Goal: Information Seeking & Learning: Learn about a topic

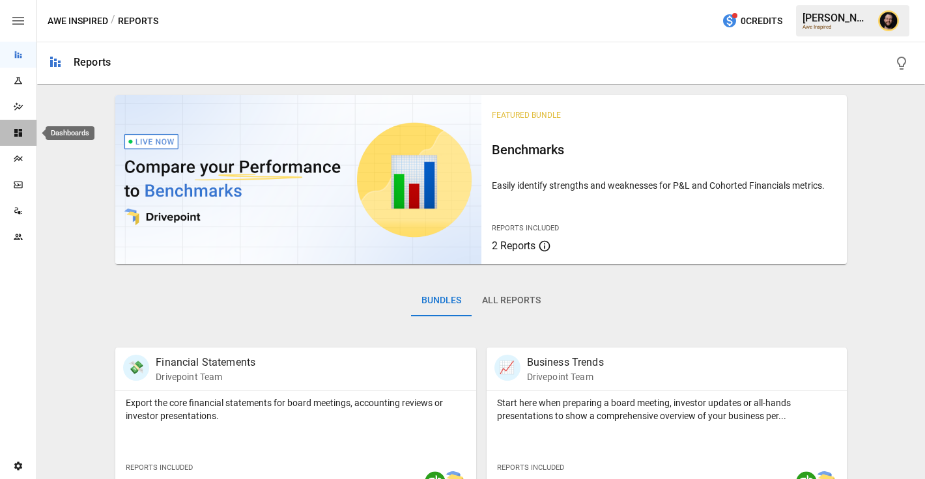
click at [16, 132] on icon "Dashboards" at bounding box center [18, 133] width 8 height 8
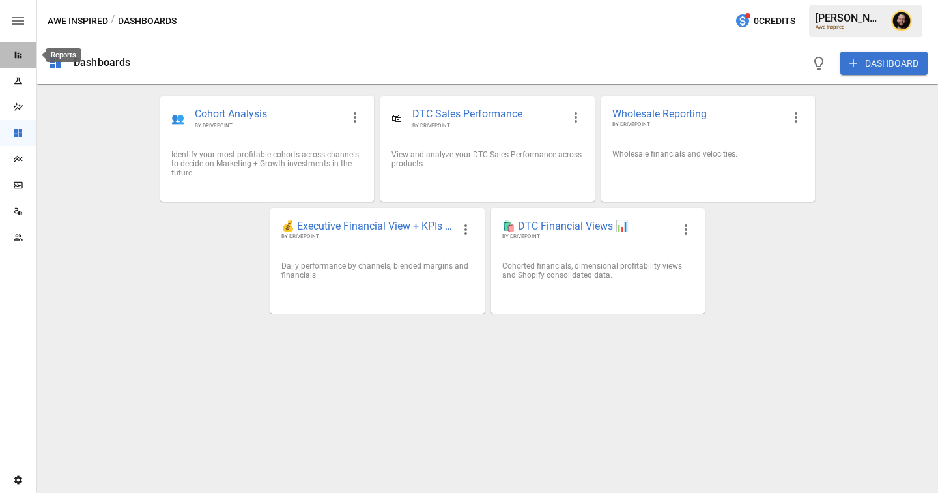
click at [15, 53] on icon "Reports" at bounding box center [18, 54] width 7 height 7
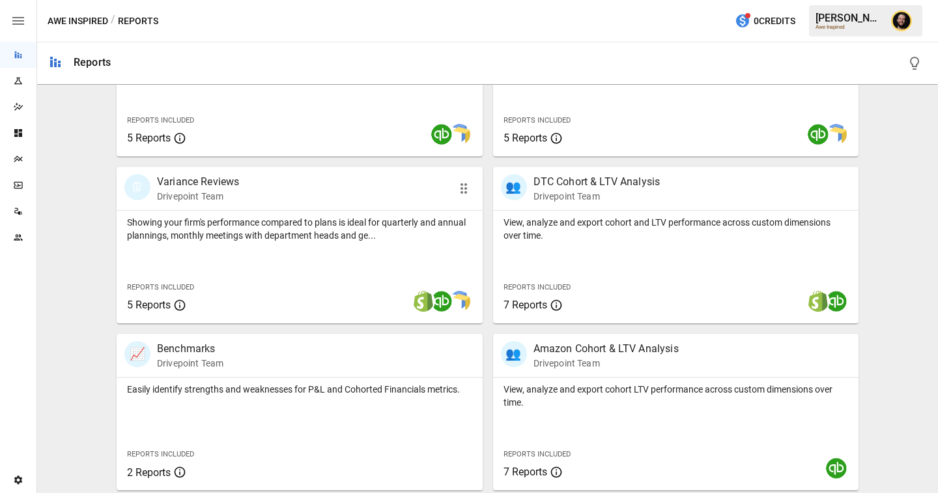
scroll to position [375, 0]
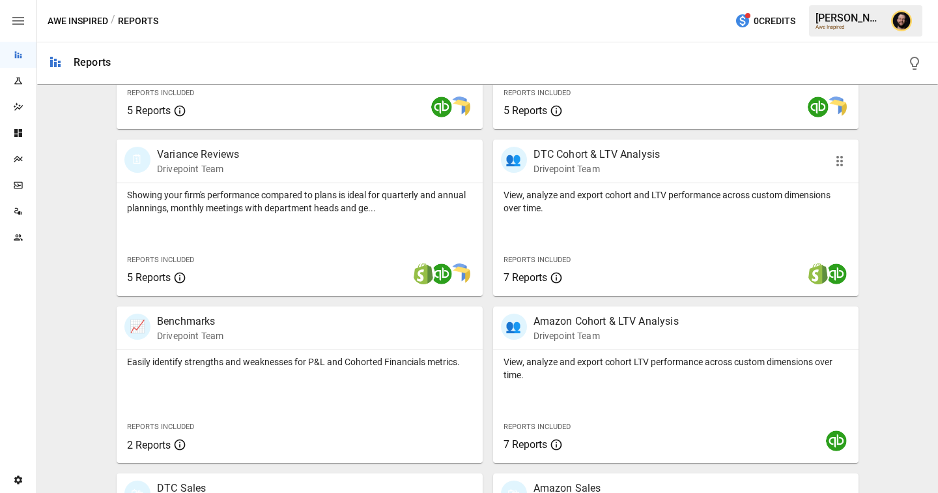
click at [565, 225] on div "View, analyze and export cohort and LTV performance across custom dimensions ov…" at bounding box center [676, 239] width 366 height 113
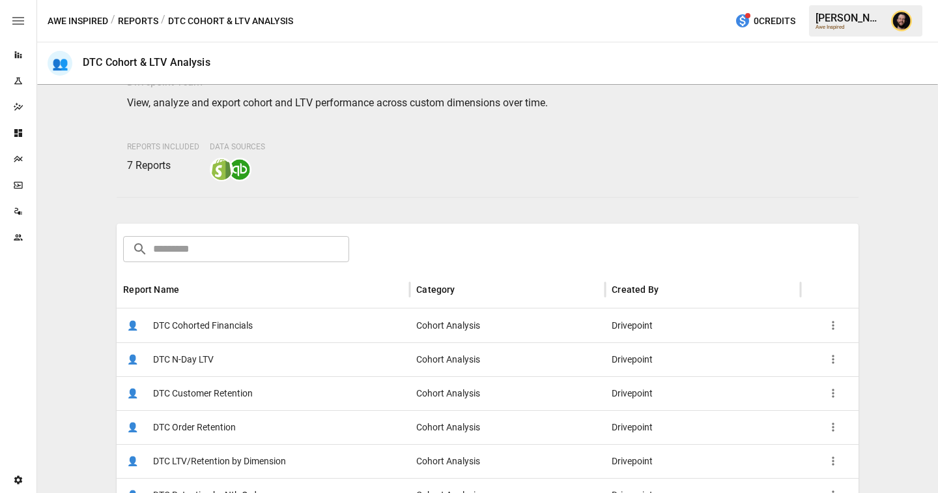
scroll to position [133, 0]
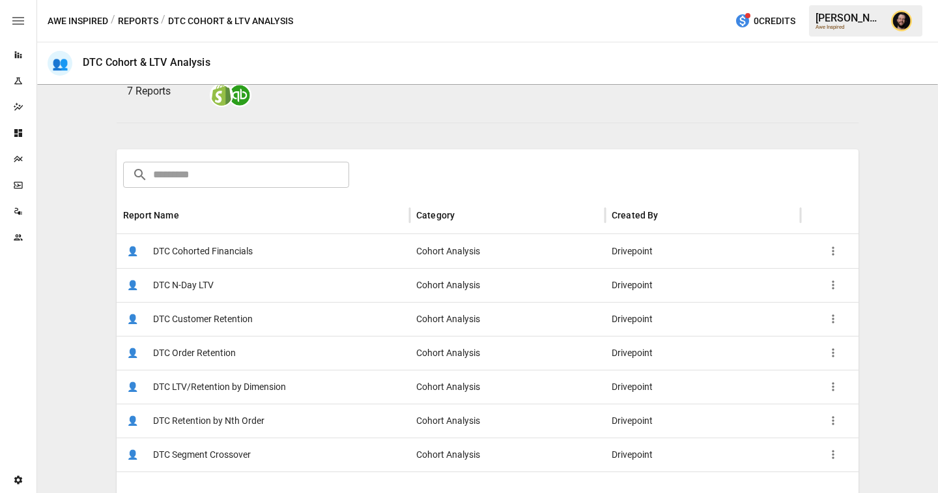
click at [291, 253] on div "👤 DTC Cohorted Financials" at bounding box center [263, 251] width 293 height 34
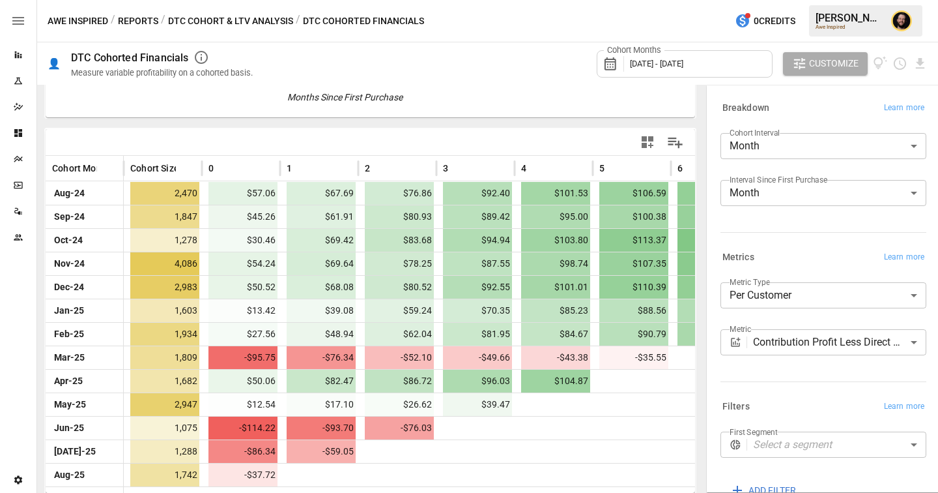
scroll to position [238, 0]
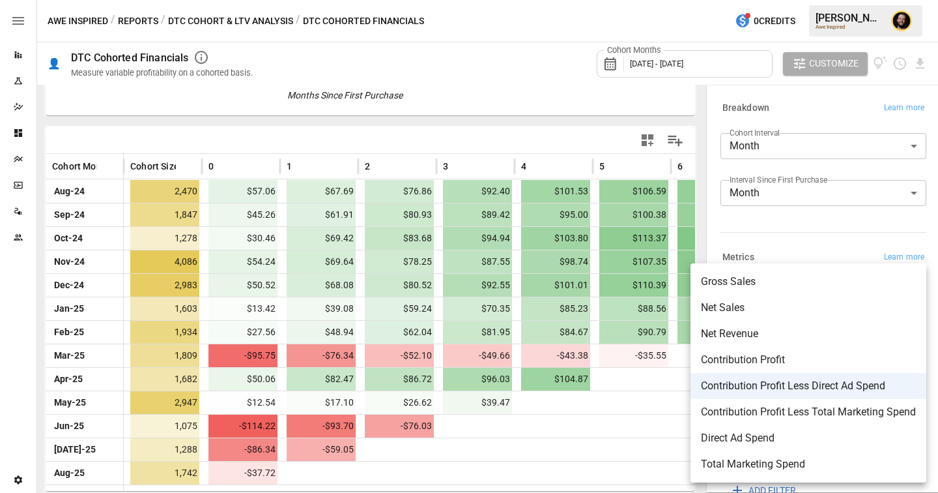
click at [764, 0] on body "Reports Experiments Dazzler Studio Dashboards Plans SmartModel ™ Data Sources T…" at bounding box center [469, 0] width 938 height 0
click at [197, 23] on div at bounding box center [469, 246] width 938 height 493
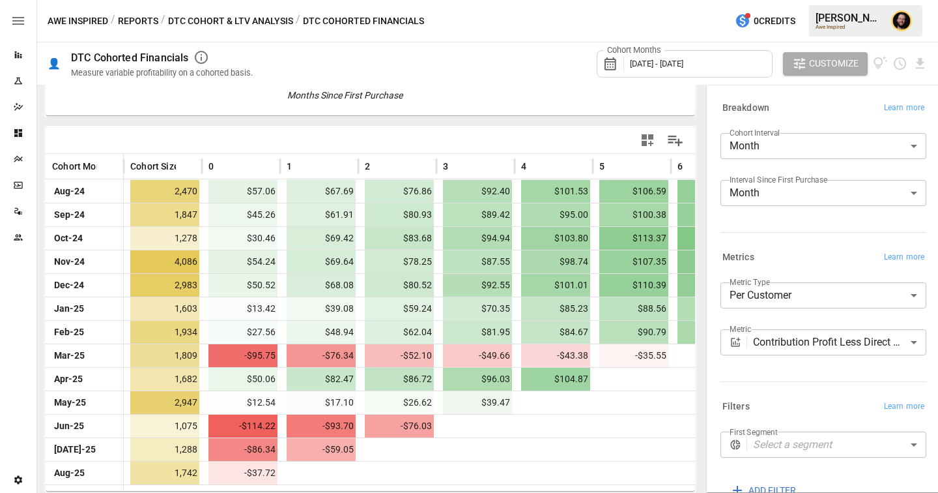
click at [212, 20] on div "Gross Sales Net Sales Net Revenue Contribution Profit Contribution Profit Less …" at bounding box center [469, 246] width 938 height 493
click at [208, 20] on button "DTC Cohort & LTV Analysis" at bounding box center [230, 21] width 125 height 16
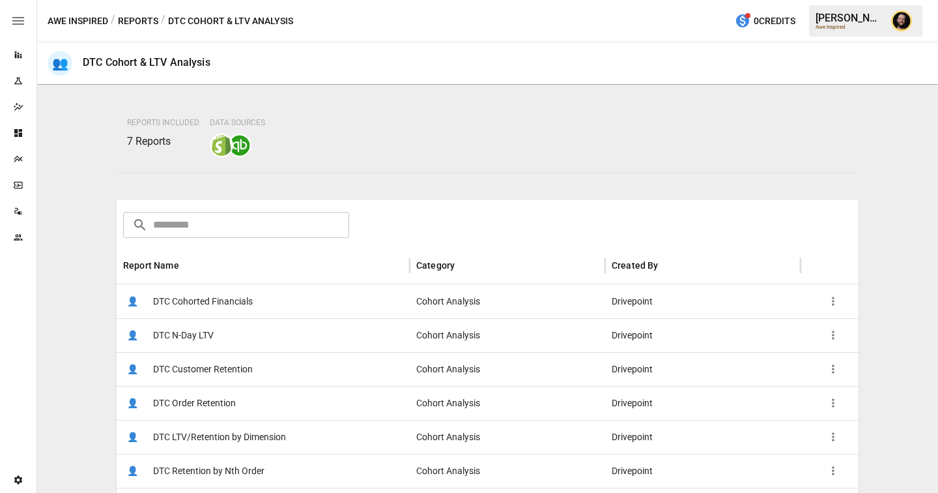
scroll to position [231, 0]
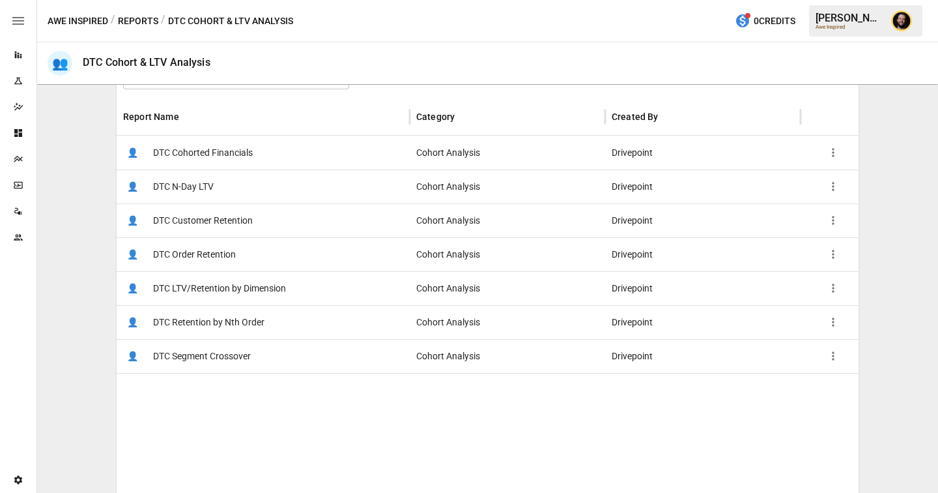
click at [238, 287] on span "DTC LTV/Retention by Dimension" at bounding box center [219, 288] width 133 height 33
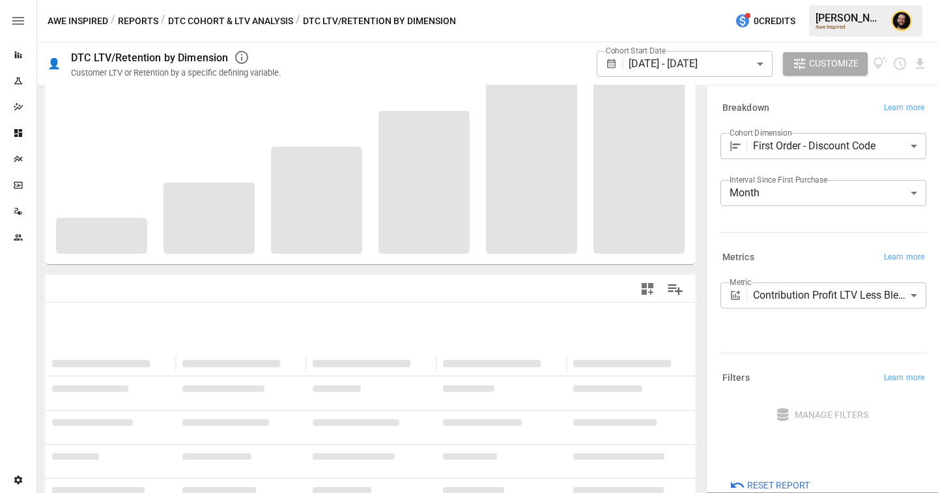
scroll to position [108, 0]
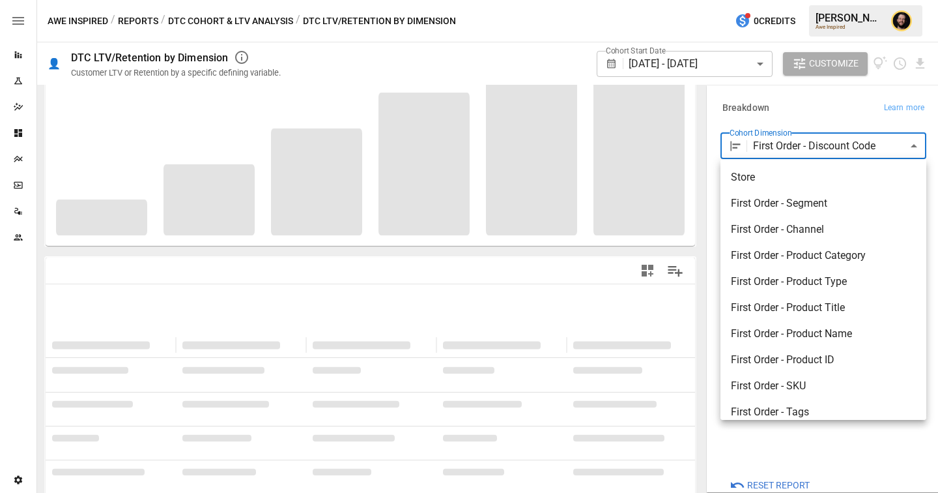
click at [790, 0] on body "**********" at bounding box center [469, 0] width 938 height 0
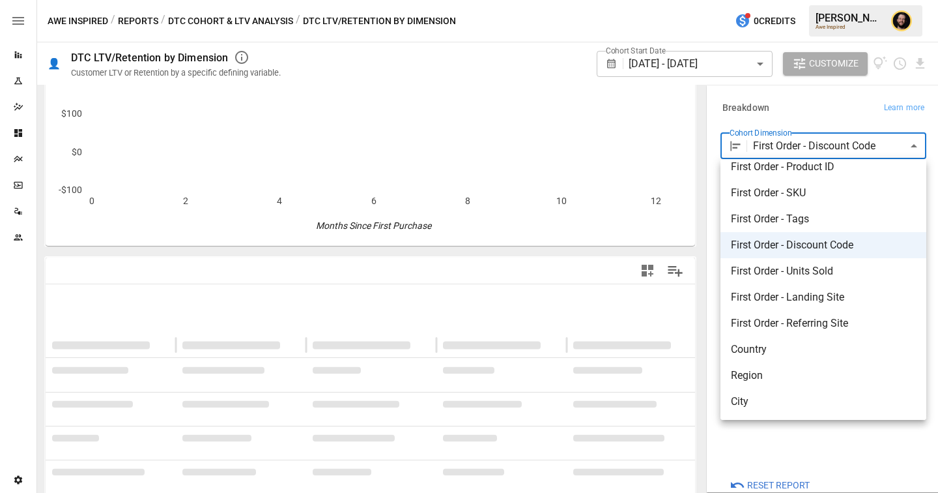
scroll to position [0, 0]
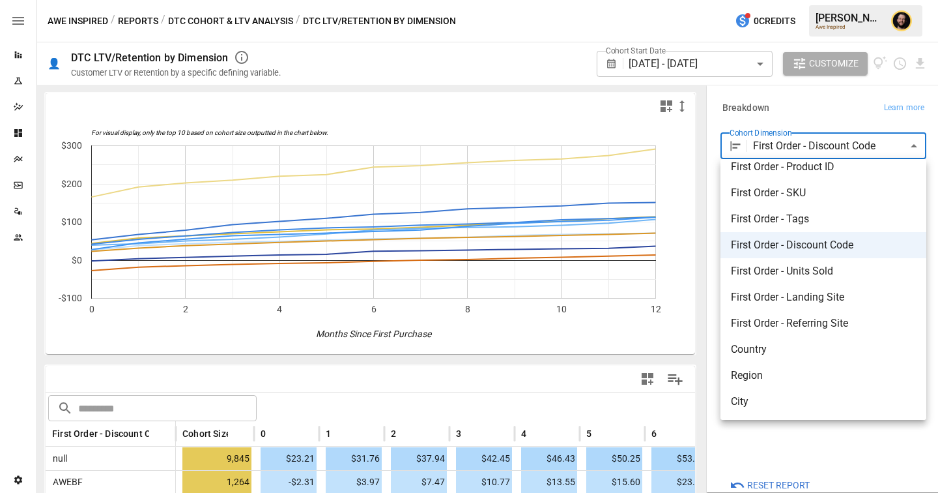
click at [556, 393] on div at bounding box center [469, 246] width 938 height 493
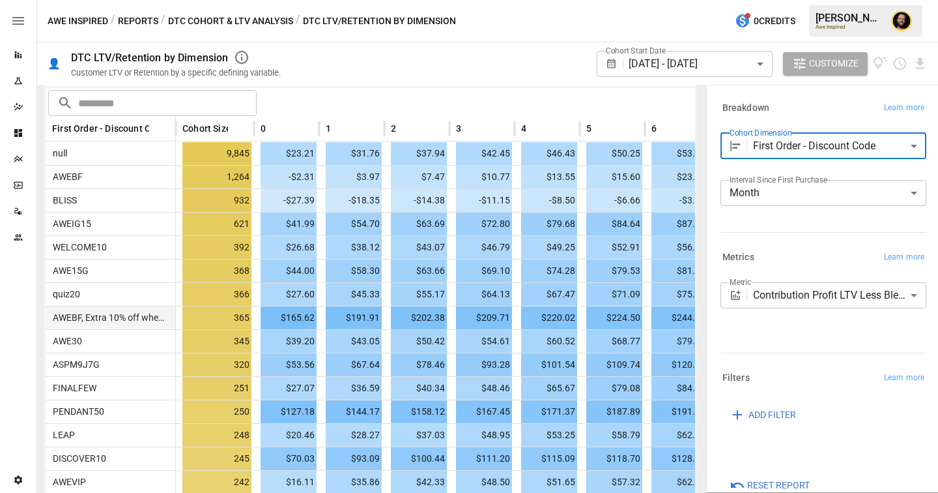
scroll to position [302, 0]
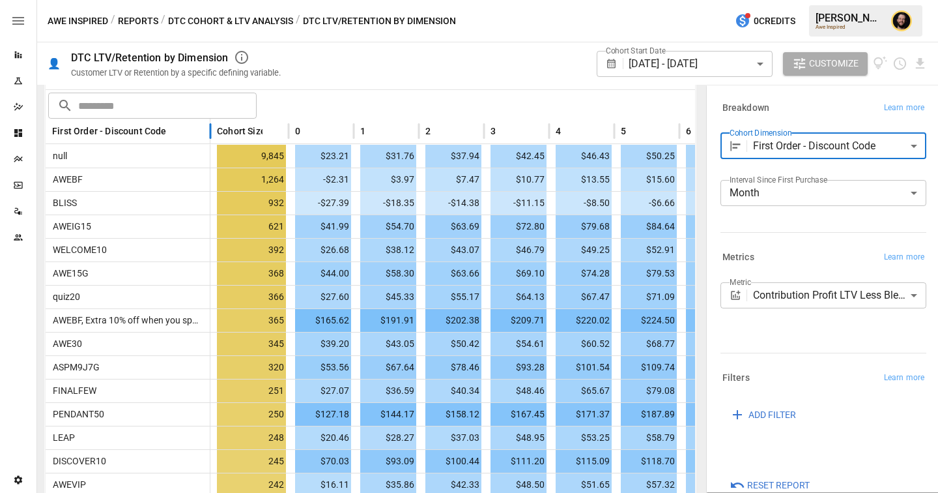
drag, startPoint x: 174, startPoint y: 128, endPoint x: 208, endPoint y: 132, distance: 34.7
click at [208, 132] on div at bounding box center [210, 131] width 7 height 25
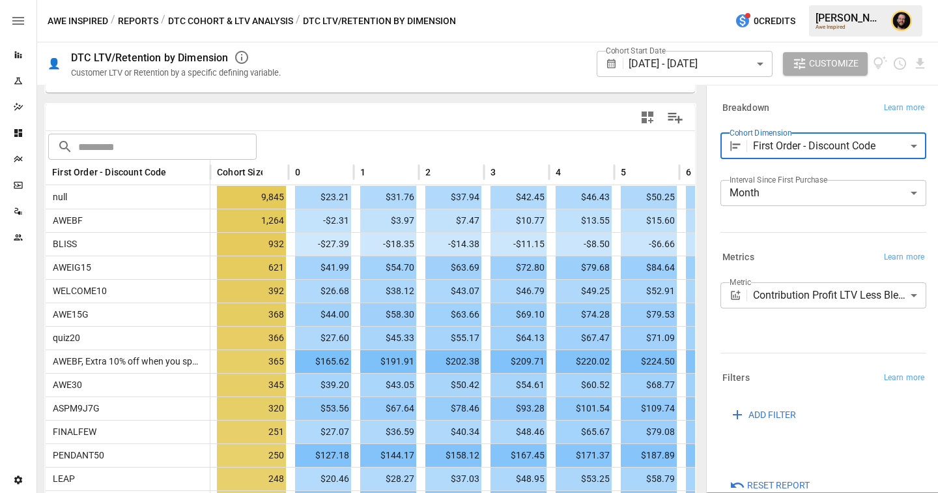
click at [850, 0] on body "Reports Experiments Dazzler Studio Dashboards Plans SmartModel ™ Data Sources T…" at bounding box center [469, 0] width 938 height 0
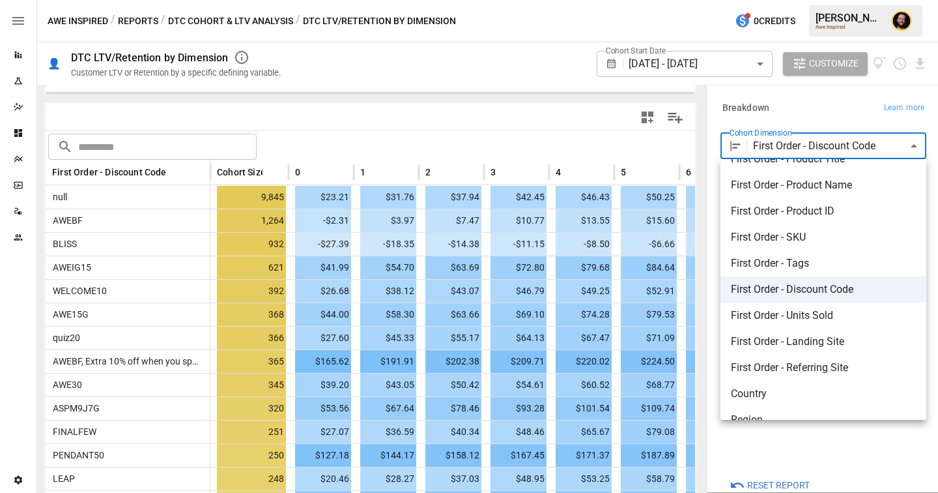
scroll to position [193, 0]
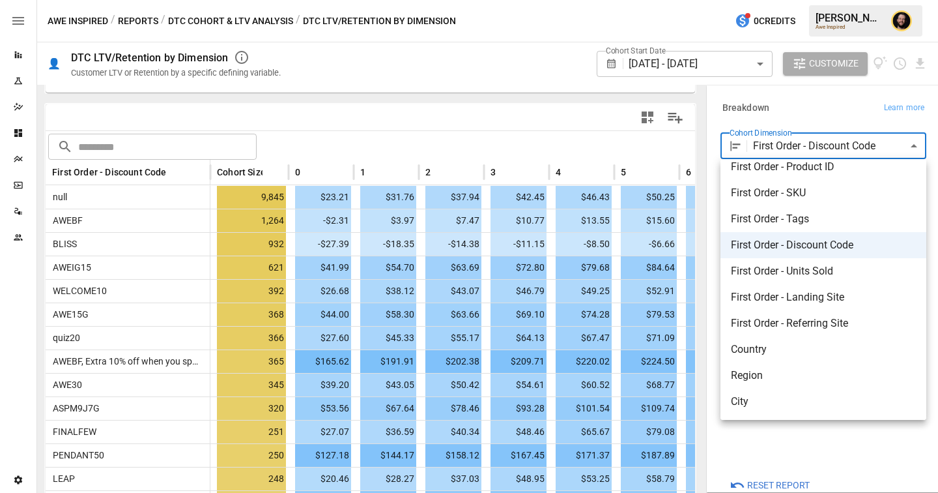
click at [549, 126] on div at bounding box center [469, 246] width 938 height 493
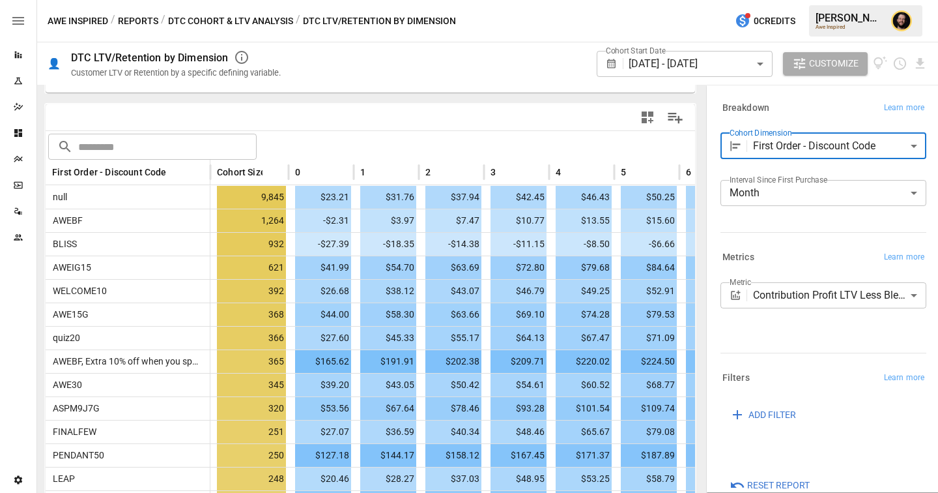
scroll to position [0, 0]
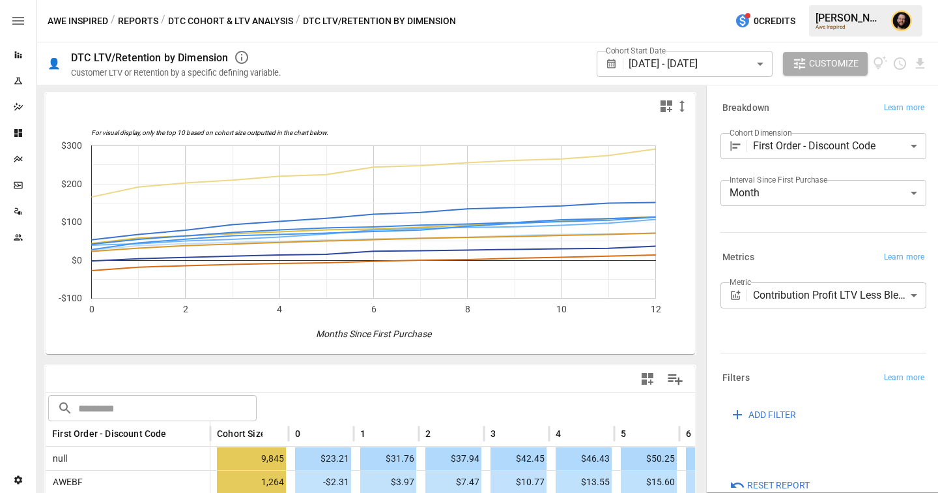
click at [203, 17] on button "DTC Cohort & LTV Analysis" at bounding box center [230, 21] width 125 height 16
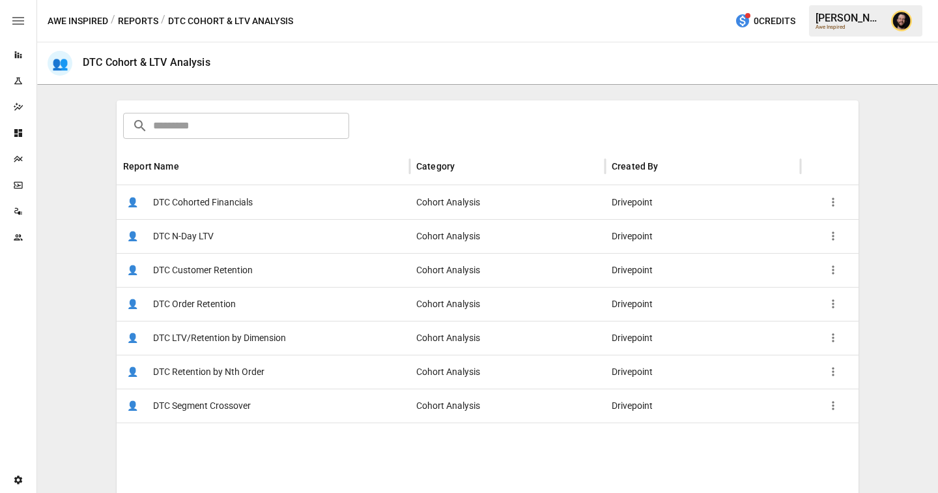
scroll to position [219, 0]
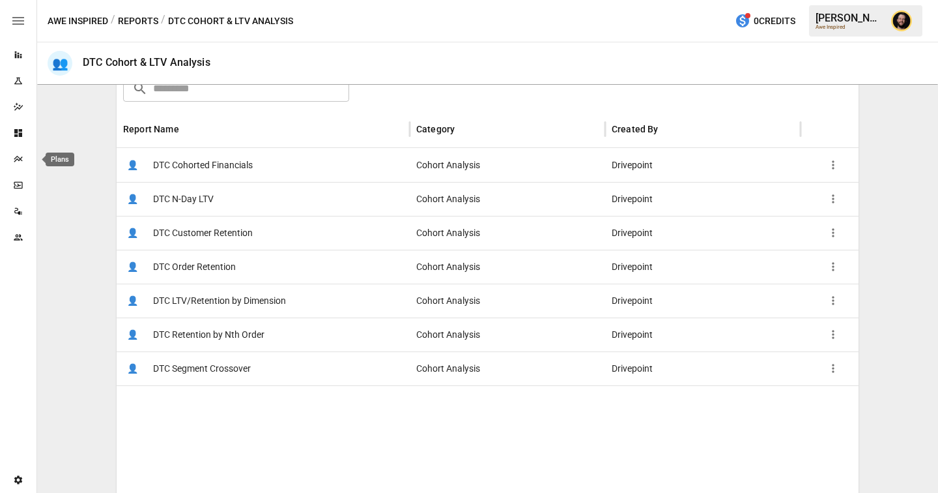
click at [16, 158] on icon "Plans" at bounding box center [18, 159] width 10 height 10
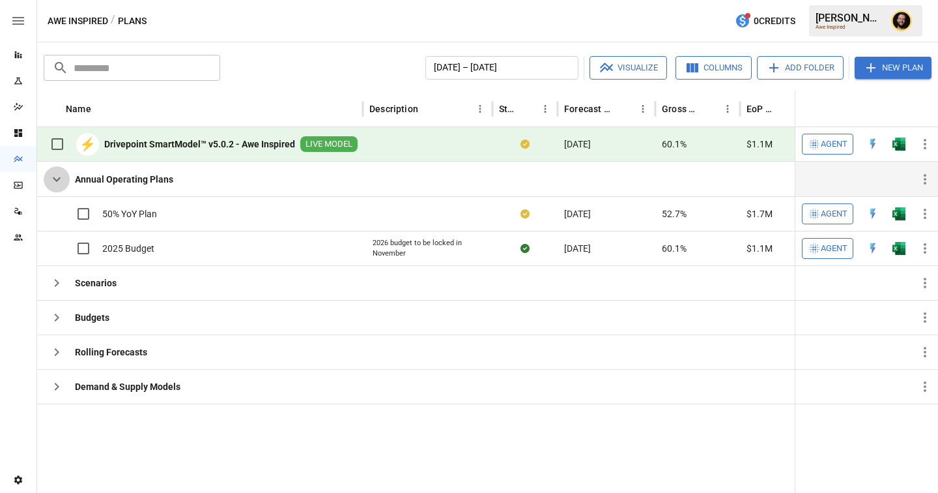
click at [59, 180] on icon "button" at bounding box center [57, 179] width 16 height 16
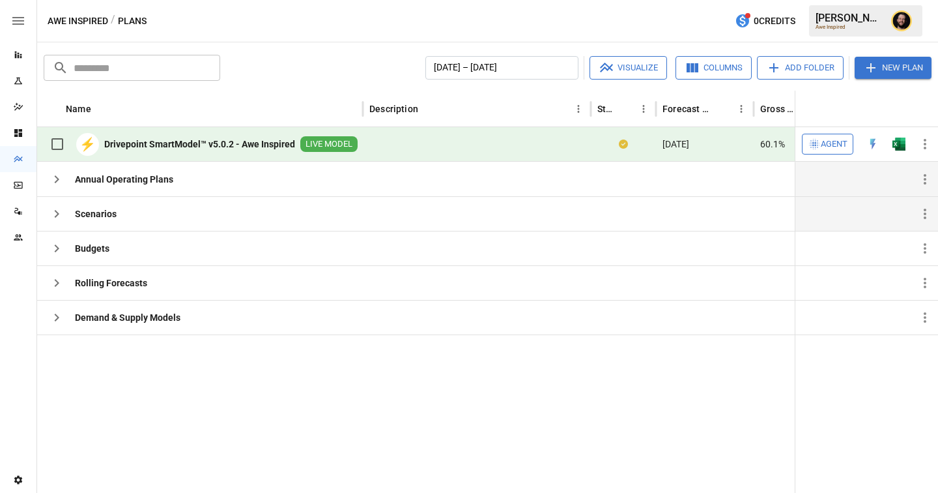
click at [61, 214] on icon "button" at bounding box center [57, 214] width 16 height 16
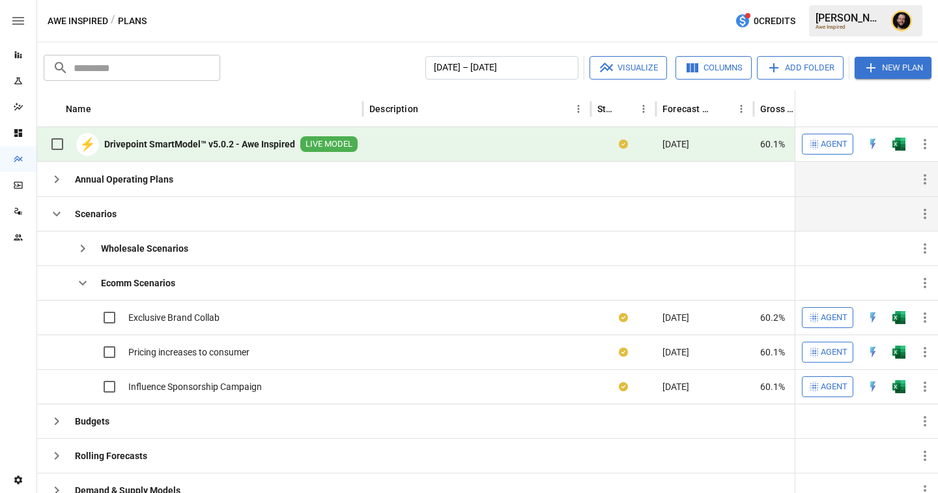
click at [53, 177] on icon "button" at bounding box center [57, 179] width 16 height 16
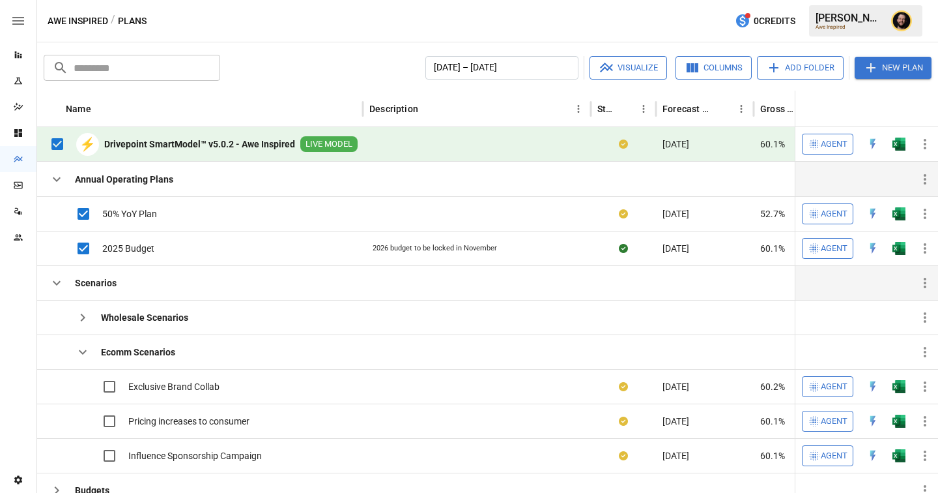
click at [616, 62] on button "Visualize" at bounding box center [629, 67] width 78 height 23
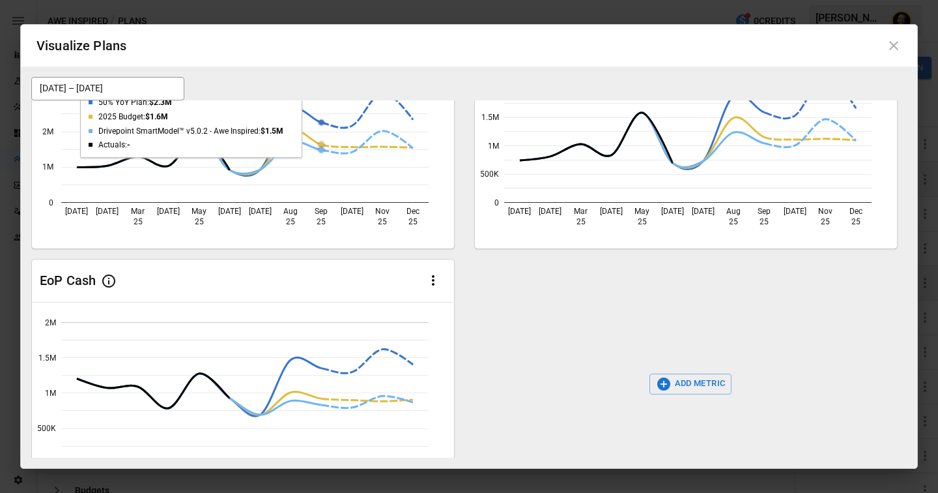
scroll to position [175, 0]
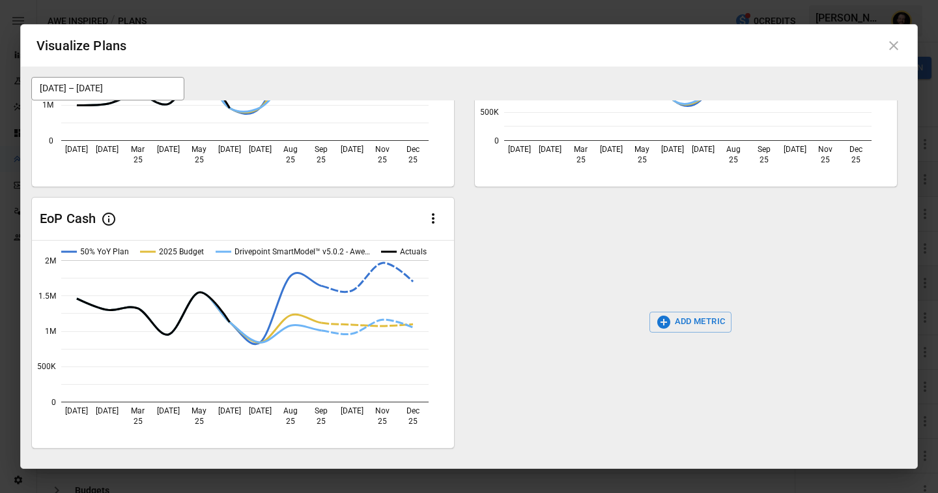
click at [891, 51] on icon at bounding box center [894, 46] width 16 height 16
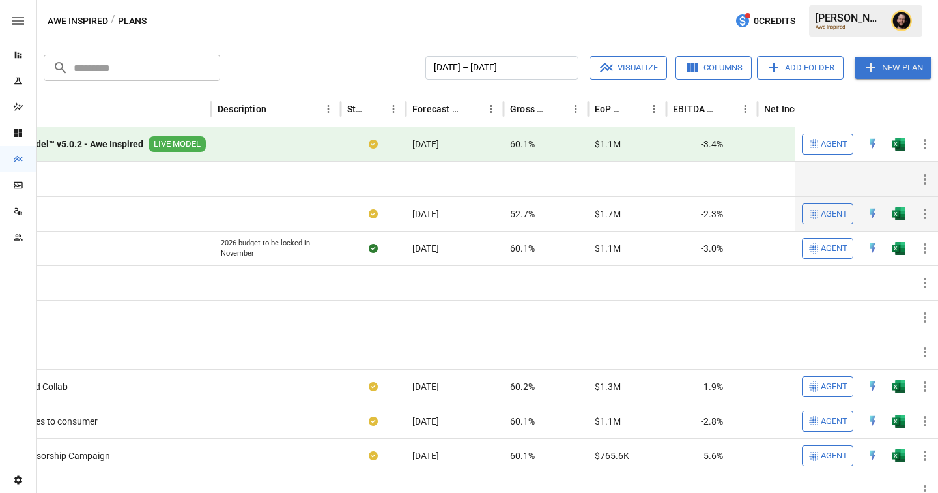
scroll to position [0, 0]
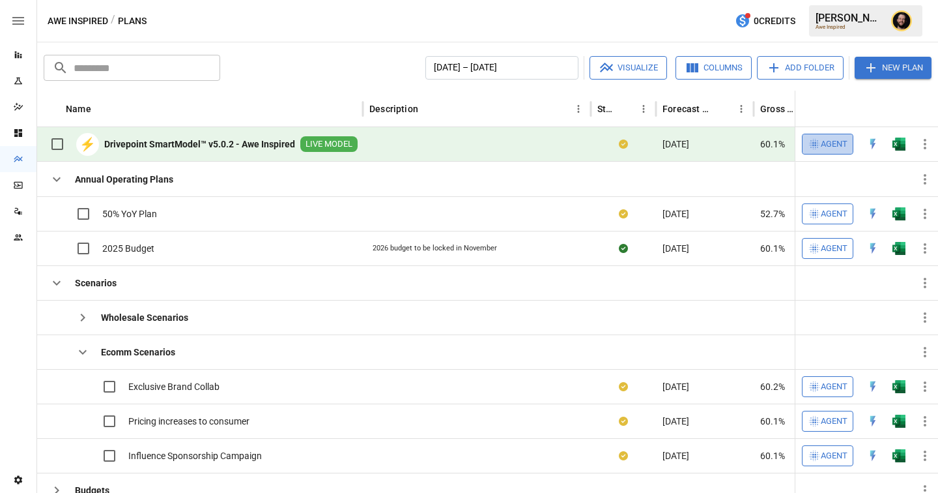
click at [838, 145] on span "Agent" at bounding box center [834, 144] width 27 height 15
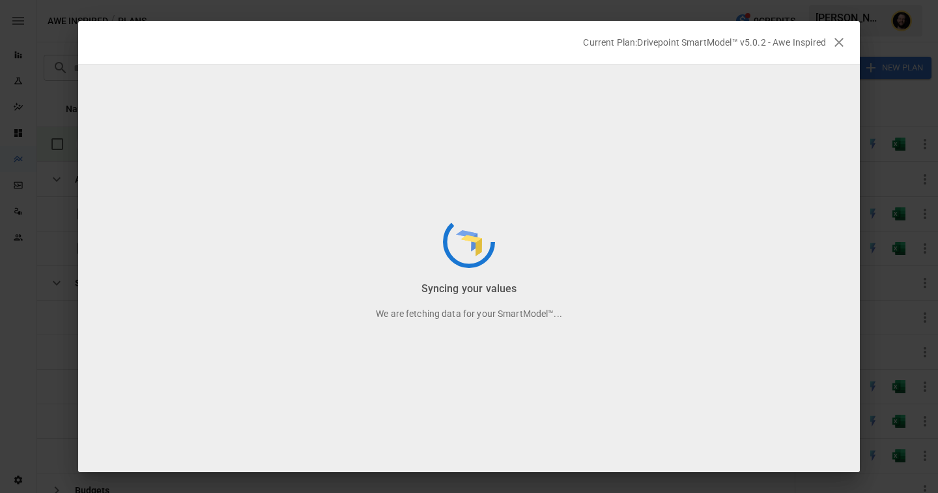
click at [839, 40] on icon "button" at bounding box center [839, 43] width 16 height 16
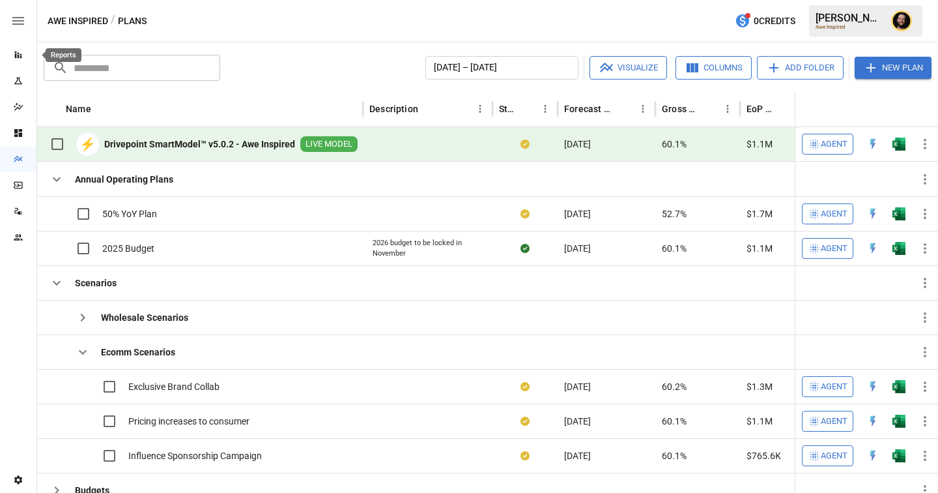
click at [19, 52] on icon "Reports" at bounding box center [18, 55] width 10 height 10
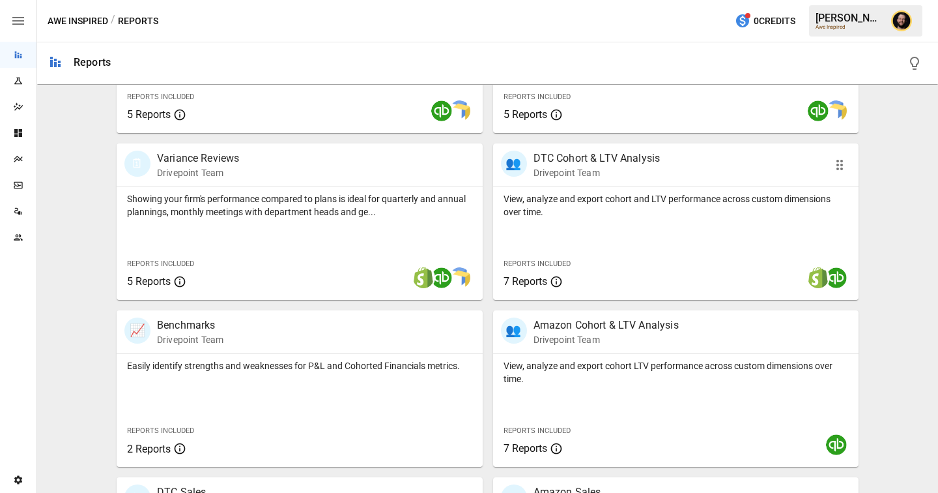
scroll to position [371, 0]
click at [339, 208] on p "Showing your firm's performance compared to plans is ideal for quarterly and an…" at bounding box center [299, 206] width 345 height 26
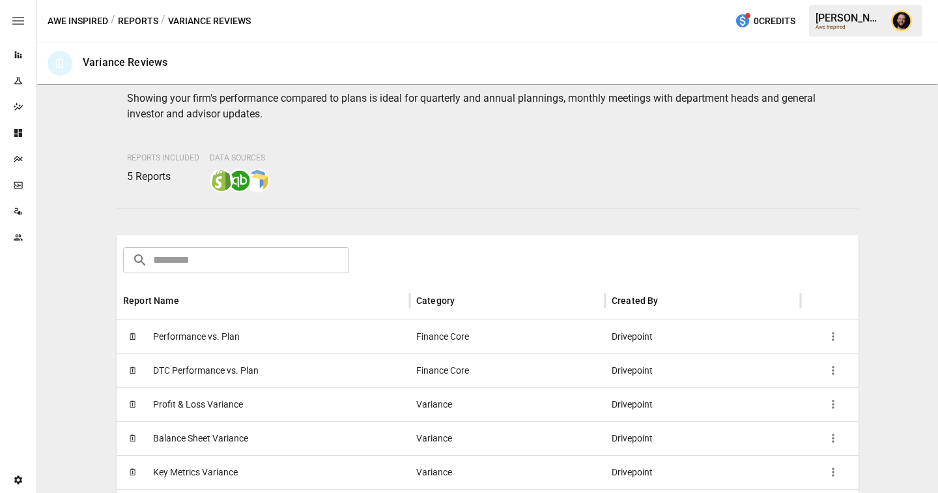
scroll to position [137, 0]
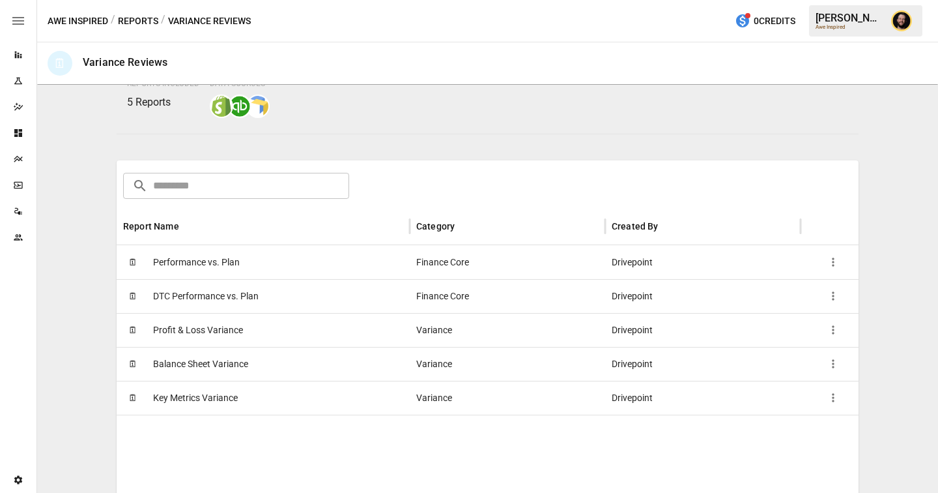
click at [246, 252] on div "🗓 Performance vs. Plan" at bounding box center [263, 262] width 293 height 34
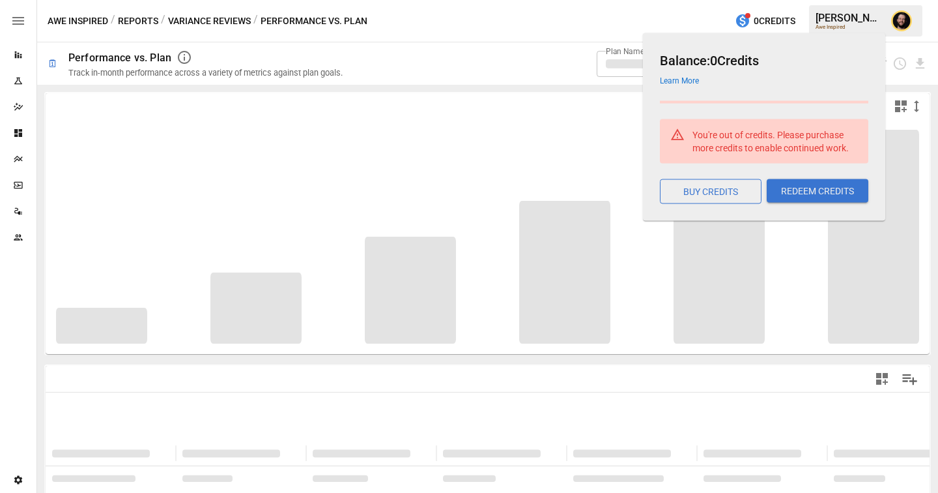
click at [484, 50] on div "**********" at bounding box center [642, 63] width 569 height 42
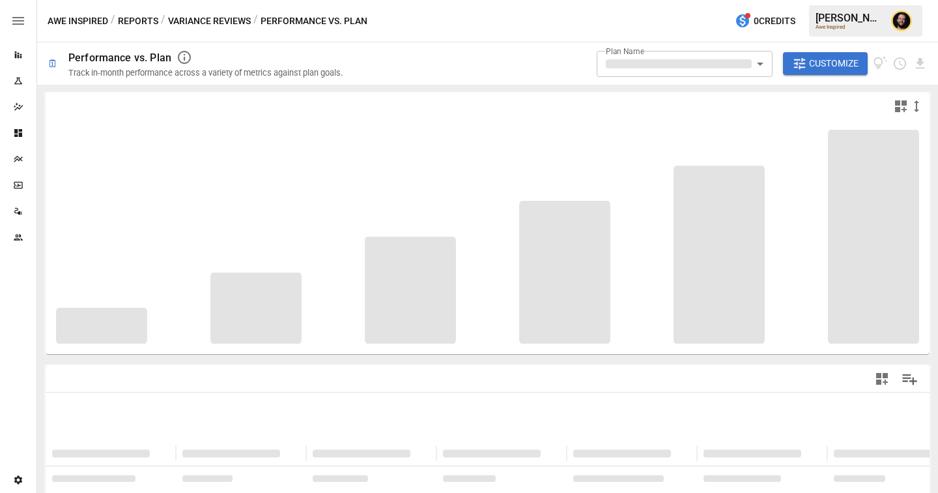
click at [700, 0] on body "**********" at bounding box center [469, 0] width 938 height 0
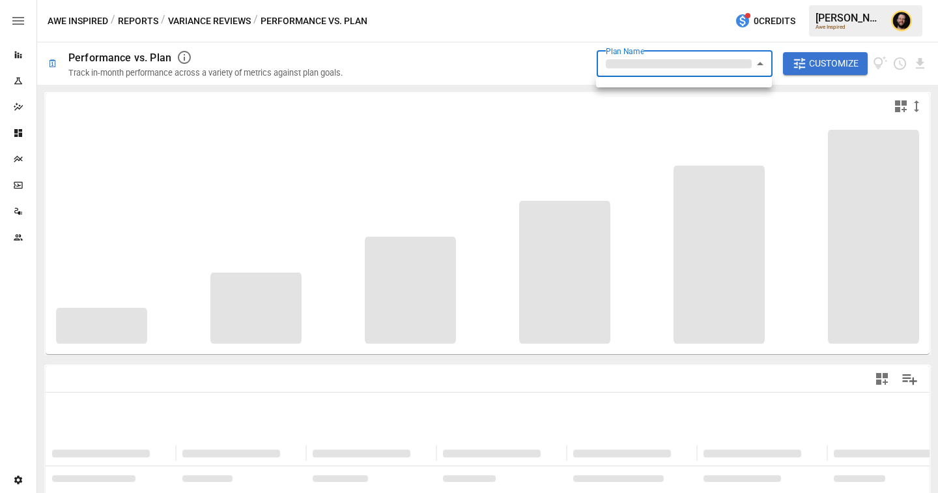
click at [506, 78] on div at bounding box center [469, 246] width 938 height 493
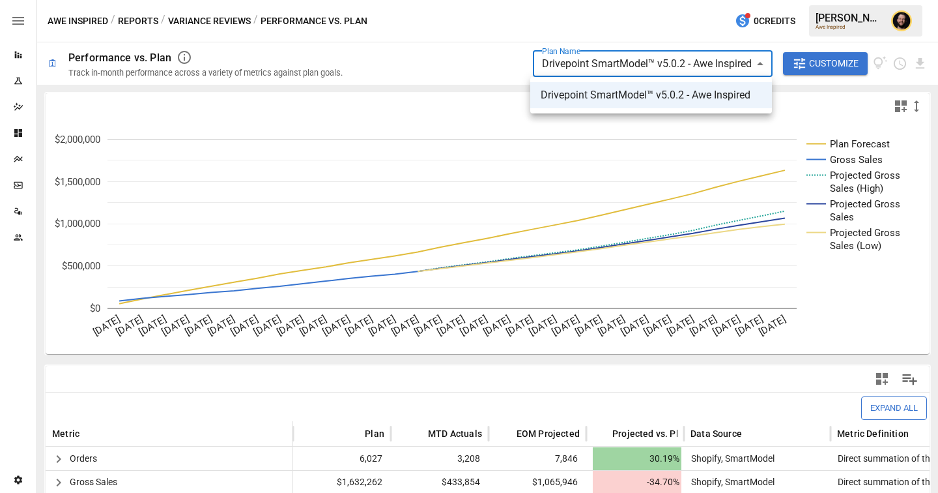
click at [601, 0] on body "**********" at bounding box center [469, 0] width 938 height 0
click at [456, 57] on div at bounding box center [469, 246] width 938 height 493
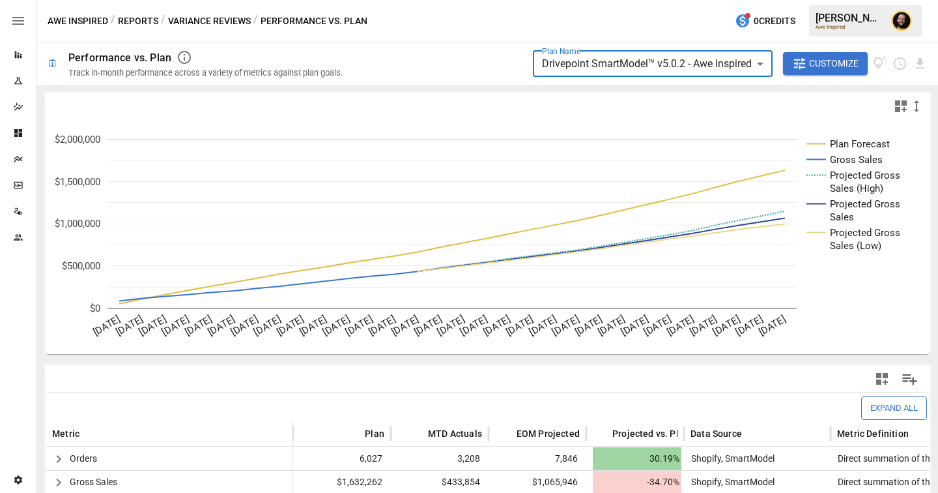
click at [25, 236] on div "Team" at bounding box center [18, 237] width 36 height 10
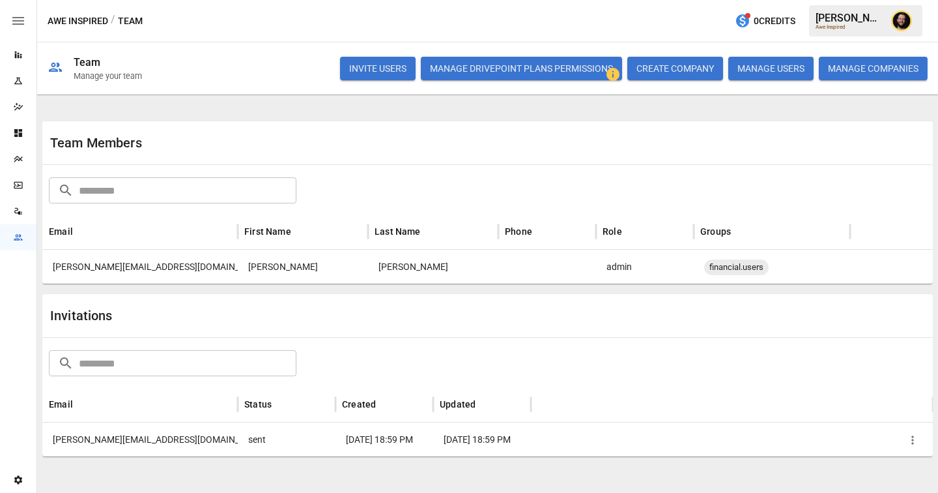
click at [481, 358] on div "​ ​" at bounding box center [487, 361] width 883 height 29
click at [915, 440] on icon "button" at bounding box center [912, 439] width 13 height 13
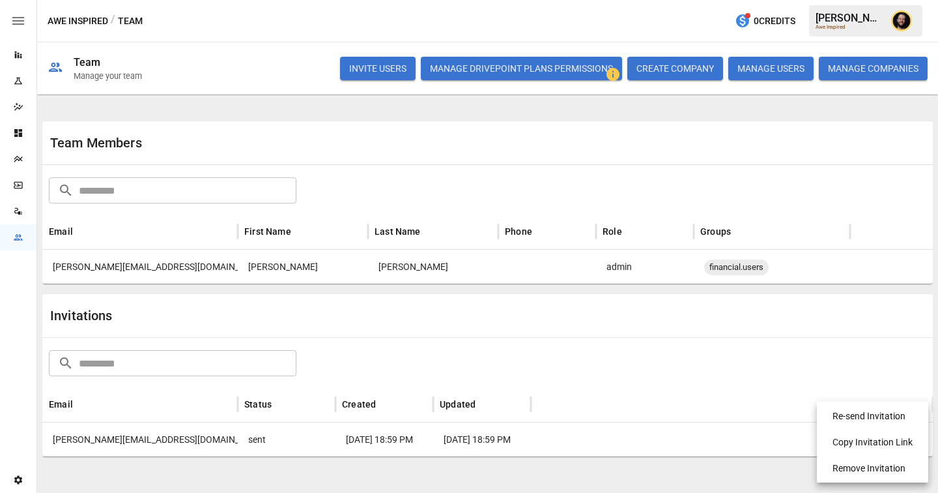
click at [889, 414] on li "Re-send Invitation" at bounding box center [872, 416] width 101 height 26
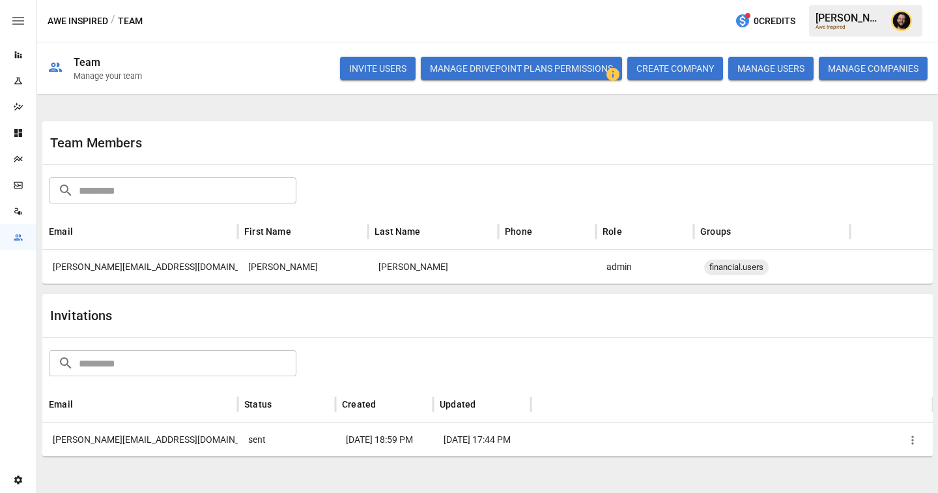
click at [20, 55] on icon "Reports" at bounding box center [18, 54] width 7 height 7
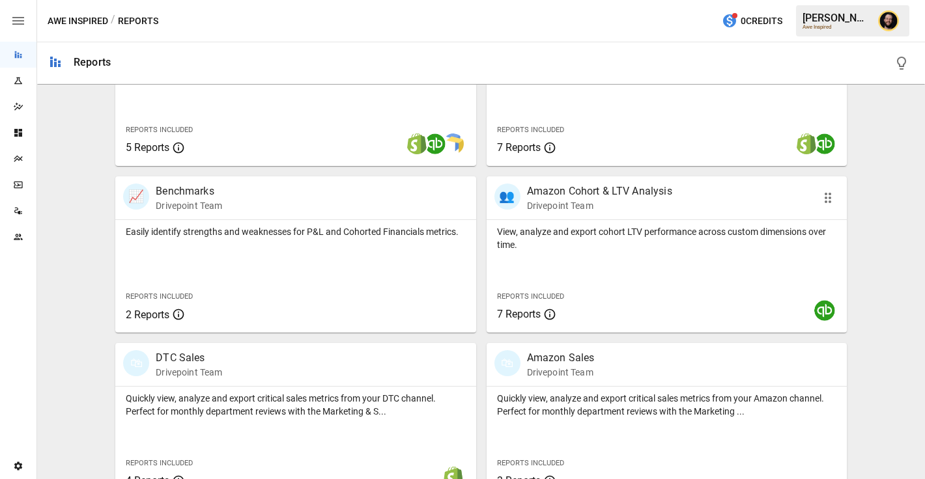
scroll to position [399, 0]
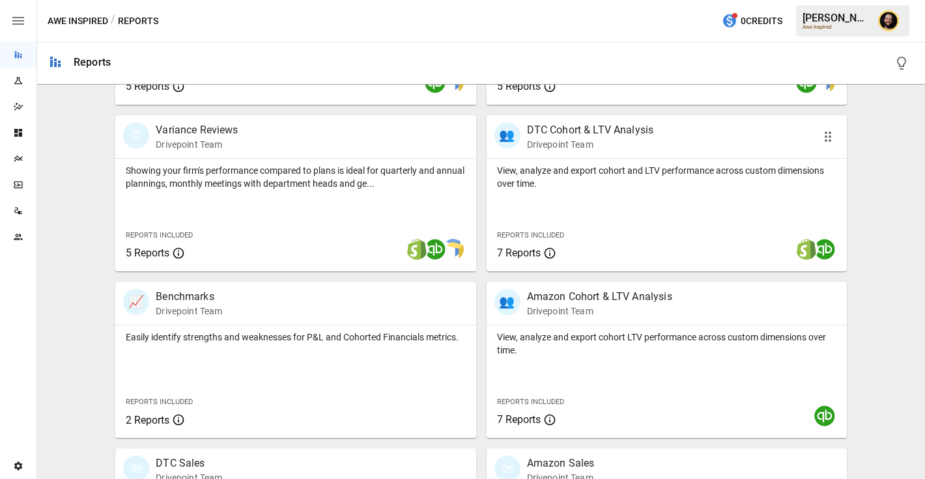
click at [585, 214] on div "View, analyze and export cohort and LTV performance across custom dimensions ov…" at bounding box center [667, 215] width 360 height 113
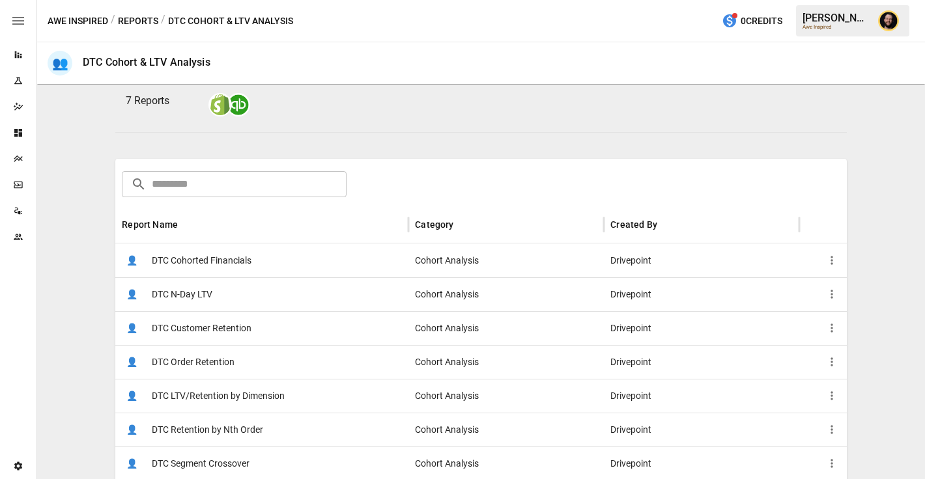
scroll to position [150, 0]
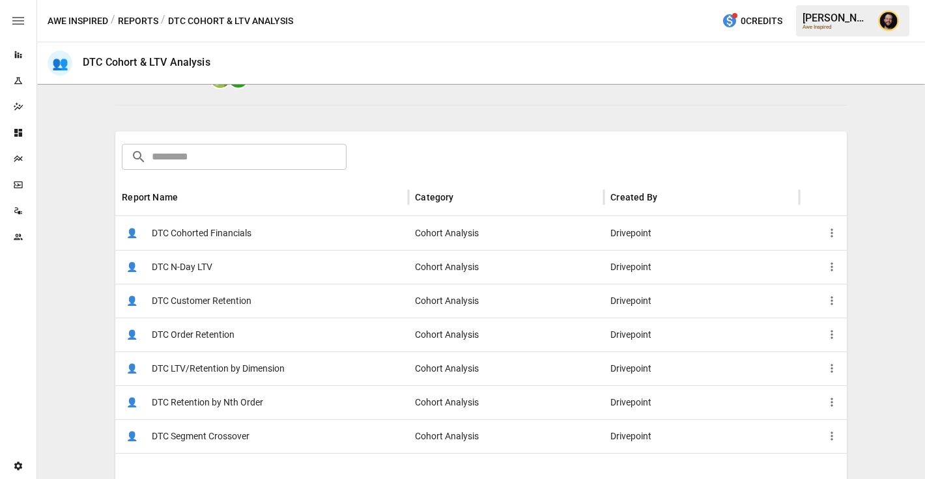
click at [269, 243] on div "👤 DTC Cohorted Financials" at bounding box center [261, 233] width 293 height 34
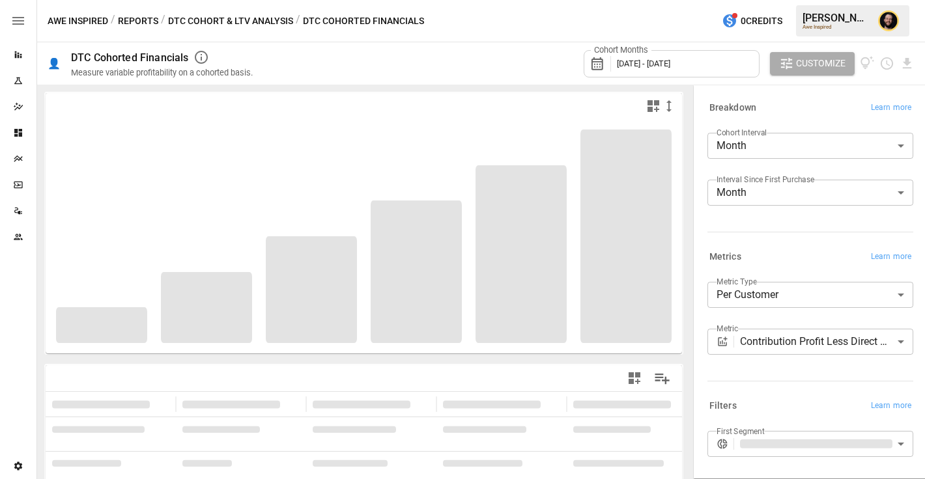
click at [195, 21] on button "DTC Cohort & LTV Analysis" at bounding box center [230, 21] width 125 height 16
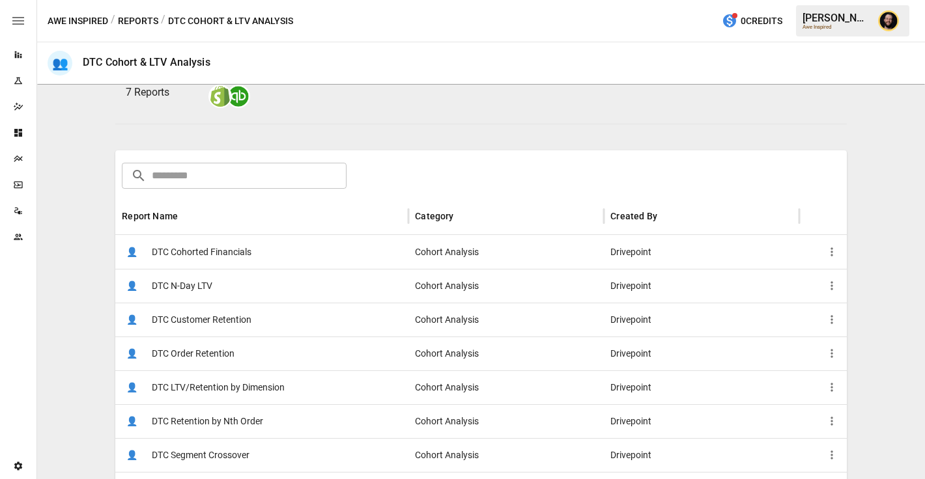
scroll to position [187, 0]
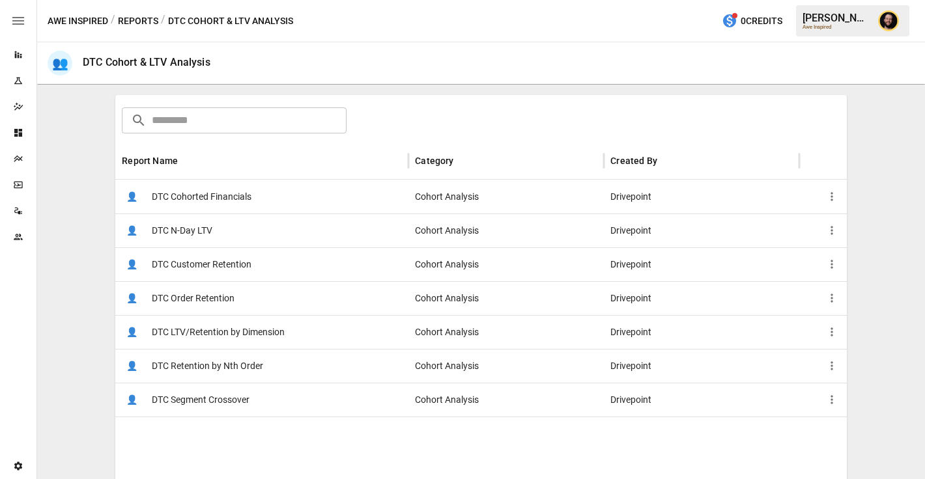
click at [229, 330] on span "DTC LTV/Retention by Dimension" at bounding box center [218, 332] width 133 height 33
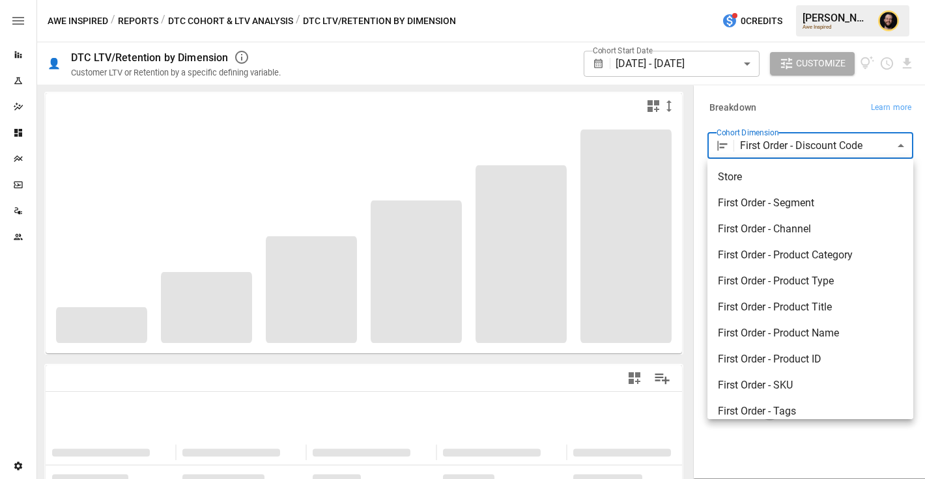
click at [777, 0] on body "**********" at bounding box center [462, 0] width 925 height 0
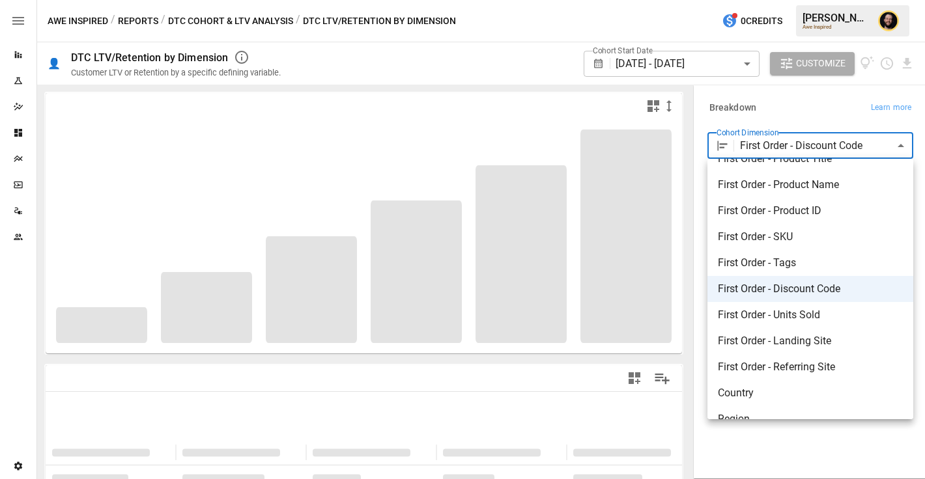
click at [787, 102] on div at bounding box center [462, 239] width 925 height 479
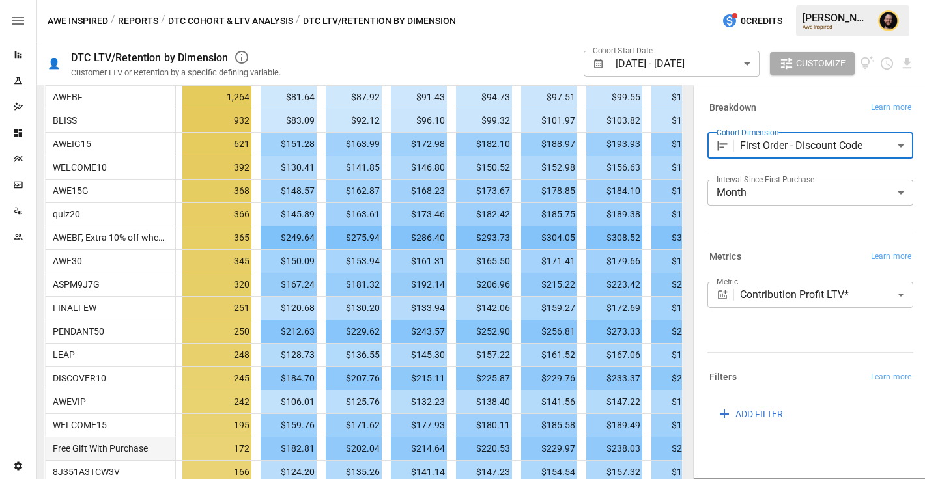
scroll to position [304, 0]
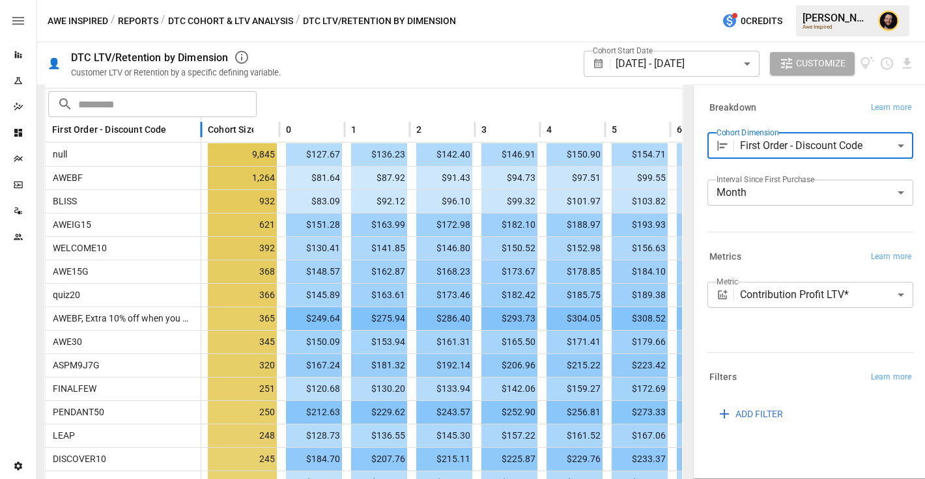
drag, startPoint x: 176, startPoint y: 124, endPoint x: 201, endPoint y: 132, distance: 26.8
click at [201, 132] on div at bounding box center [201, 129] width 7 height 25
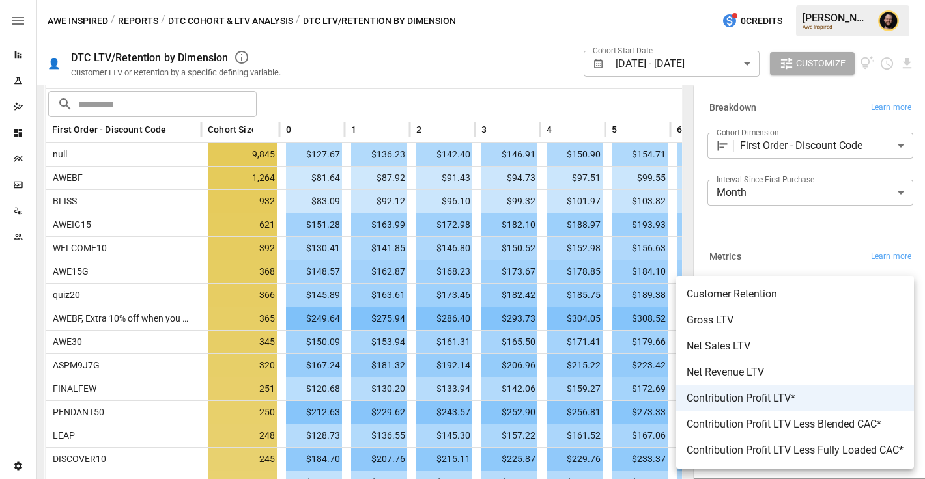
click at [780, 0] on body "Reports Experiments Dazzler Studio Dashboards Plans SmartModel ™ Data Sources T…" at bounding box center [462, 0] width 925 height 0
click at [786, 429] on span "Contribution Profit LTV Less Blended CAC*" at bounding box center [795, 425] width 217 height 16
type input "**********"
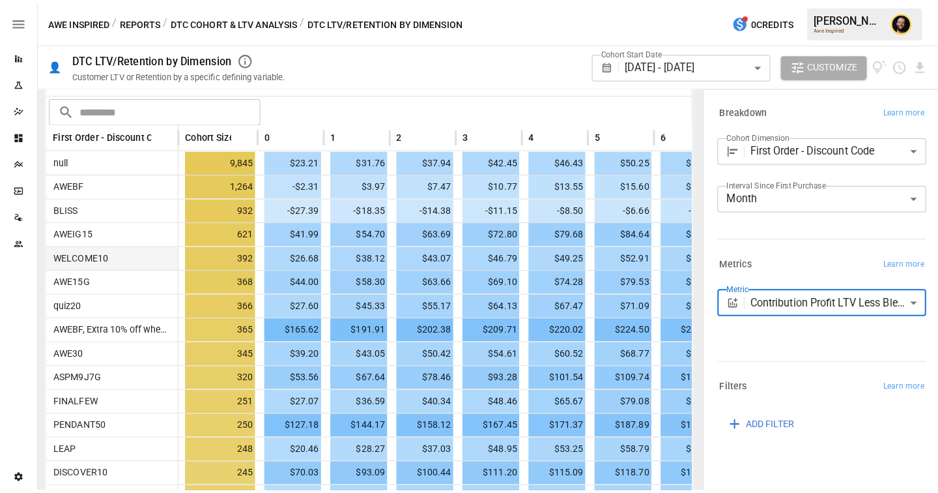
scroll to position [296, 0]
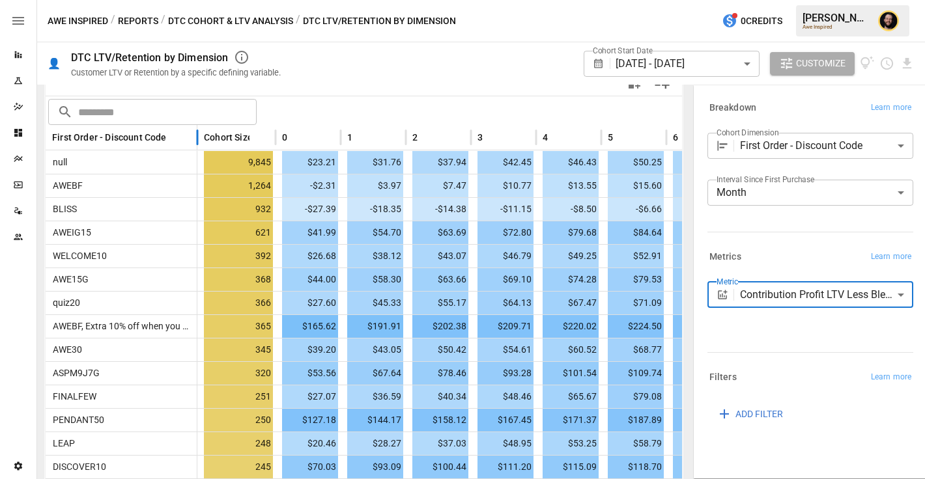
drag, startPoint x: 174, startPoint y: 138, endPoint x: 195, endPoint y: 141, distance: 21.7
click at [195, 141] on div at bounding box center [197, 137] width 7 height 25
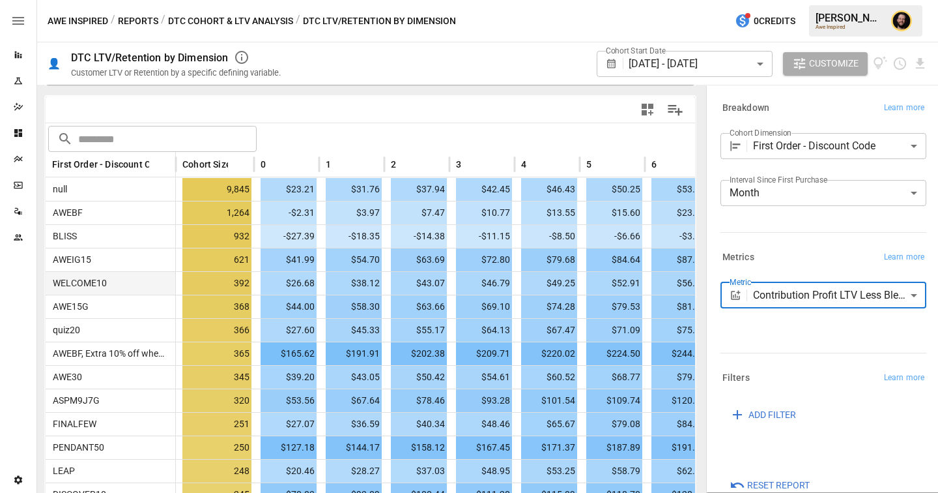
scroll to position [277, 0]
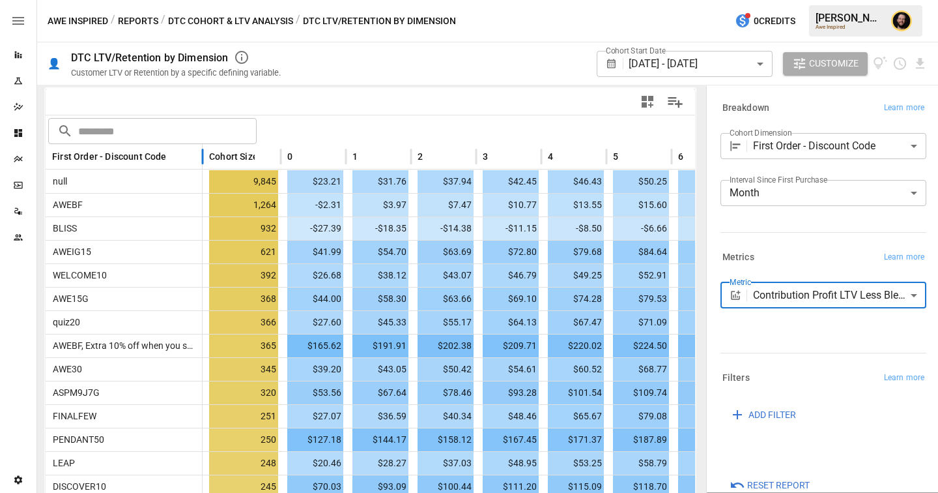
drag, startPoint x: 173, startPoint y: 156, endPoint x: 200, endPoint y: 156, distance: 26.7
click at [200, 156] on div at bounding box center [202, 156] width 7 height 25
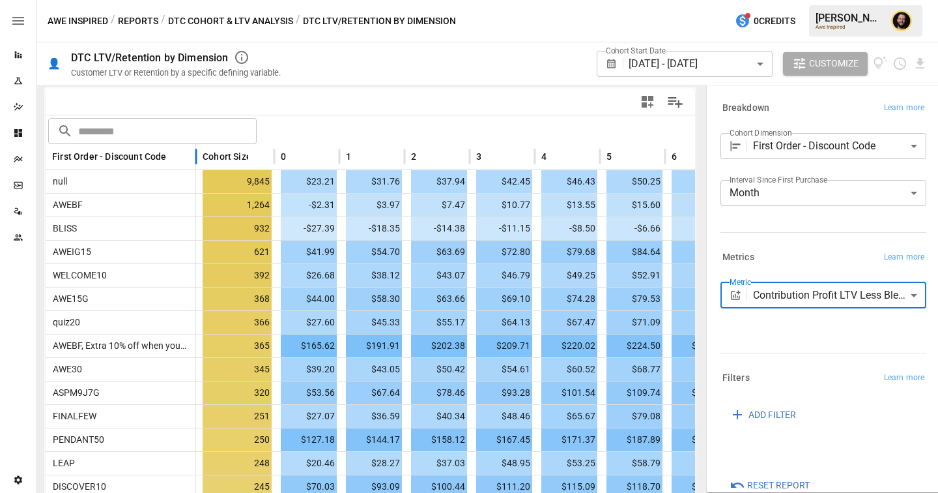
click at [193, 156] on div at bounding box center [196, 156] width 7 height 25
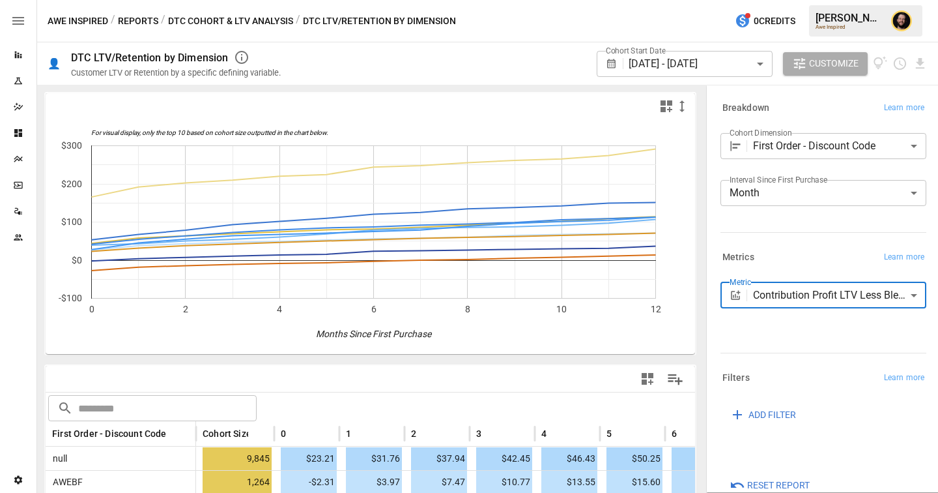
scroll to position [152, 0]
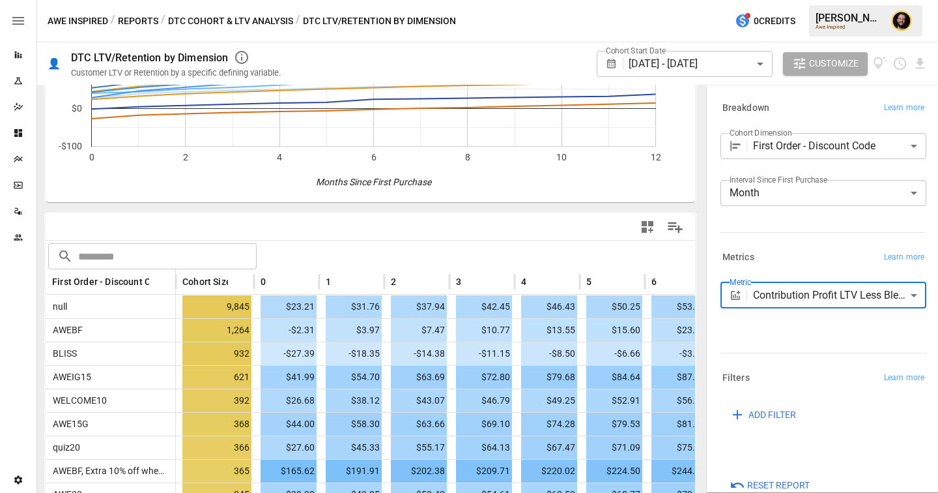
click at [141, 19] on button "Reports" at bounding box center [138, 21] width 40 height 16
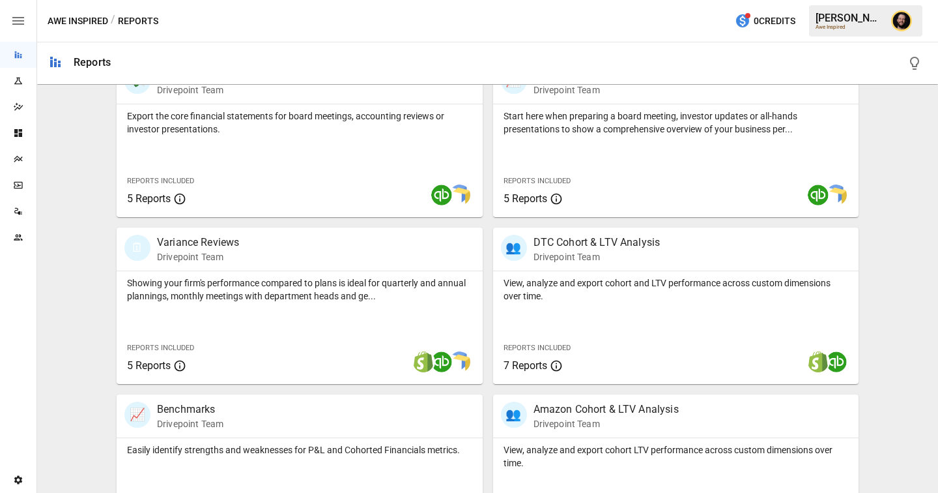
scroll to position [309, 0]
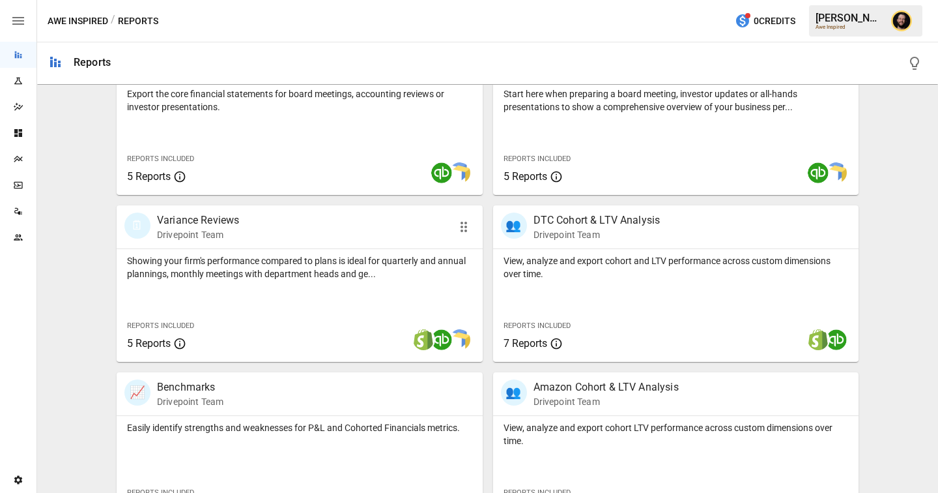
click at [225, 296] on div "Showing your firm's performance compared to plans is ideal for quarterly and an…" at bounding box center [300, 305] width 366 height 113
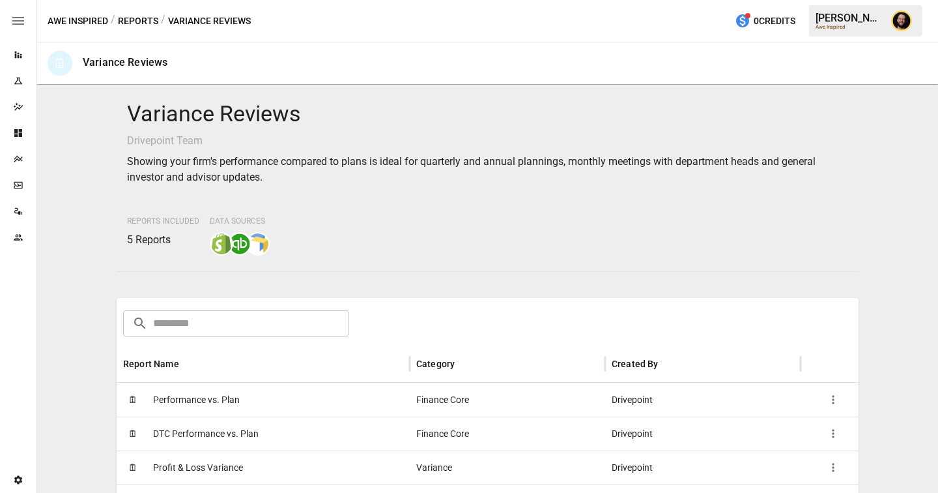
click at [210, 399] on span "Performance vs. Plan" at bounding box center [196, 399] width 87 height 33
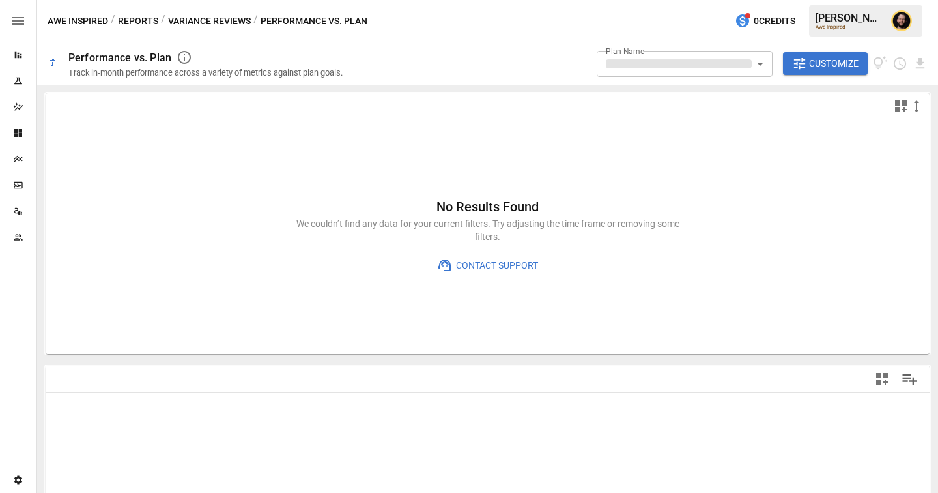
type input "**********"
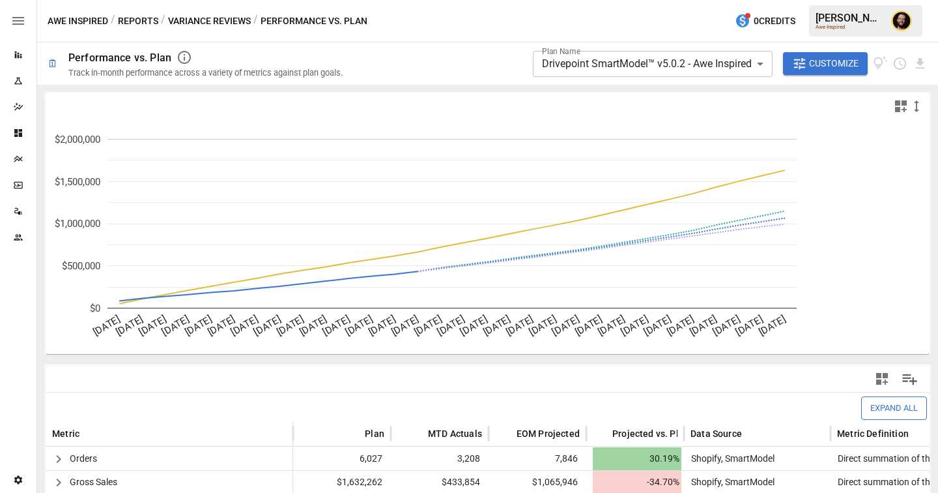
scroll to position [116, 0]
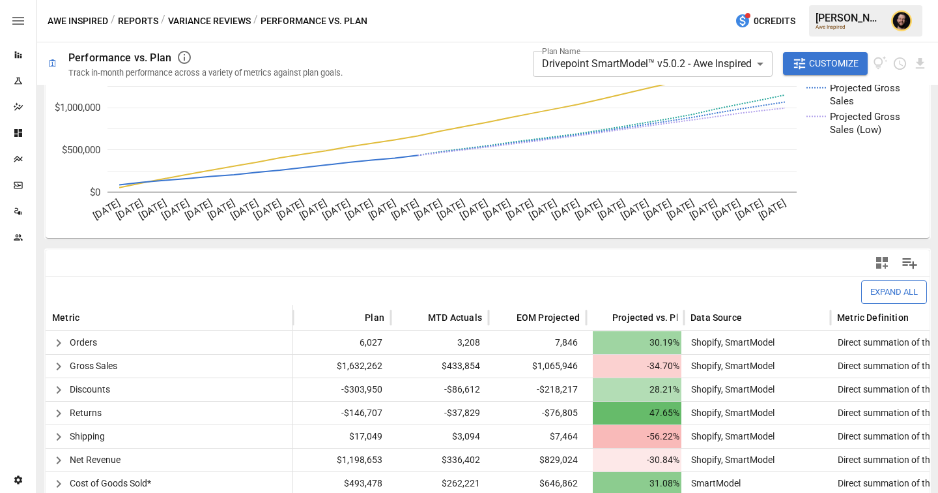
click at [650, 0] on body "**********" at bounding box center [469, 0] width 938 height 0
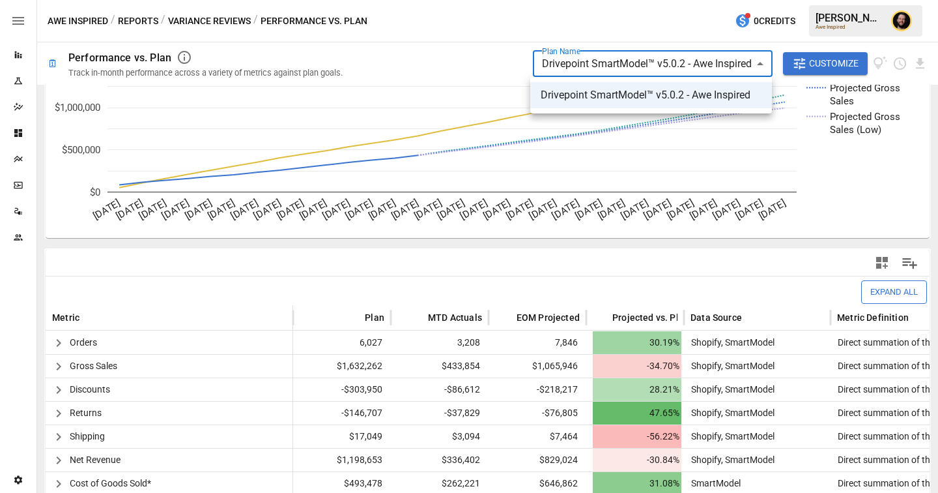
click at [494, 38] on div at bounding box center [469, 246] width 938 height 493
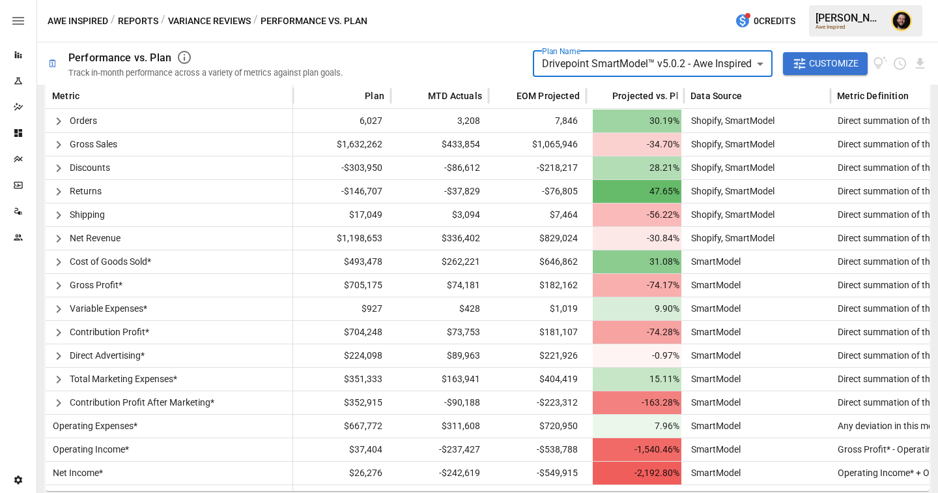
scroll to position [219, 0]
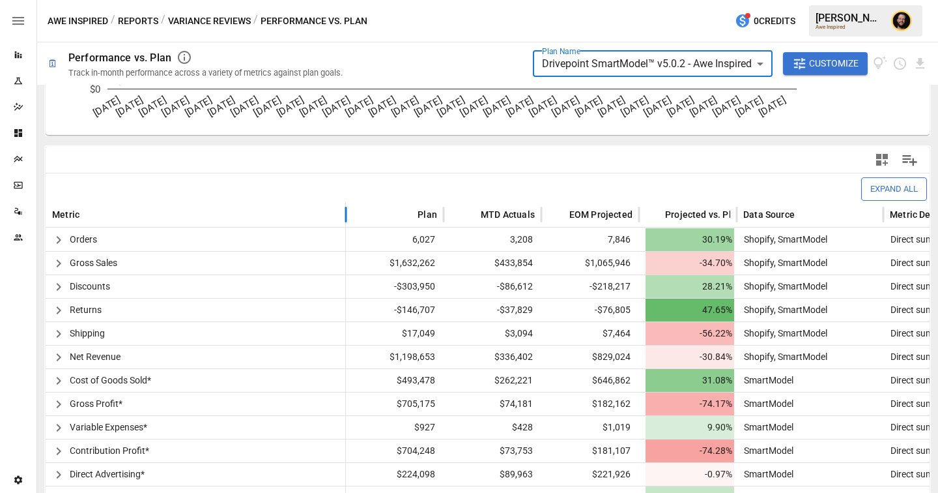
drag, startPoint x: 294, startPoint y: 209, endPoint x: 347, endPoint y: 226, distance: 55.4
click at [347, 226] on div at bounding box center [346, 214] width 7 height 25
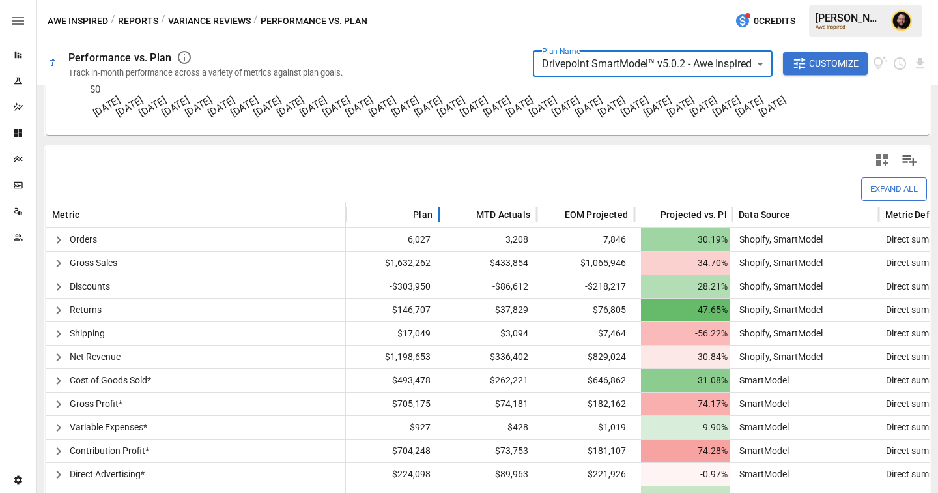
click at [438, 220] on div at bounding box center [439, 214] width 7 height 25
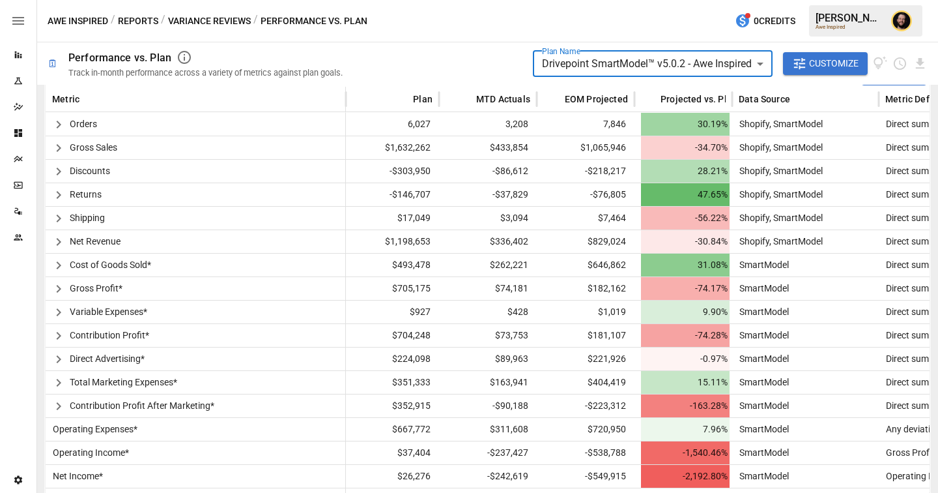
scroll to position [337, 0]
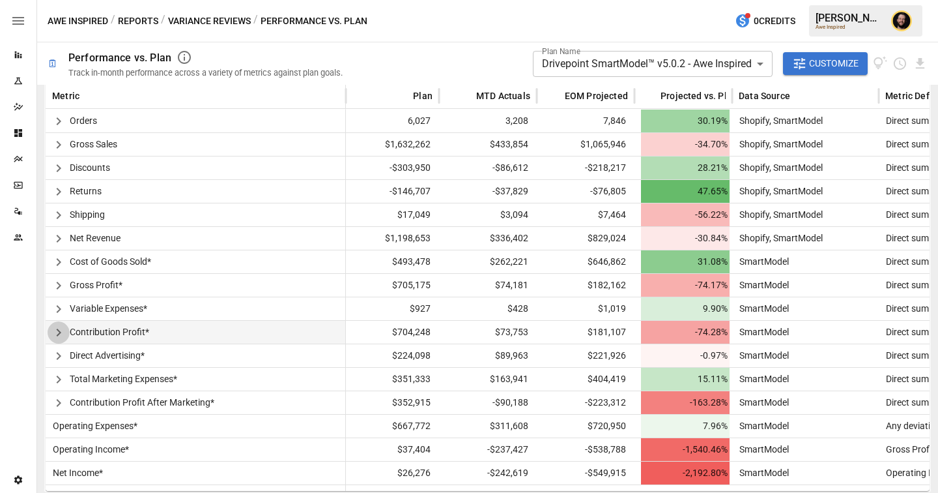
click at [56, 334] on icon "button" at bounding box center [59, 332] width 16 height 16
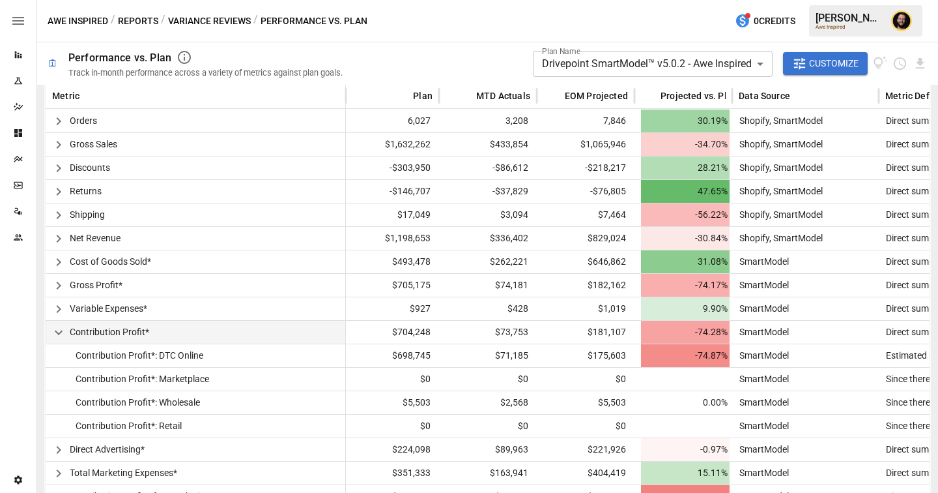
click at [63, 331] on icon "button" at bounding box center [59, 332] width 16 height 16
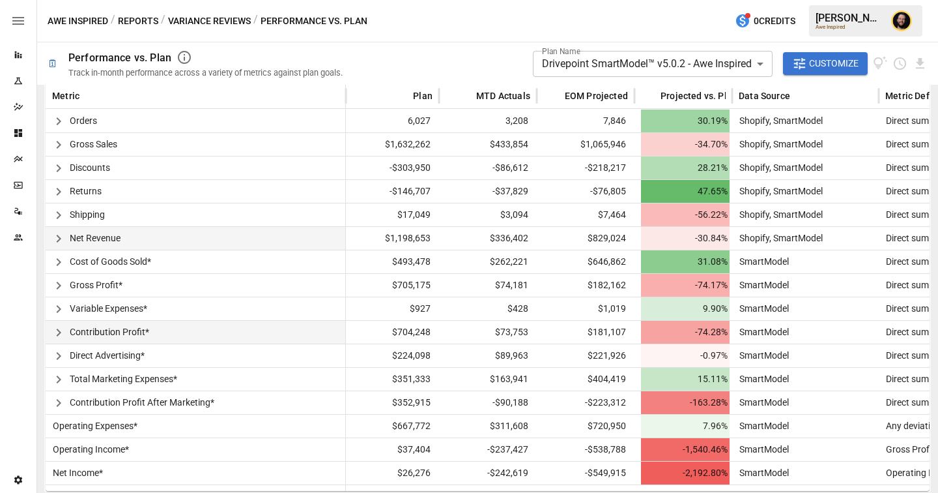
click at [60, 234] on icon "button" at bounding box center [59, 239] width 16 height 16
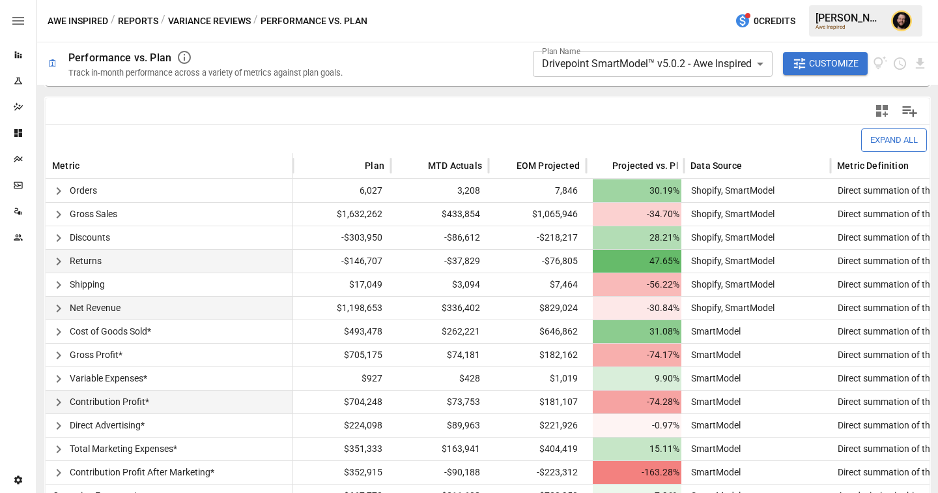
scroll to position [268, 0]
click at [59, 208] on icon "button" at bounding box center [59, 214] width 16 height 16
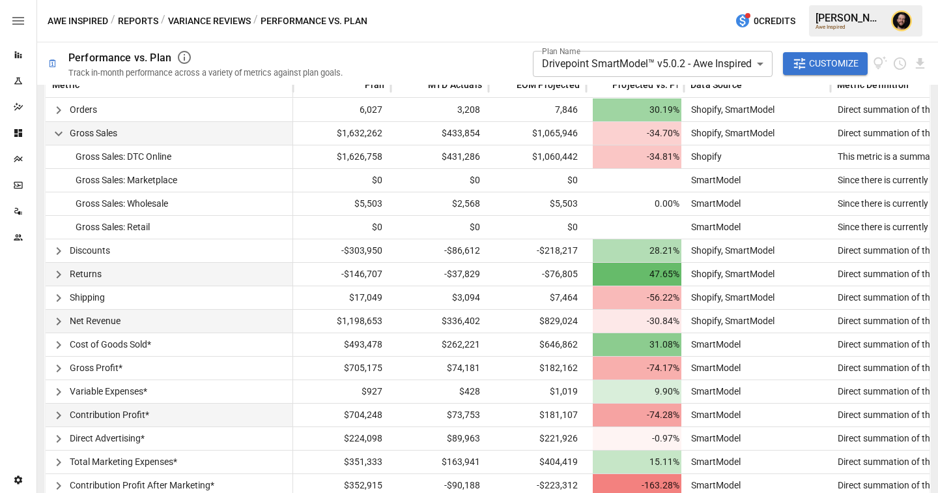
scroll to position [431, 0]
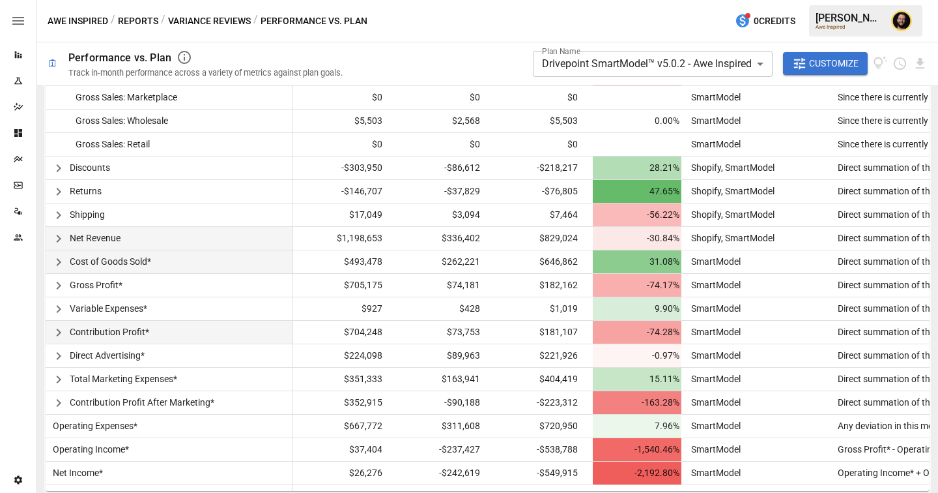
click at [53, 266] on icon "button" at bounding box center [59, 262] width 16 height 16
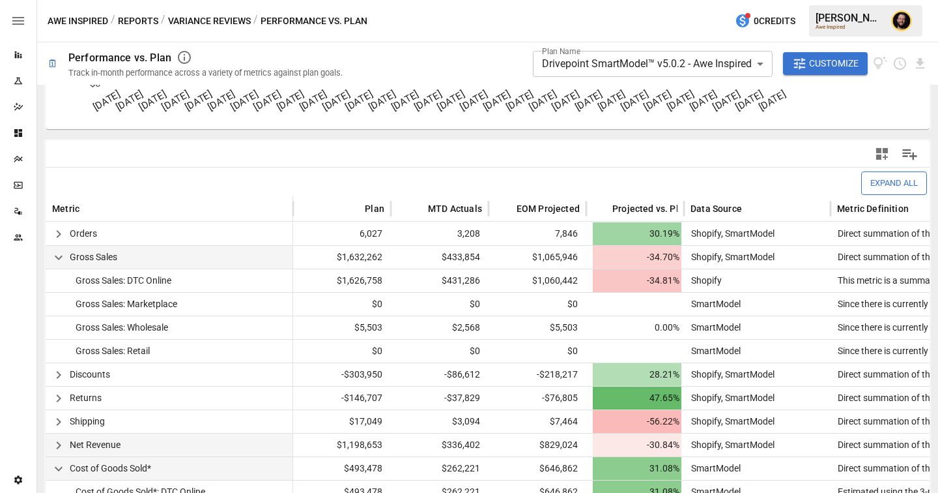
scroll to position [0, 0]
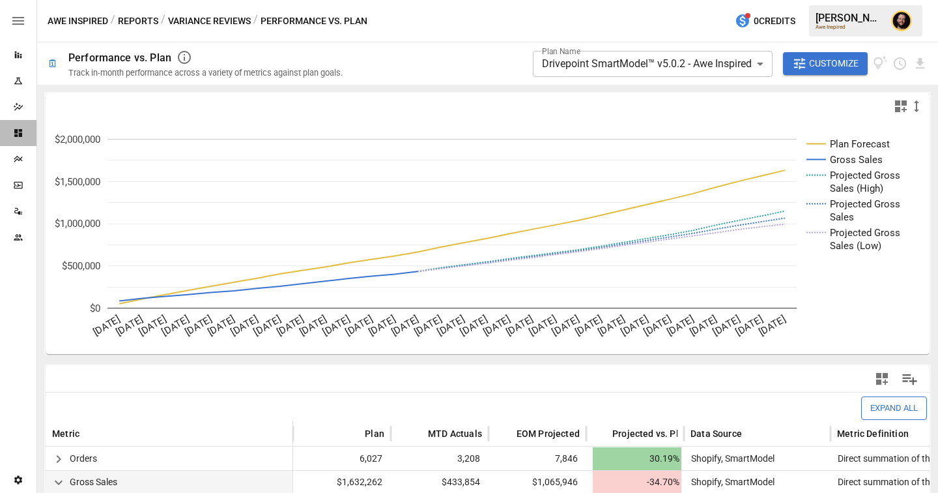
click at [14, 132] on icon "Dashboards" at bounding box center [18, 133] width 8 height 8
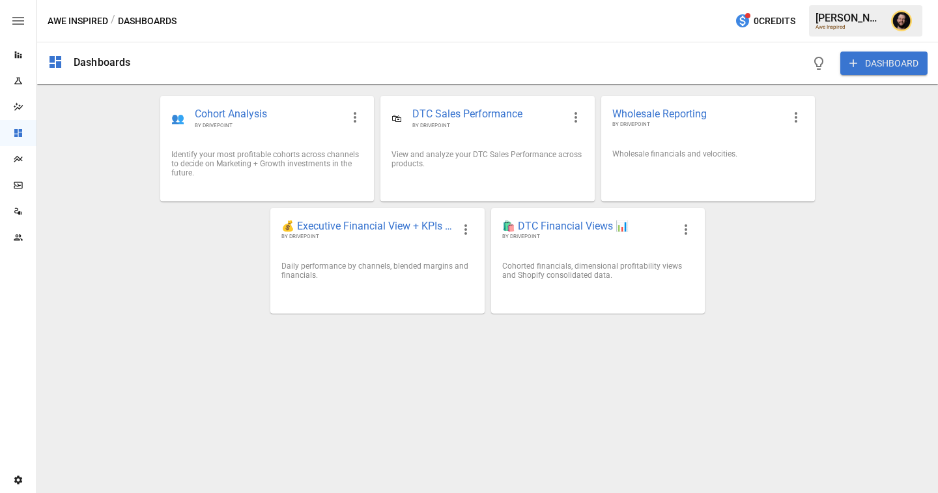
click at [21, 55] on icon "Reports" at bounding box center [18, 55] width 10 height 10
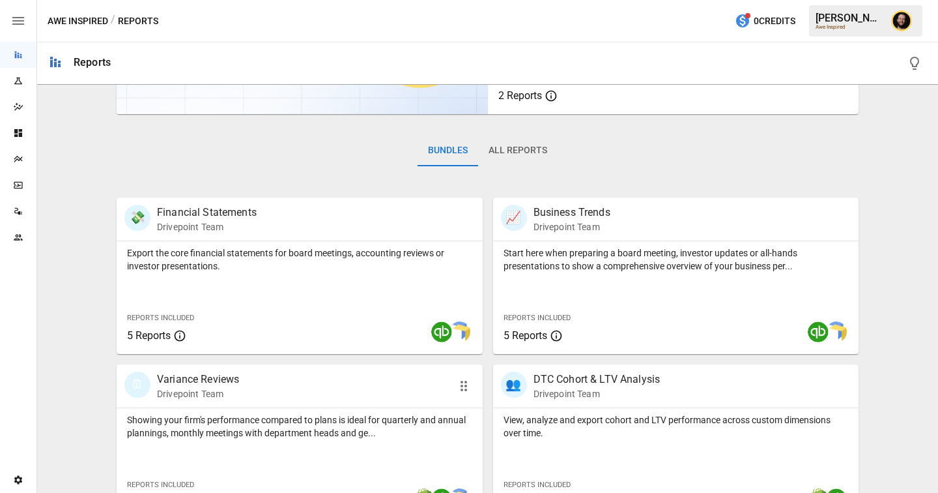
scroll to position [246, 0]
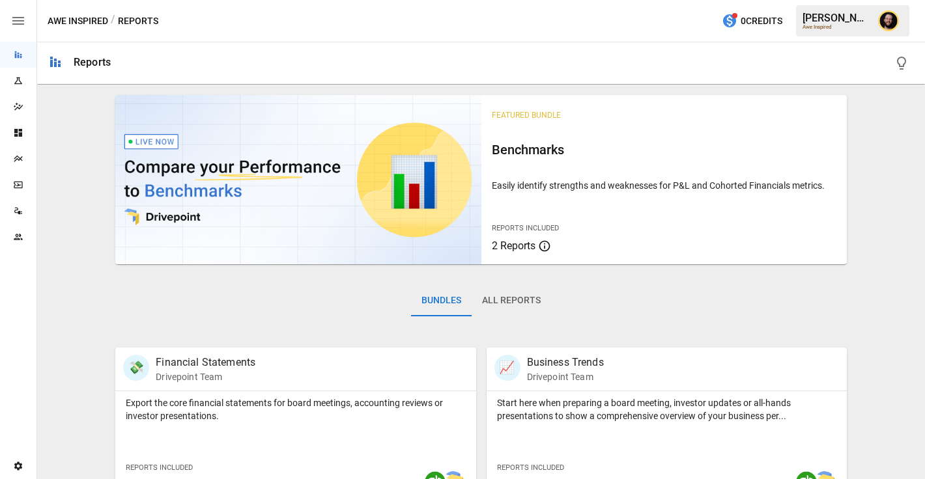
click at [23, 157] on icon "Plans" at bounding box center [18, 159] width 10 height 10
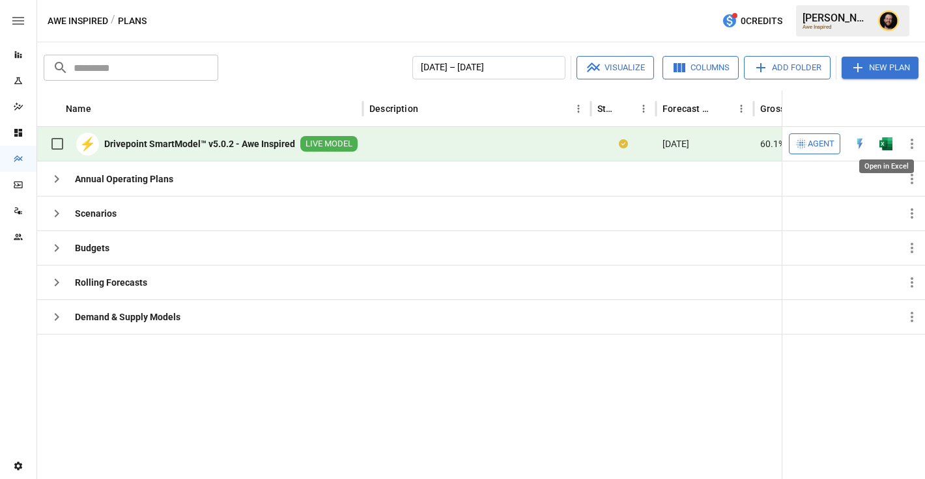
click at [887, 141] on img "Open in Excel" at bounding box center [885, 143] width 13 height 13
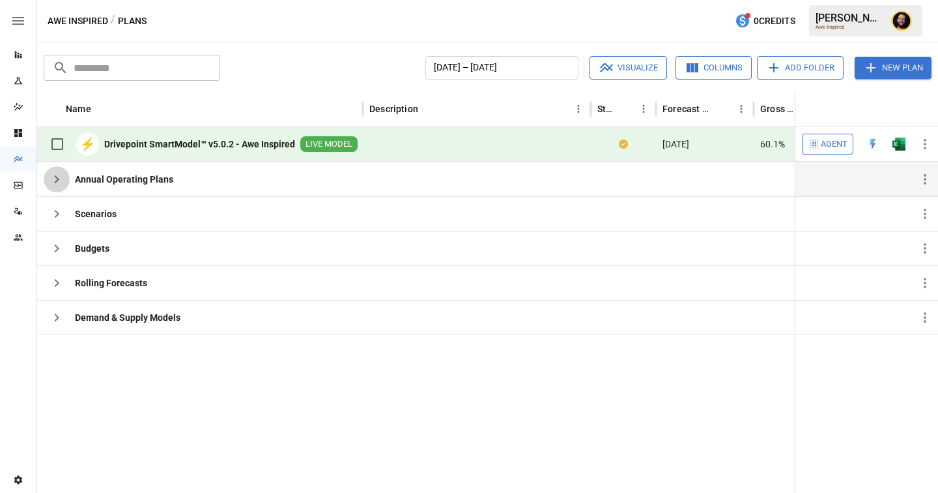
click at [55, 182] on icon "button" at bounding box center [57, 179] width 5 height 8
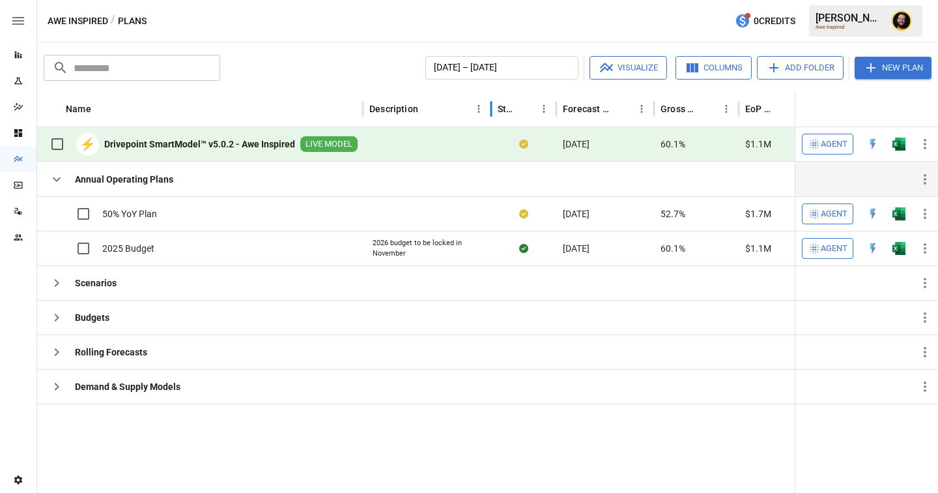
drag, startPoint x: 590, startPoint y: 112, endPoint x: 490, endPoint y: 117, distance: 99.8
click at [490, 117] on div at bounding box center [491, 109] width 7 height 36
click at [55, 279] on icon "button" at bounding box center [57, 283] width 16 height 16
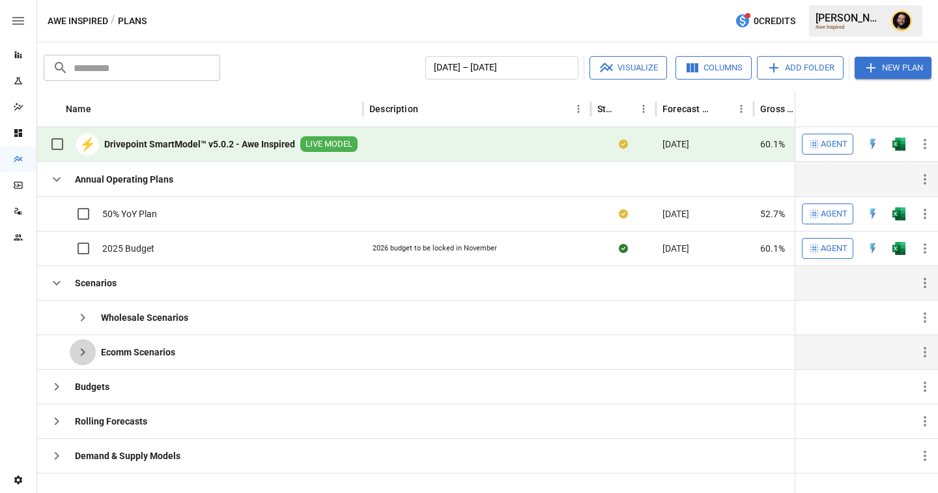
click at [83, 340] on button "button" at bounding box center [83, 352] width 26 height 26
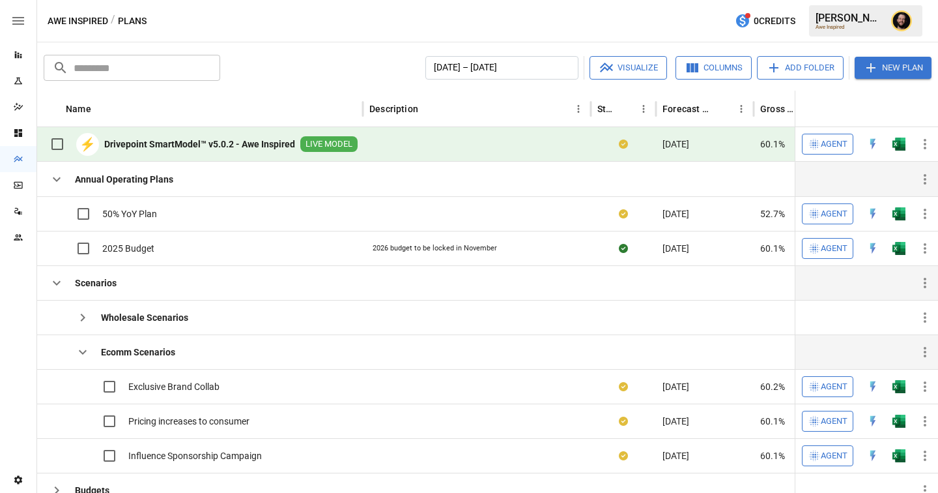
scroll to position [68, 0]
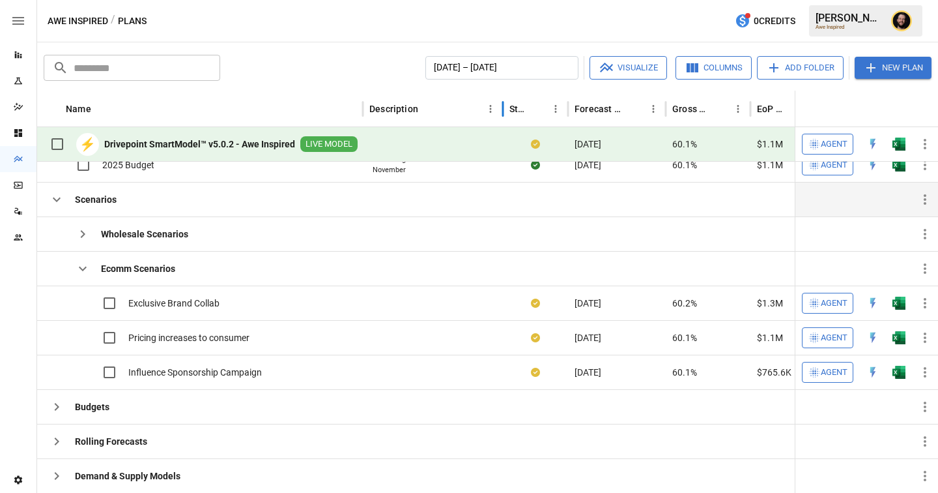
drag, startPoint x: 592, startPoint y: 110, endPoint x: 504, endPoint y: 111, distance: 87.9
click at [504, 111] on div at bounding box center [503, 109] width 7 height 36
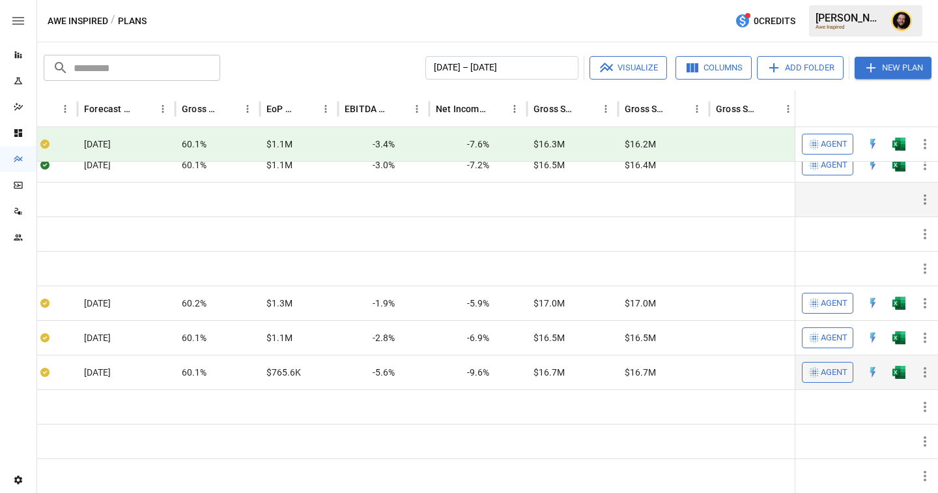
scroll to position [0, 603]
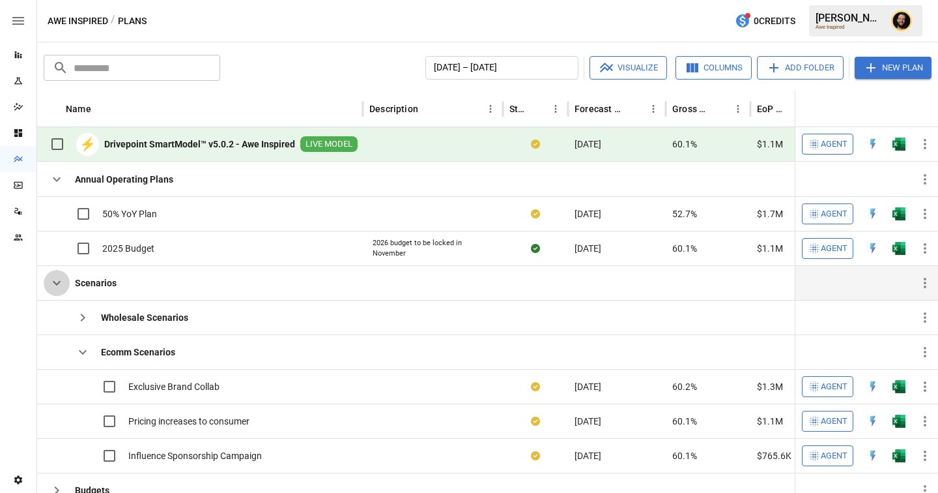
click at [62, 284] on icon "button" at bounding box center [57, 283] width 16 height 16
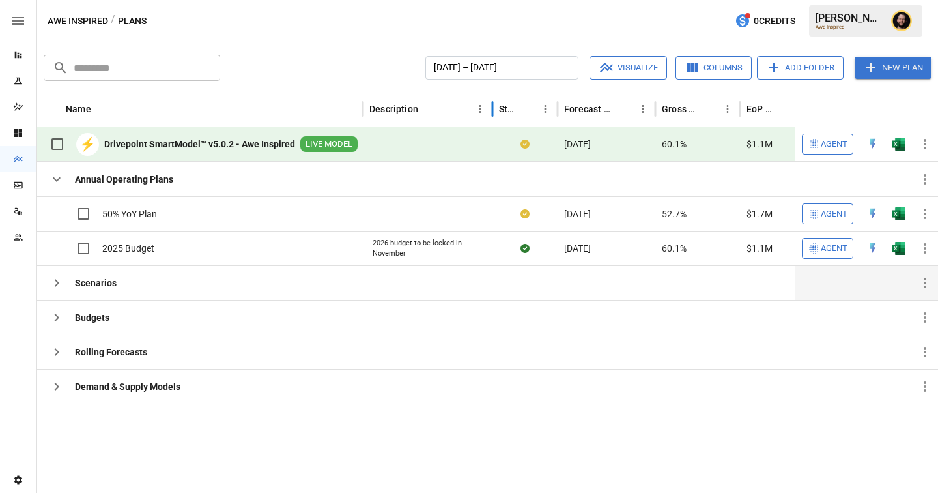
drag, startPoint x: 589, startPoint y: 113, endPoint x: 491, endPoint y: 117, distance: 98.4
click at [491, 117] on div at bounding box center [492, 109] width 7 height 36
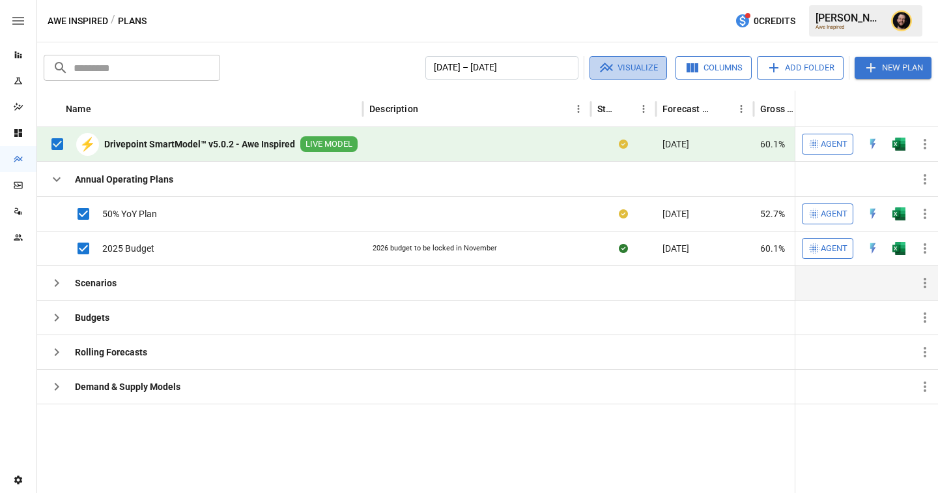
click at [625, 68] on button "Visualize" at bounding box center [629, 67] width 78 height 23
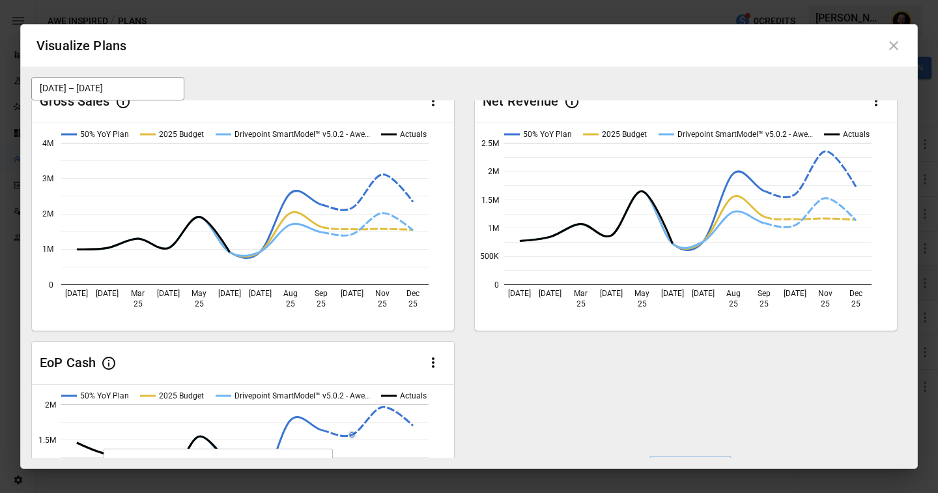
scroll to position [0, 0]
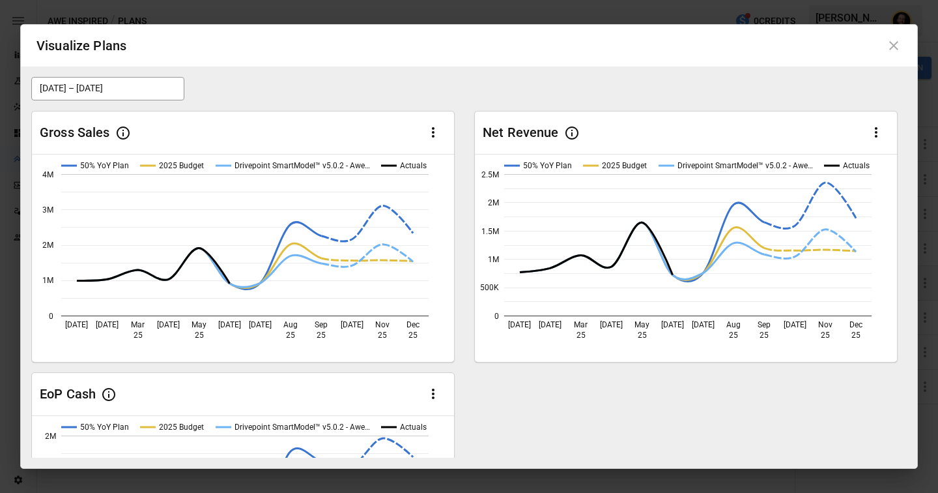
click at [894, 43] on icon at bounding box center [894, 46] width 16 height 16
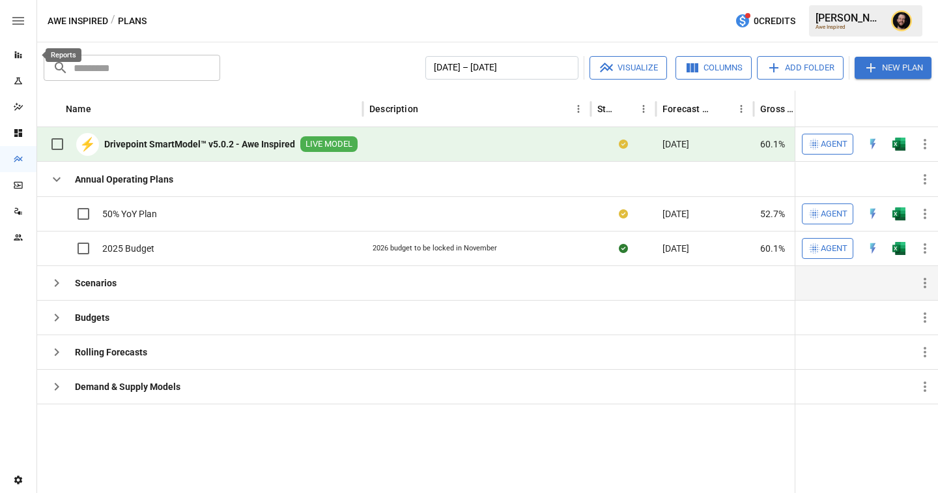
click at [20, 57] on icon "Reports" at bounding box center [18, 54] width 7 height 7
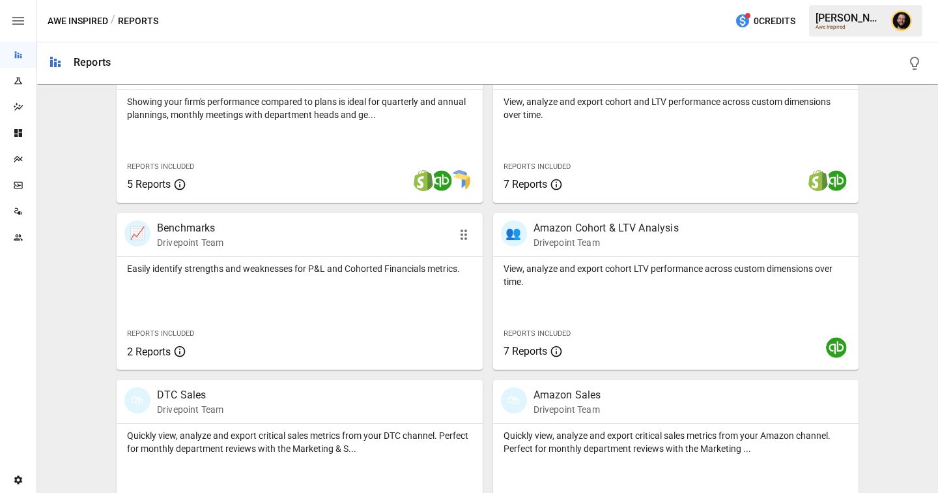
scroll to position [470, 0]
click at [238, 261] on p "Easily identify strengths and weaknesses for P&L and Cohorted Financials metric…" at bounding box center [299, 267] width 345 height 13
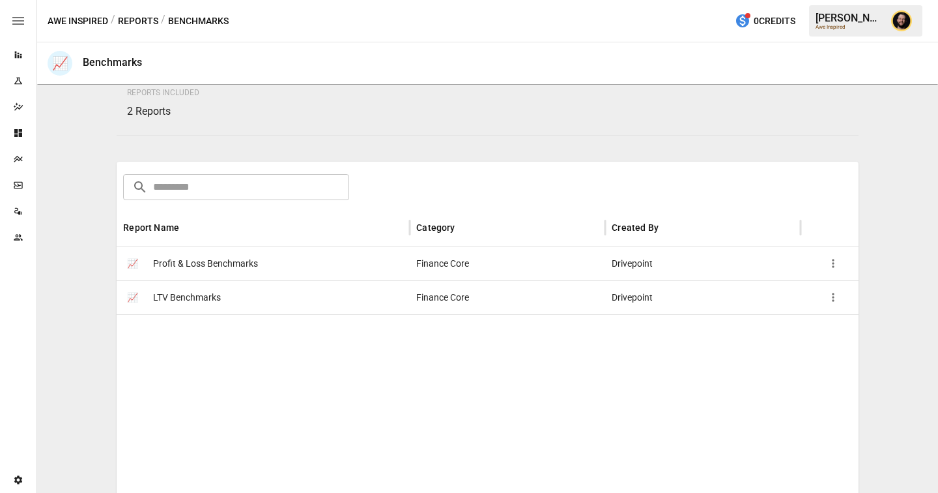
scroll to position [159, 0]
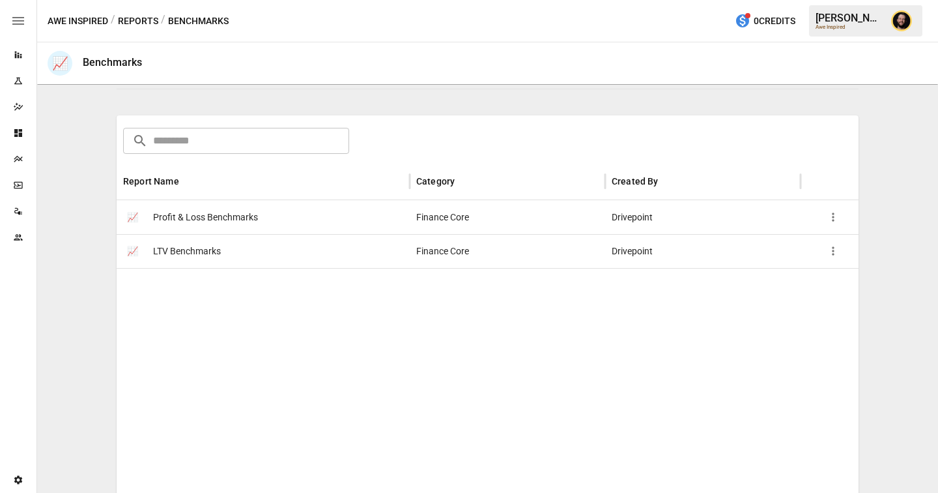
click at [242, 253] on div "📈 LTV Benchmarks" at bounding box center [263, 251] width 293 height 34
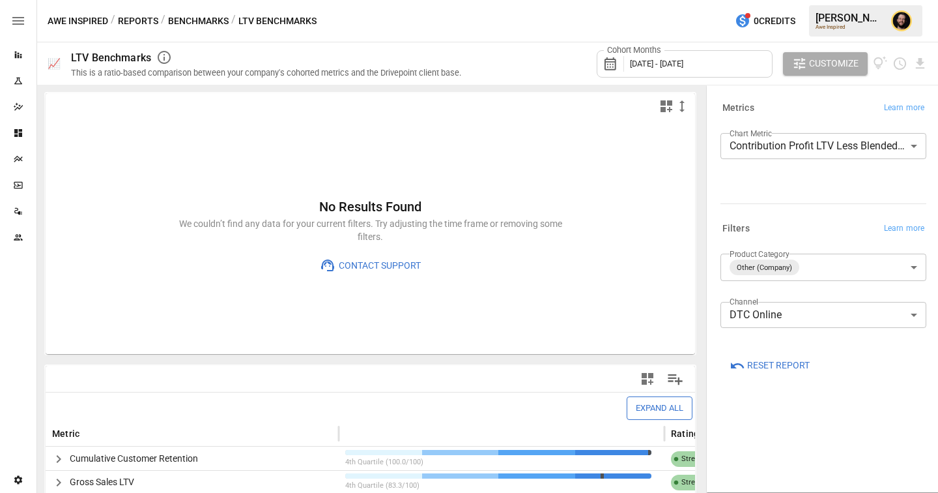
scroll to position [173, 0]
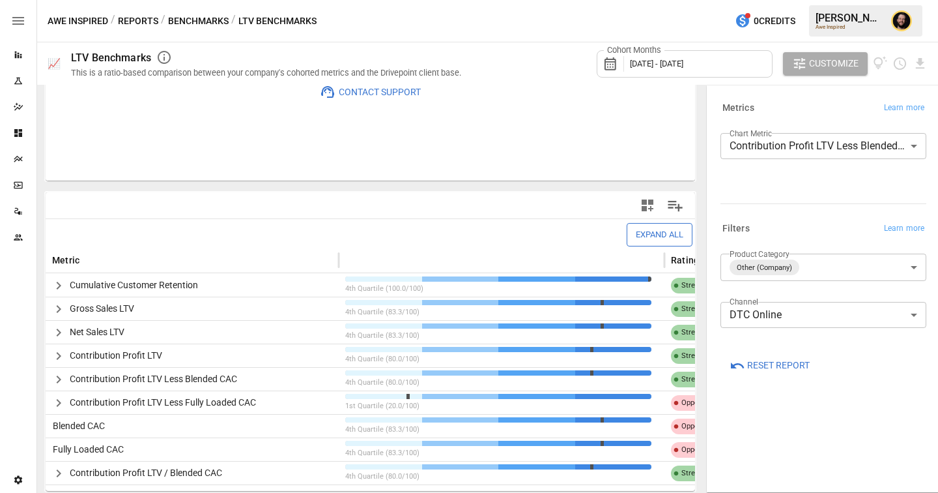
click at [805, 0] on body "Reports Experiments Dazzler Studio Dashboards Plans SmartModel ™ Data Sources T…" at bounding box center [469, 0] width 938 height 0
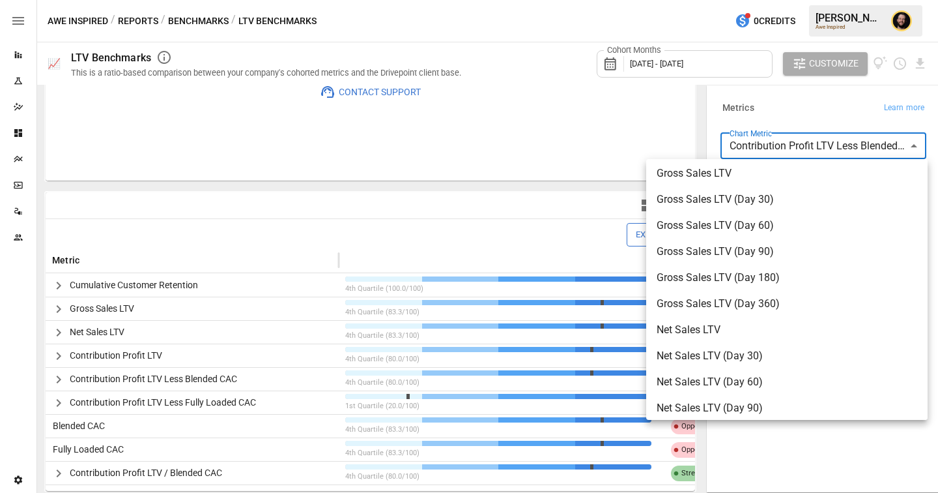
scroll to position [369, 0]
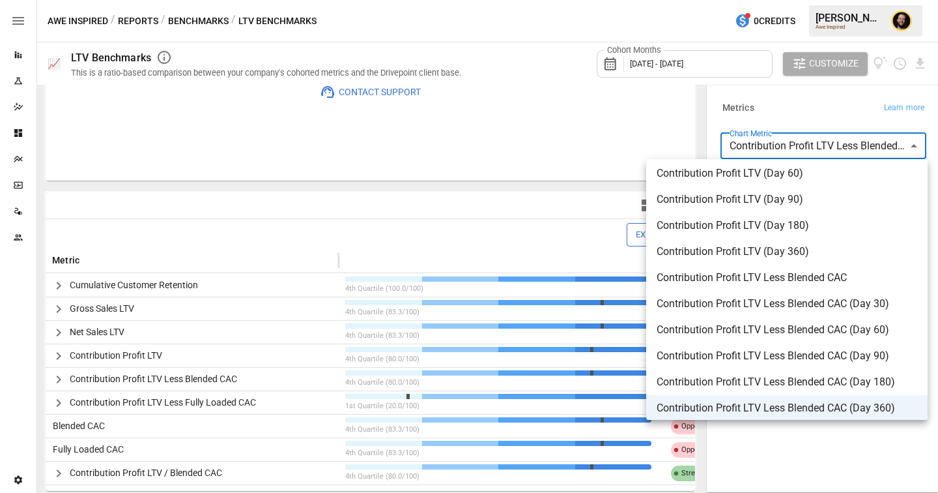
click at [719, 195] on span "Contribution Profit LTV (Day 90)" at bounding box center [787, 200] width 261 height 16
type input "**********"
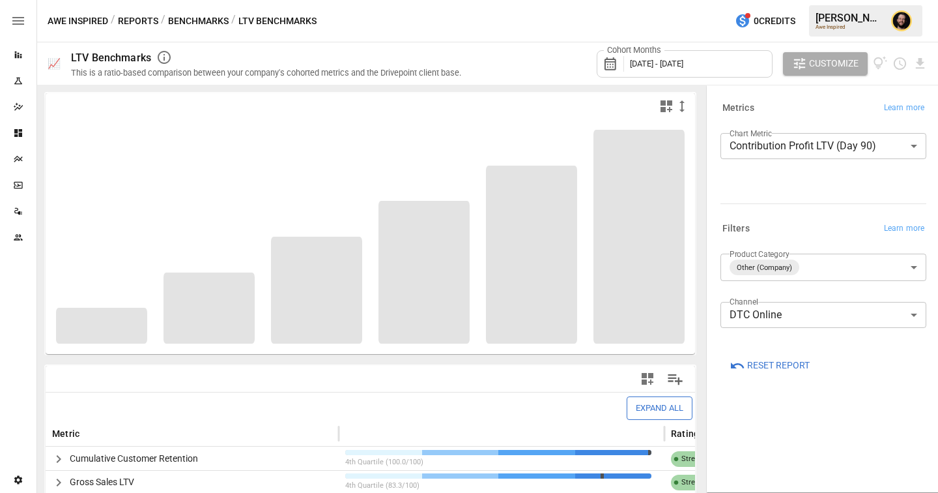
click at [664, 52] on label "Cohort Months" at bounding box center [634, 50] width 61 height 12
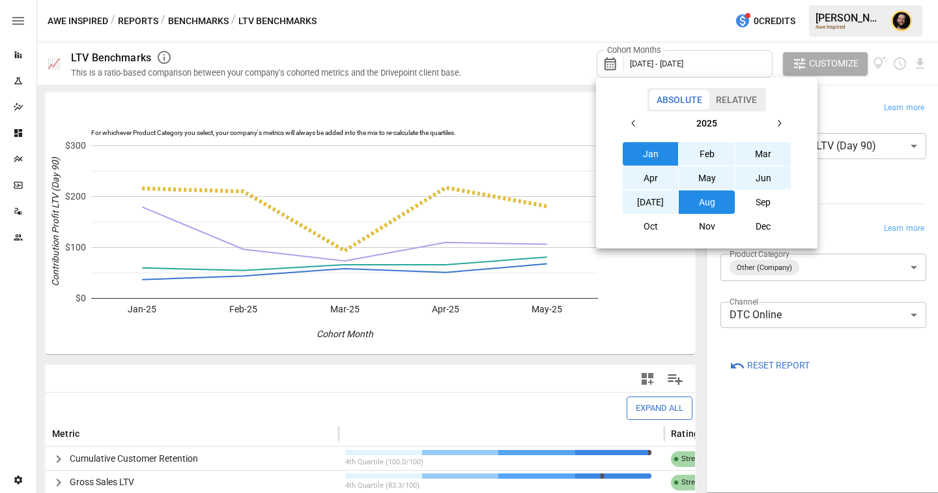
click at [526, 50] on div at bounding box center [469, 246] width 938 height 493
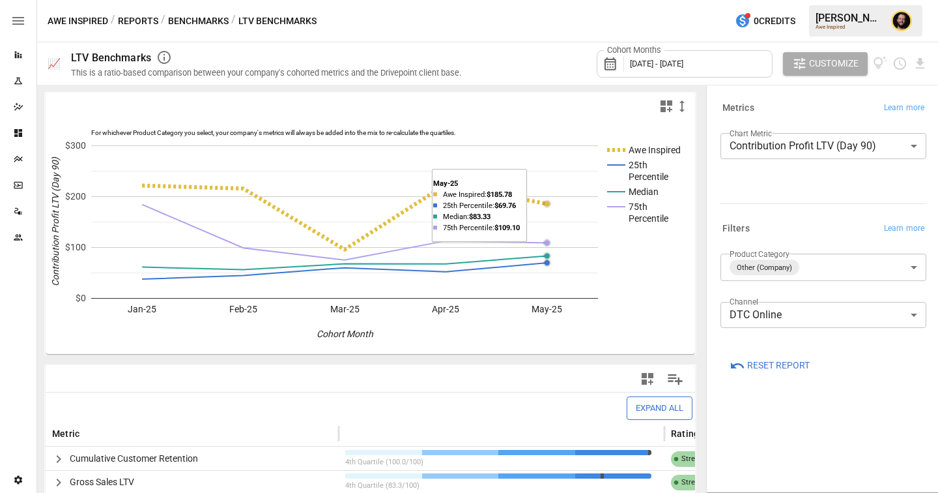
scroll to position [173, 0]
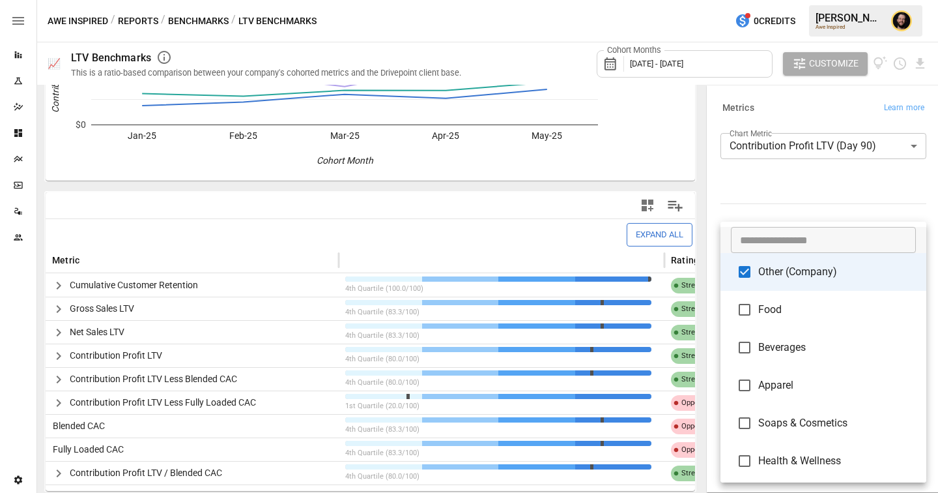
click at [865, 0] on body "Reports Experiments Dazzler Studio Dashboards Plans SmartModel ™ Data Sources T…" at bounding box center [469, 0] width 938 height 0
click at [793, 184] on div at bounding box center [469, 246] width 938 height 493
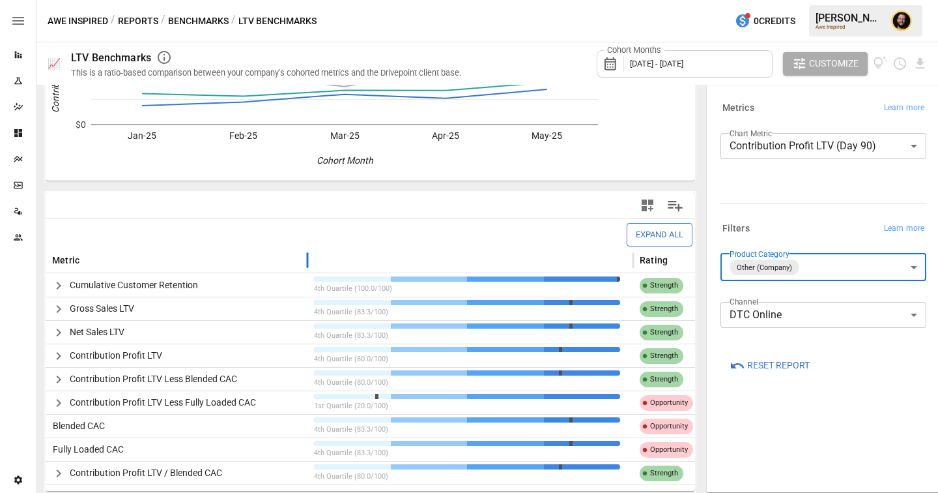
drag, startPoint x: 339, startPoint y: 259, endPoint x: 308, endPoint y: 259, distance: 31.3
click at [308, 259] on div at bounding box center [307, 260] width 7 height 25
click at [829, 0] on body "Reports Experiments Dazzler Studio Dashboards Plans SmartModel ™ Data Sources T…" at bounding box center [469, 0] width 938 height 0
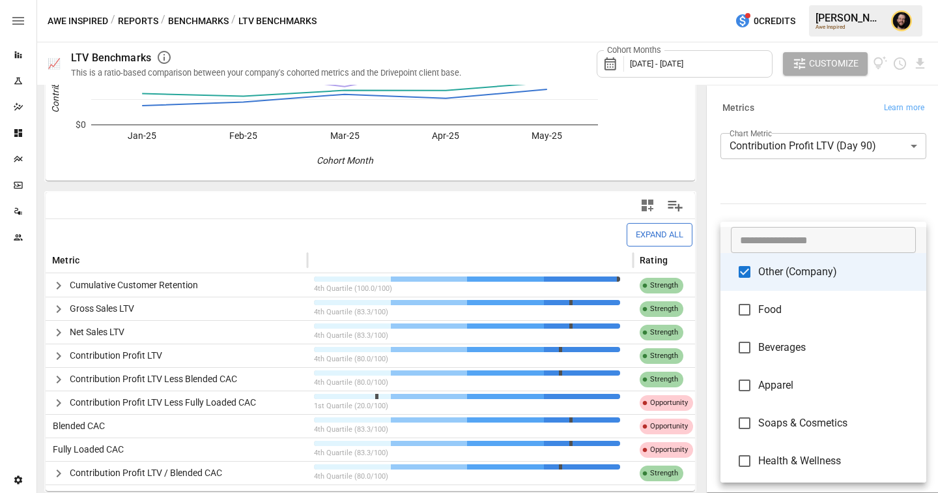
click at [778, 186] on div at bounding box center [469, 246] width 938 height 493
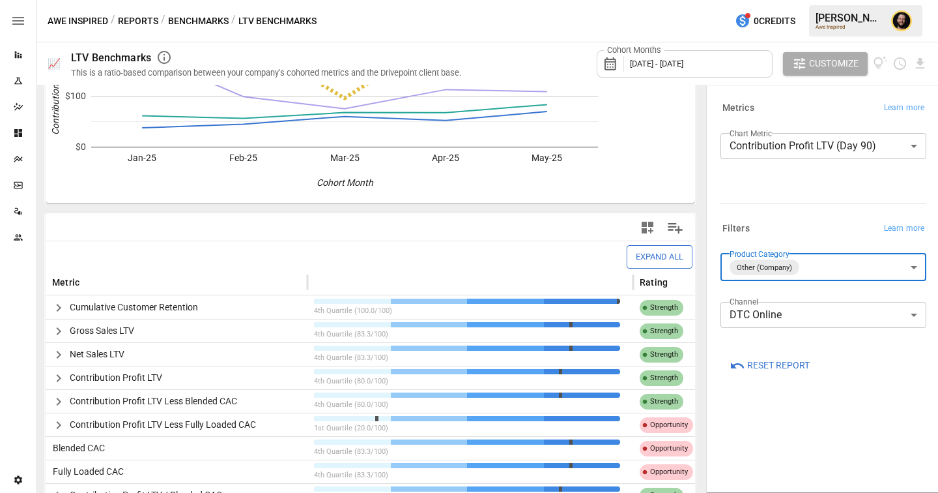
scroll to position [169, 0]
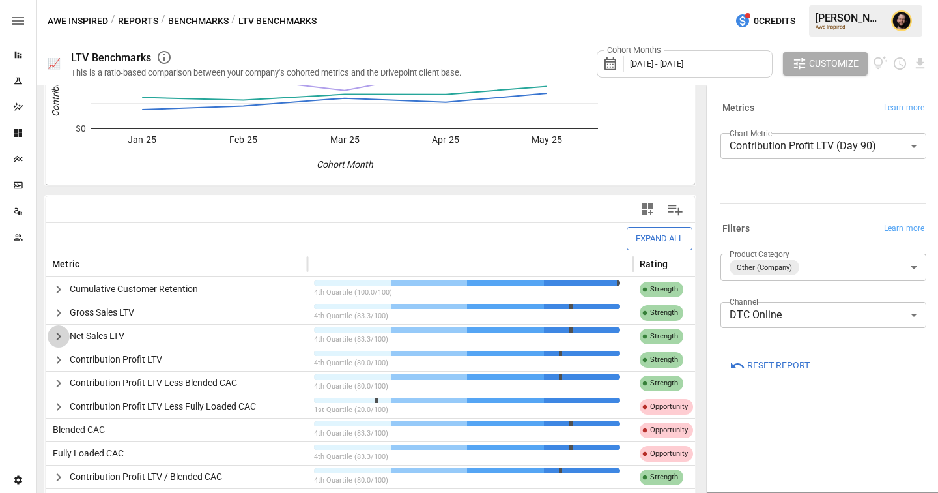
click at [63, 335] on icon "button" at bounding box center [59, 336] width 16 height 16
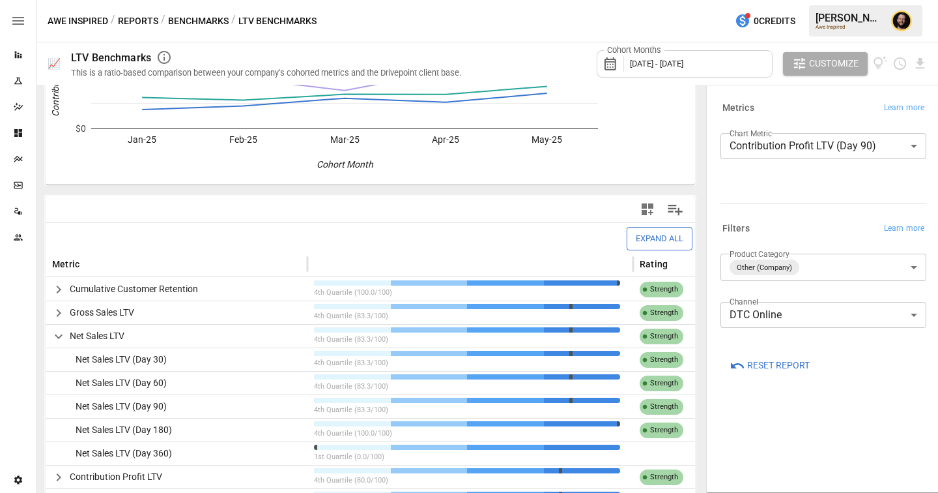
scroll to position [291, 0]
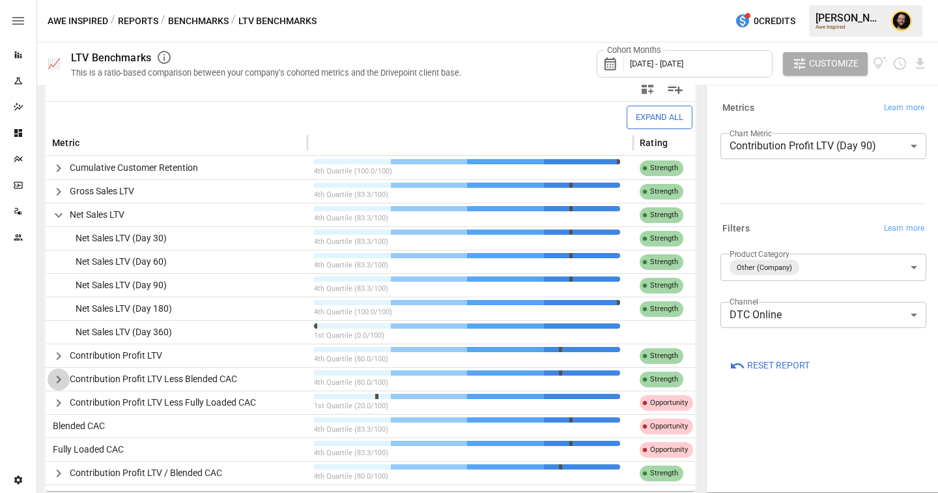
click at [61, 372] on icon "button" at bounding box center [59, 379] width 16 height 16
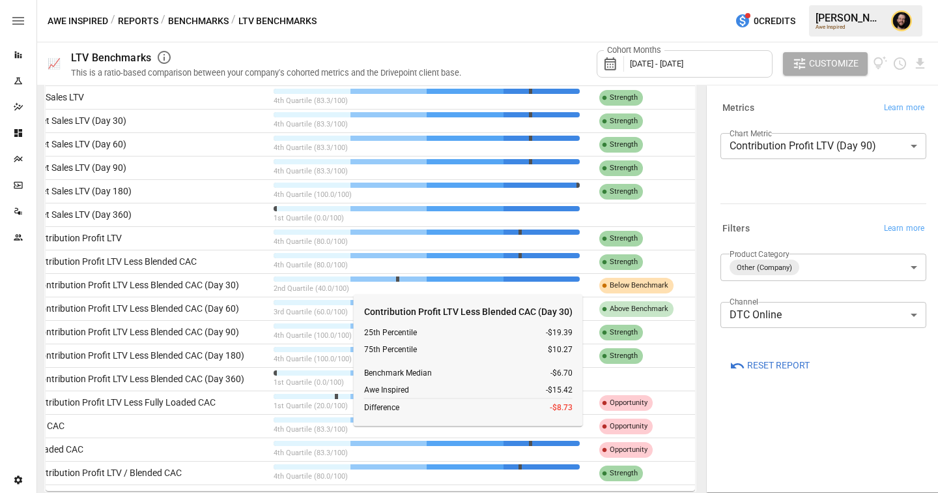
scroll to position [0, 0]
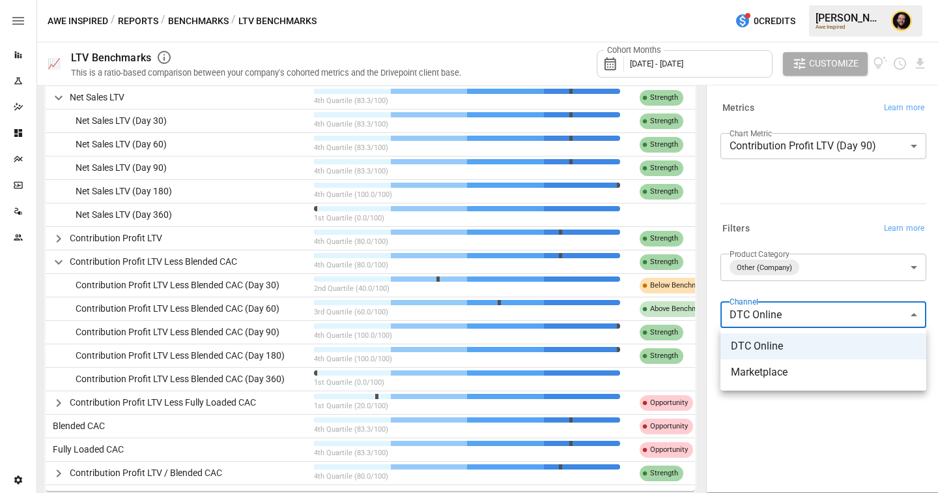
click at [781, 0] on body "Reports Experiments Dazzler Studio Dashboards Plans SmartModel ™ Data Sources T…" at bounding box center [469, 0] width 938 height 0
click at [803, 222] on div at bounding box center [469, 246] width 938 height 493
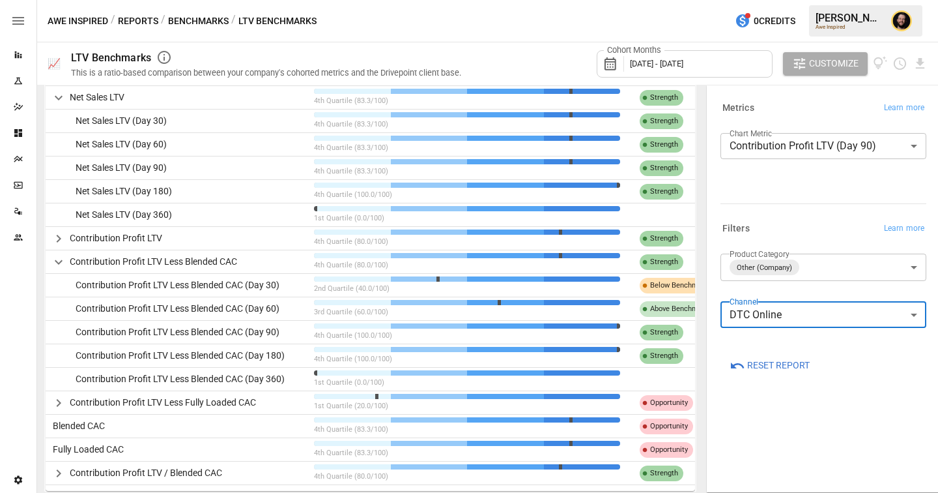
click at [191, 21] on button "Benchmarks" at bounding box center [198, 21] width 61 height 16
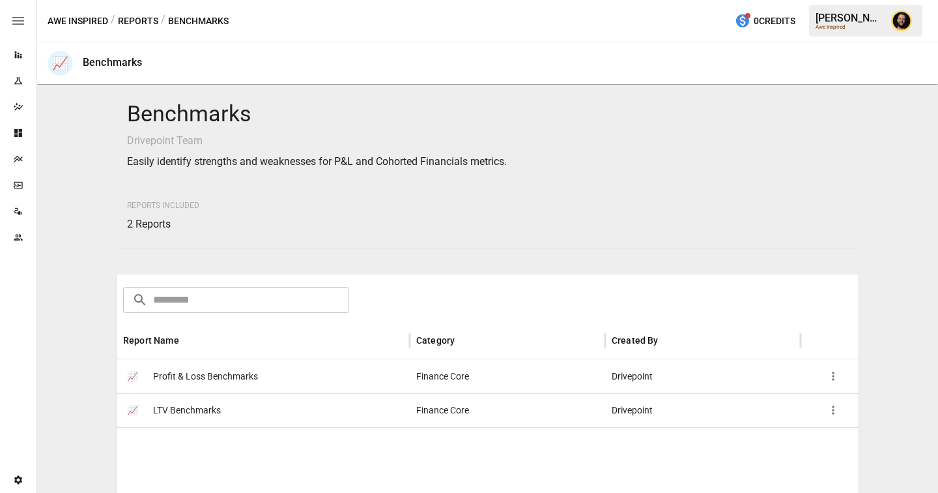
click at [238, 378] on span "Profit & Loss Benchmarks" at bounding box center [205, 376] width 105 height 33
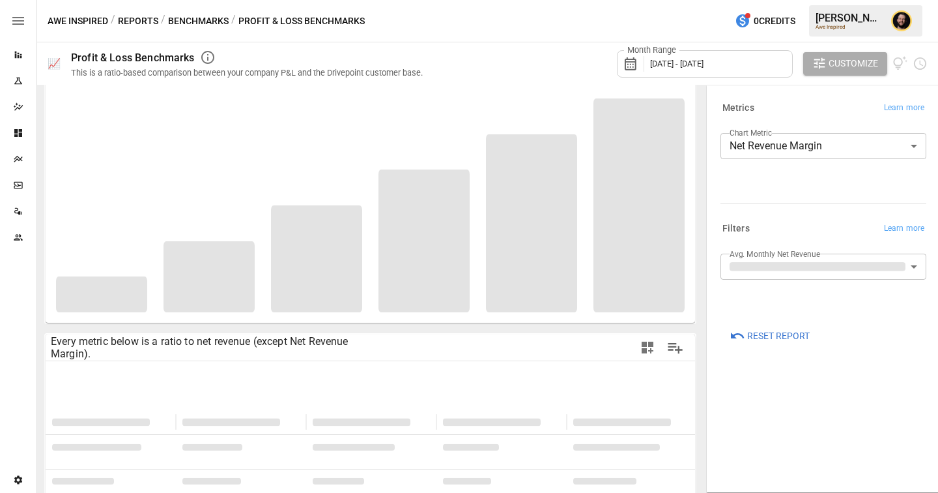
scroll to position [41, 0]
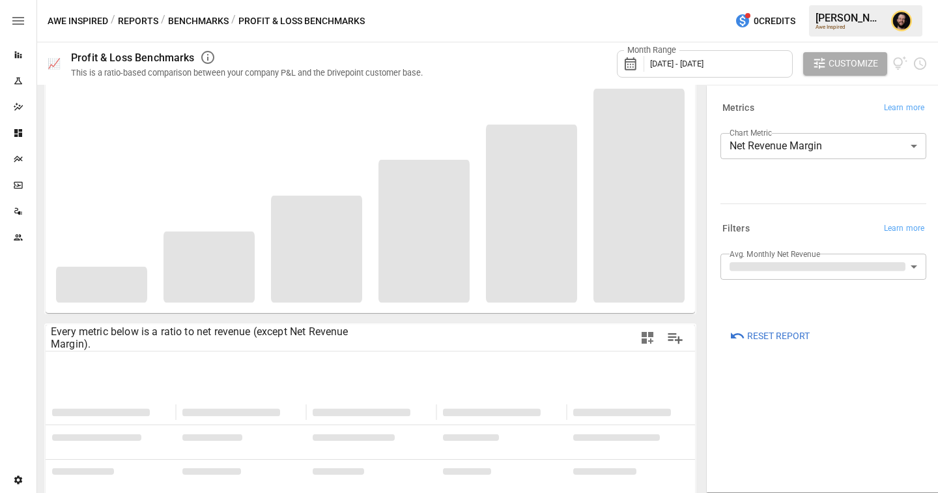
type input "**********"
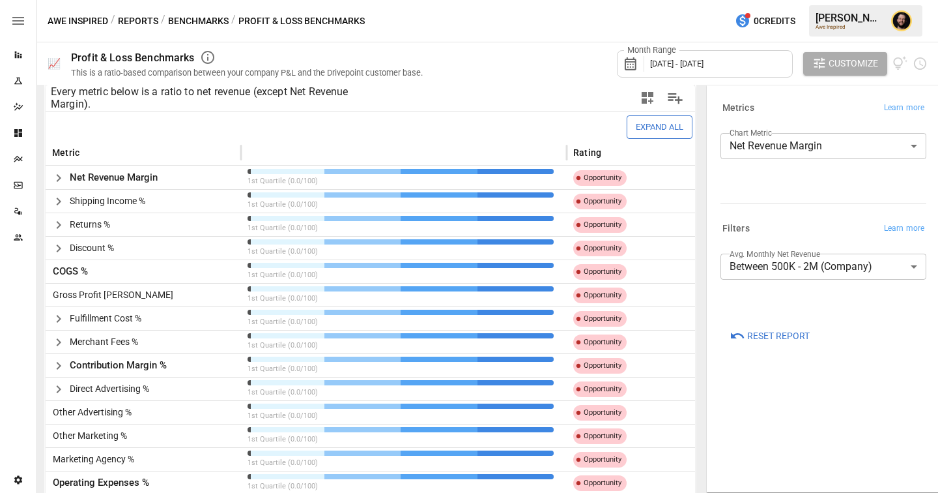
scroll to position [317, 0]
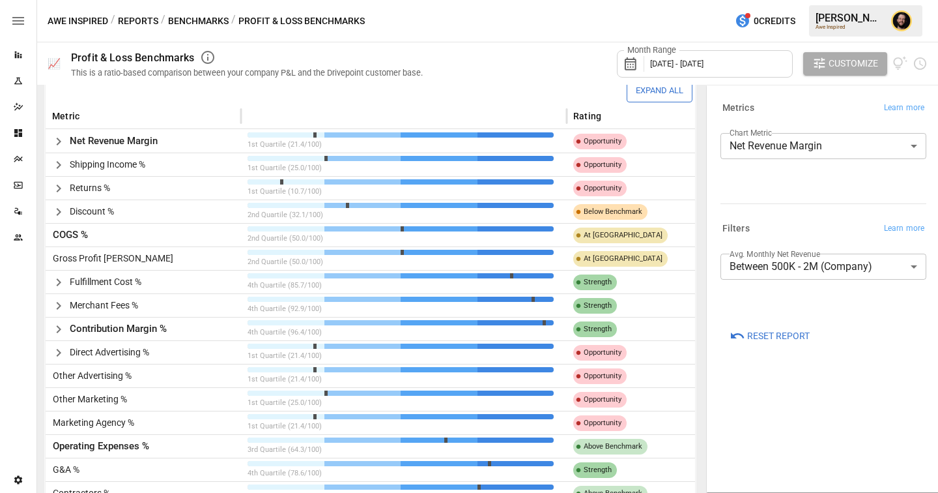
click at [808, 0] on body "Reports Experiments Dazzler Studio Dashboards Plans SmartModel ™ Data Sources T…" at bounding box center [469, 0] width 938 height 0
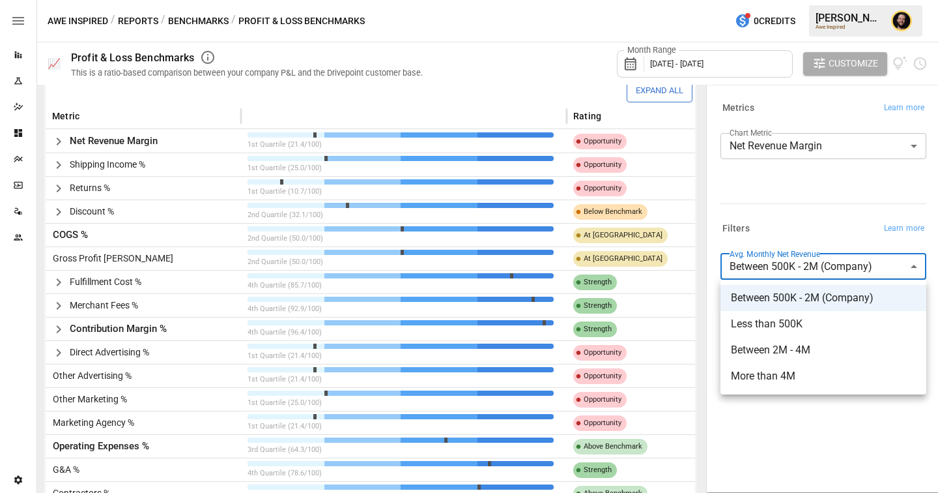
click at [780, 213] on div at bounding box center [469, 246] width 938 height 493
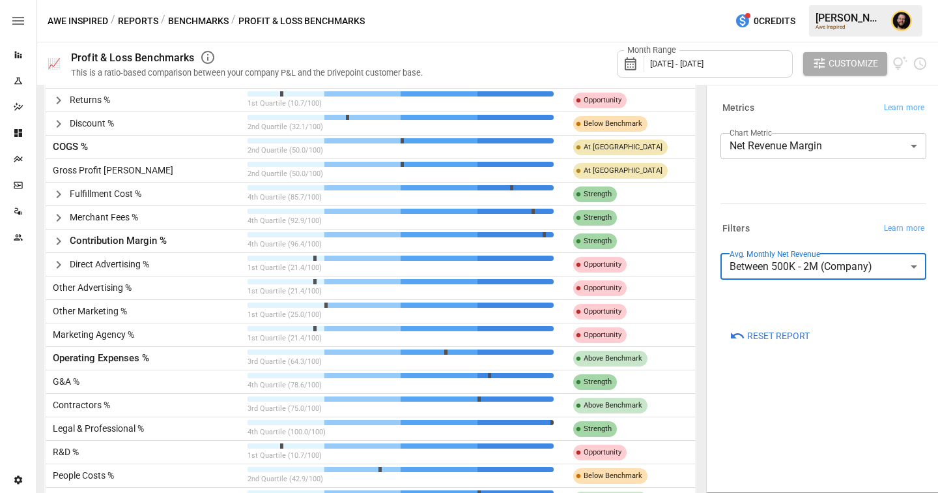
scroll to position [0, 0]
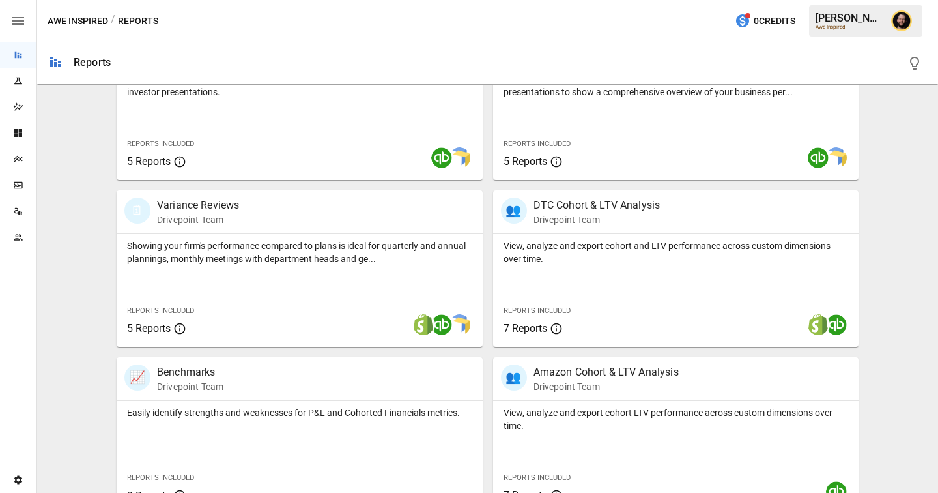
scroll to position [326, 0]
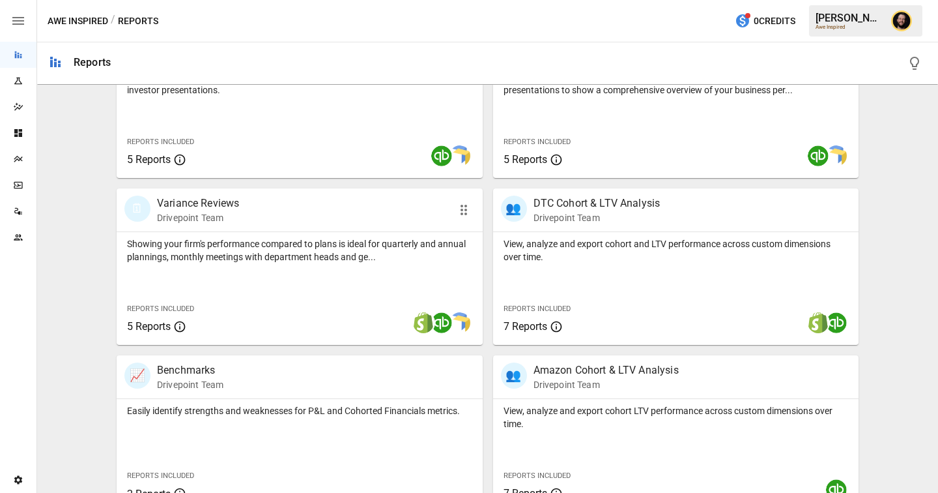
click at [192, 246] on p "Showing your firm's performance compared to plans is ideal for quarterly and an…" at bounding box center [299, 250] width 345 height 26
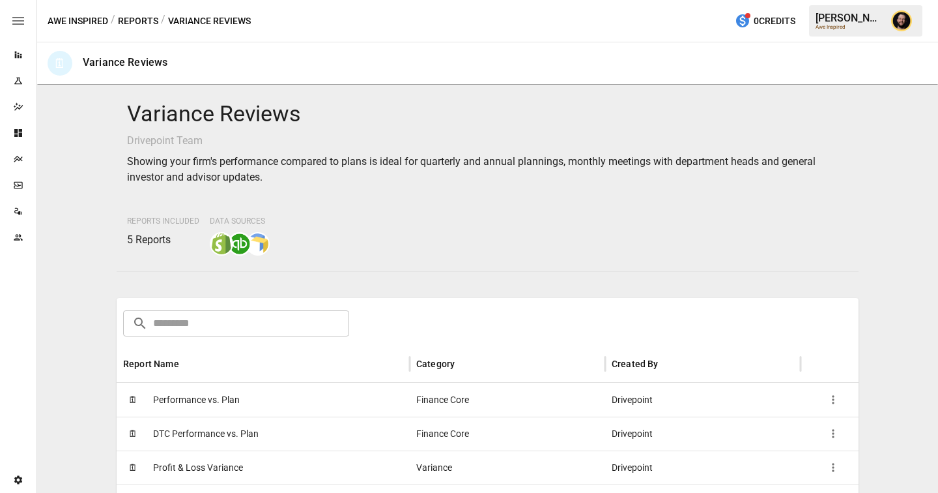
click at [179, 400] on span "Performance vs. Plan" at bounding box center [196, 399] width 87 height 33
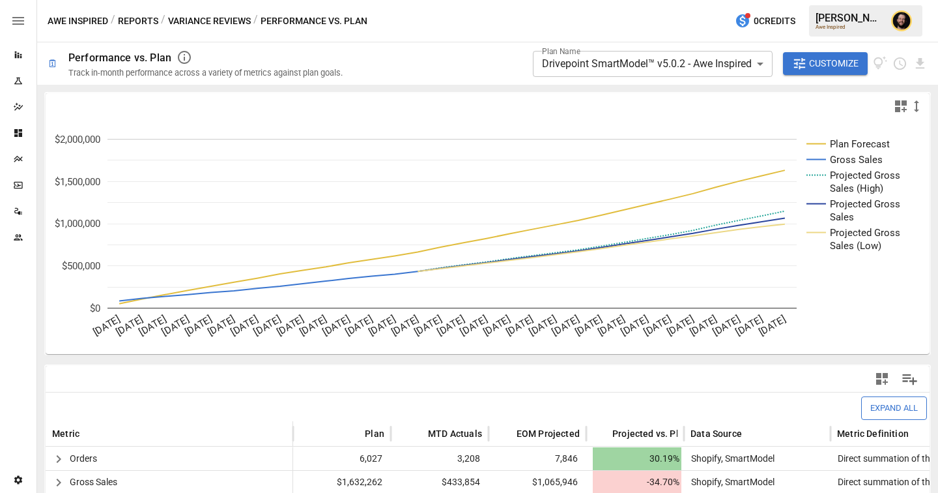
click at [19, 165] on div "Plans" at bounding box center [18, 159] width 36 height 26
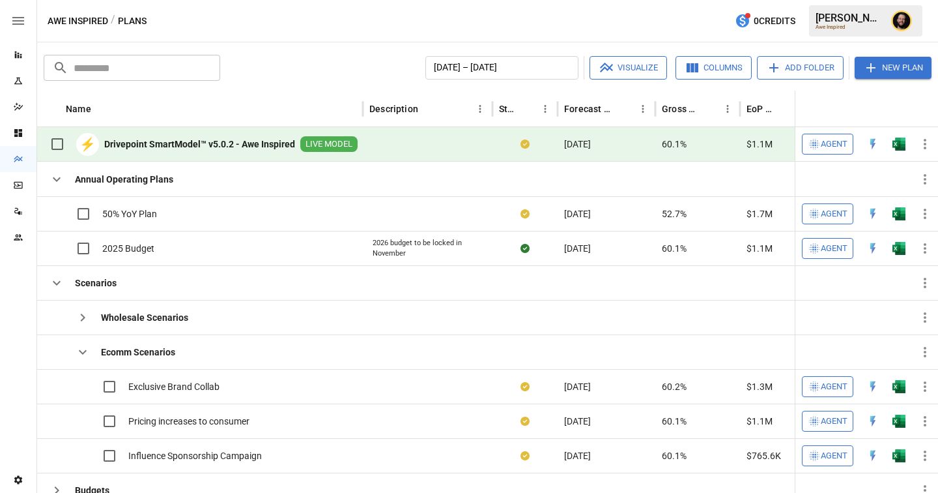
click at [20, 57] on icon "Reports" at bounding box center [18, 54] width 7 height 7
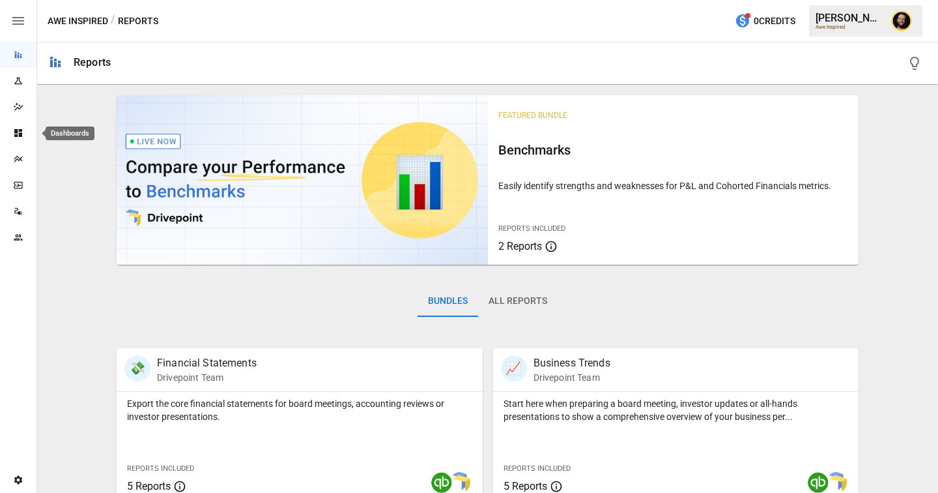
click at [18, 135] on icon "Dashboards" at bounding box center [18, 133] width 10 height 10
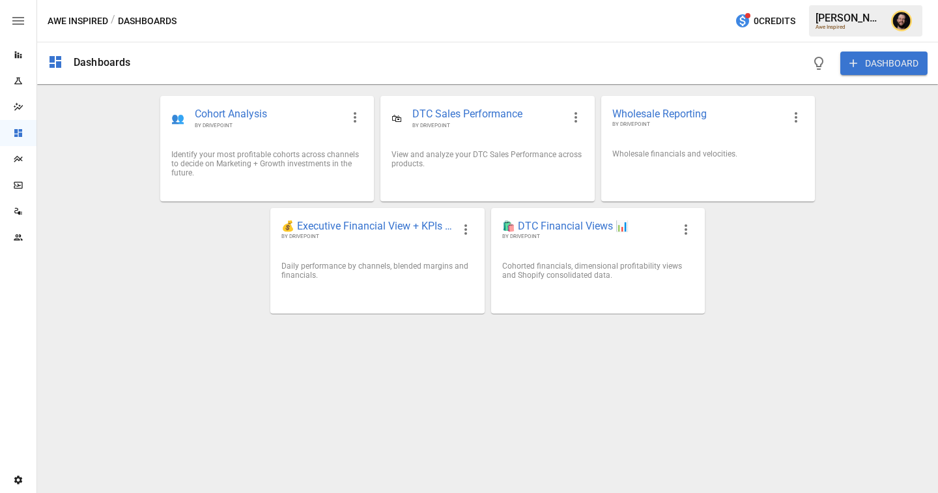
click at [334, 207] on div "👥 Cohort Analysis BY DRIVEPOINT Identify your most profitable cohorts across ch…" at bounding box center [488, 204] width 678 height 219
click at [328, 228] on span "💰 Executive Financial View + KPIs 📈" at bounding box center [366, 226] width 171 height 14
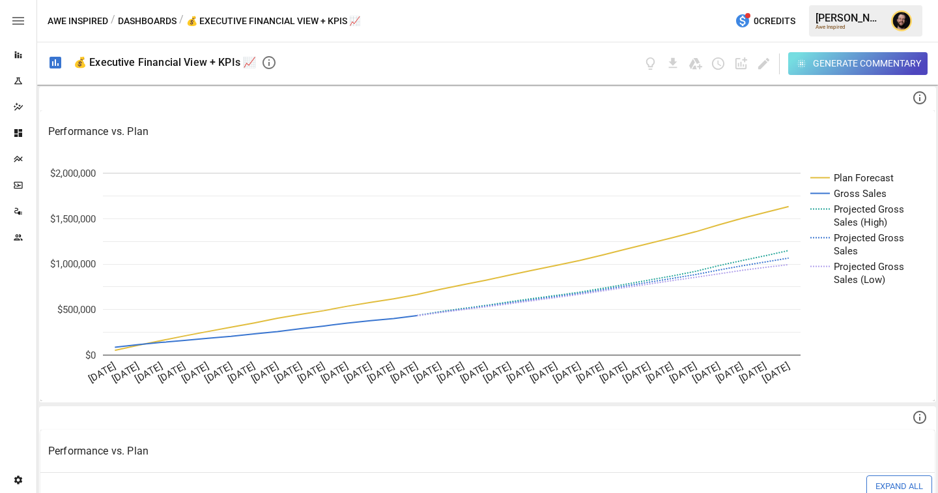
click at [145, 24] on button "Dashboards" at bounding box center [147, 21] width 59 height 16
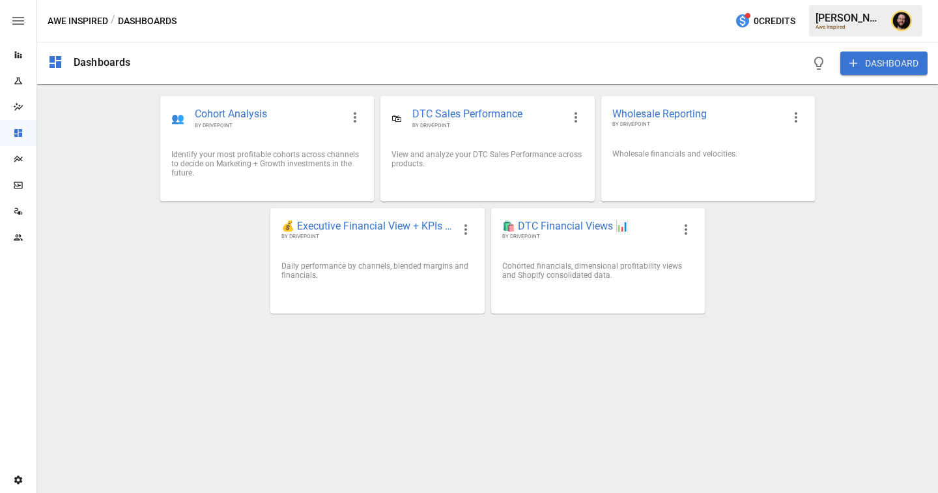
click at [14, 50] on icon "Reports" at bounding box center [18, 55] width 10 height 10
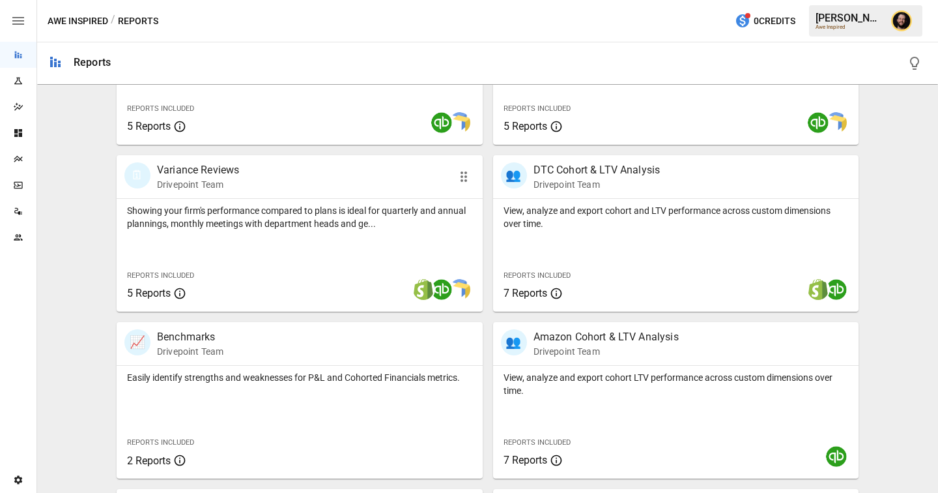
scroll to position [378, 0]
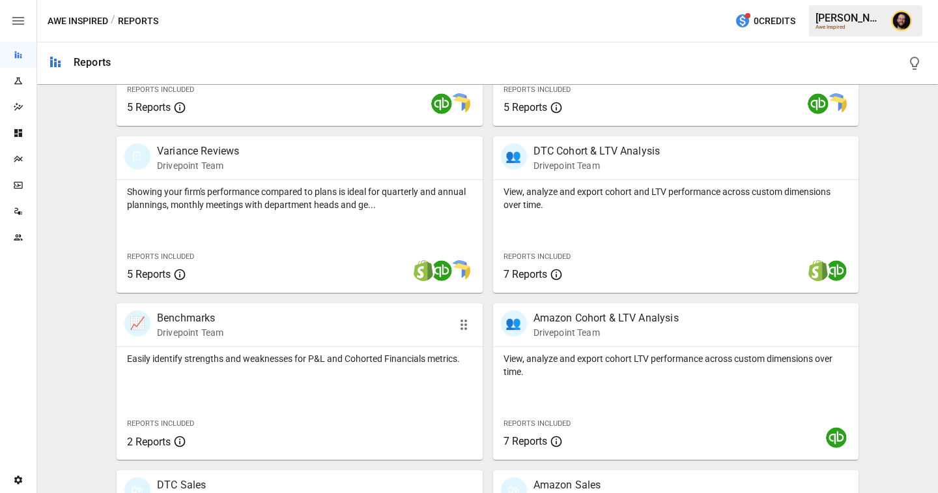
click at [245, 361] on p "Easily identify strengths and weaknesses for P&L and Cohorted Financials metric…" at bounding box center [299, 358] width 345 height 13
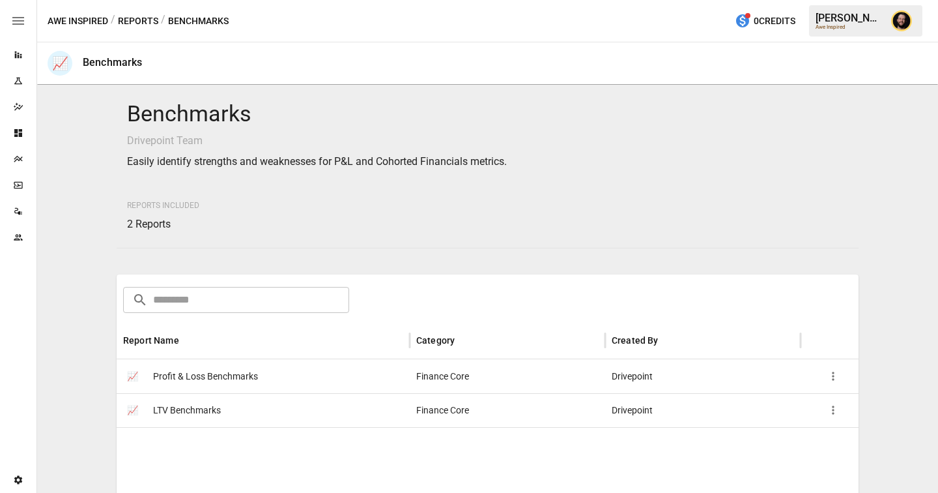
click at [20, 52] on icon "Reports" at bounding box center [18, 55] width 10 height 10
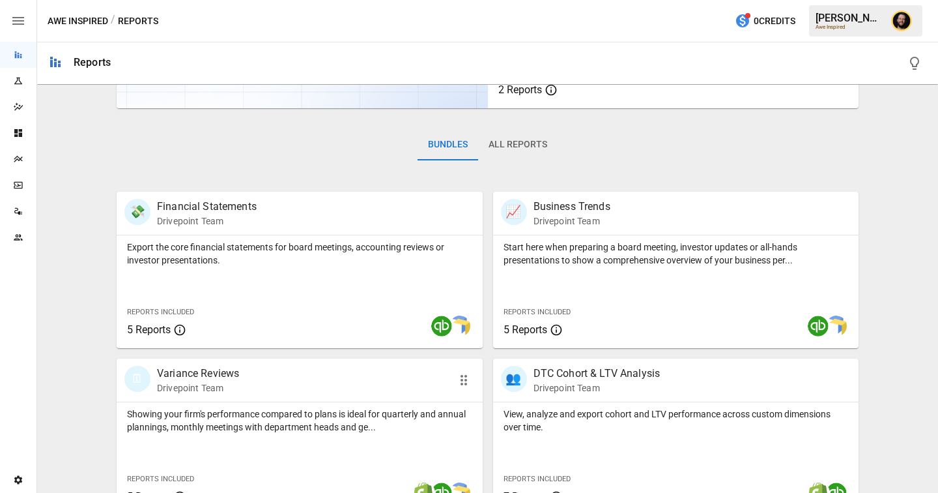
scroll to position [383, 0]
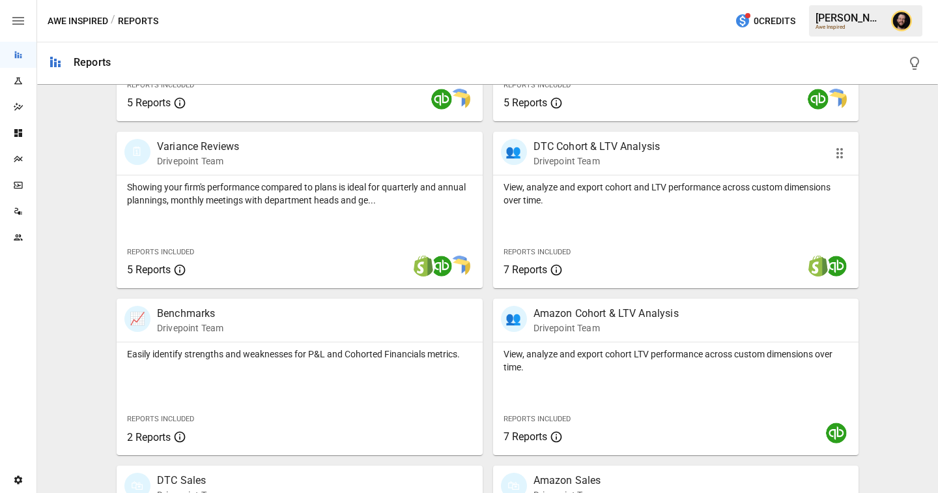
click at [554, 231] on div "View, analyze and export cohort and LTV performance across custom dimensions ov…" at bounding box center [676, 231] width 366 height 113
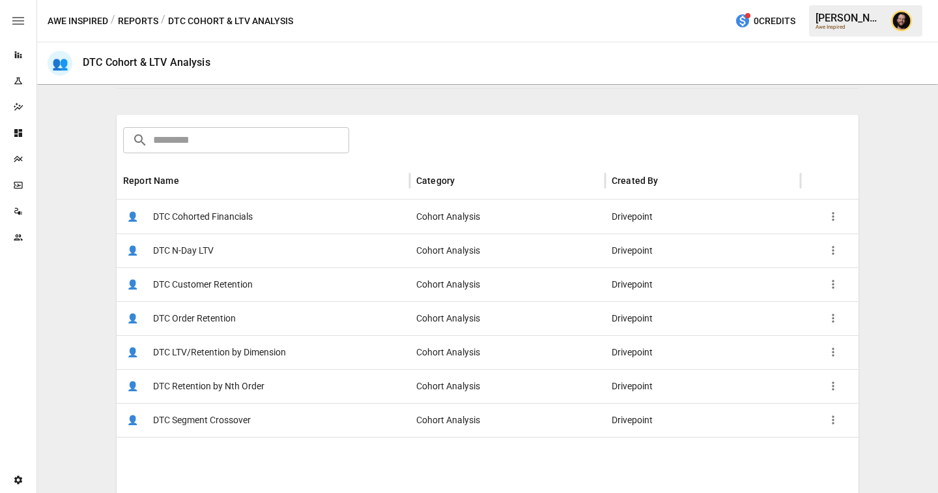
scroll to position [167, 0]
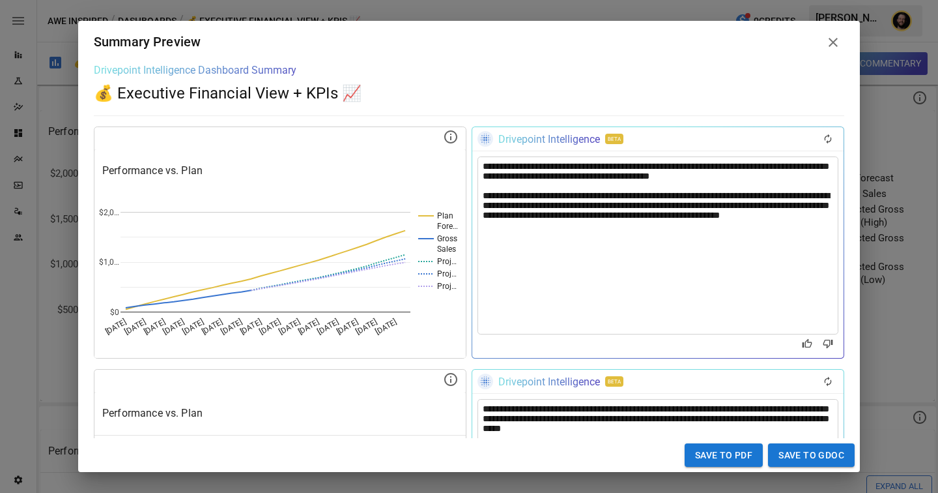
scroll to position [0, 143]
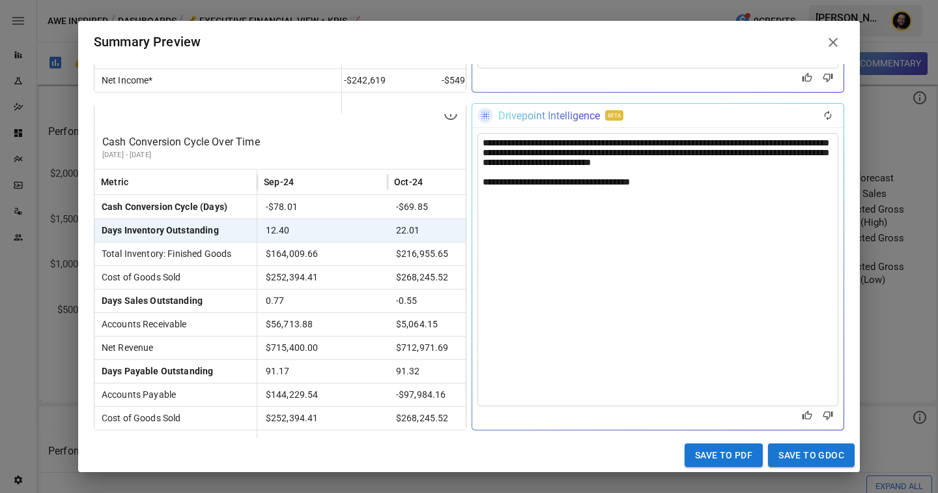
click at [838, 40] on icon at bounding box center [833, 43] width 16 height 16
